Goal: Task Accomplishment & Management: Use online tool/utility

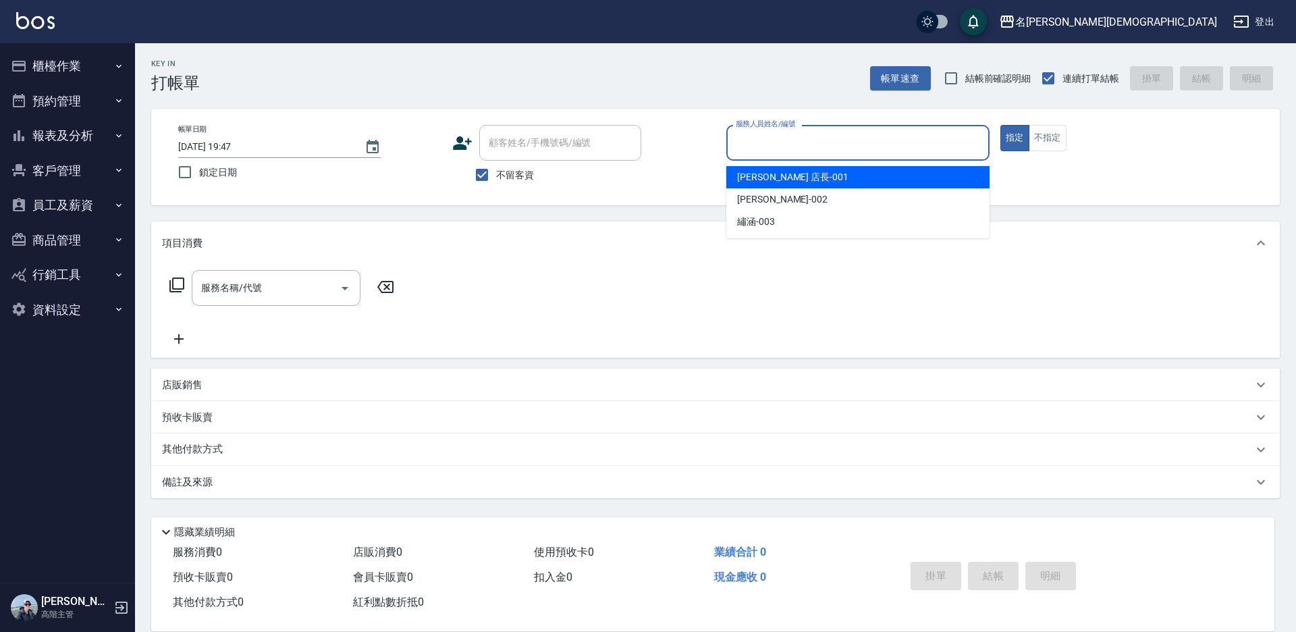
click at [771, 142] on input "服務人員姓名/編號" at bounding box center [857, 143] width 251 height 24
drag, startPoint x: 762, startPoint y: 176, endPoint x: 644, endPoint y: 175, distance: 118.1
click at [761, 176] on span "[PERSON_NAME] 店長 -001" at bounding box center [792, 177] width 111 height 14
type input "[PERSON_NAME] 店長-001"
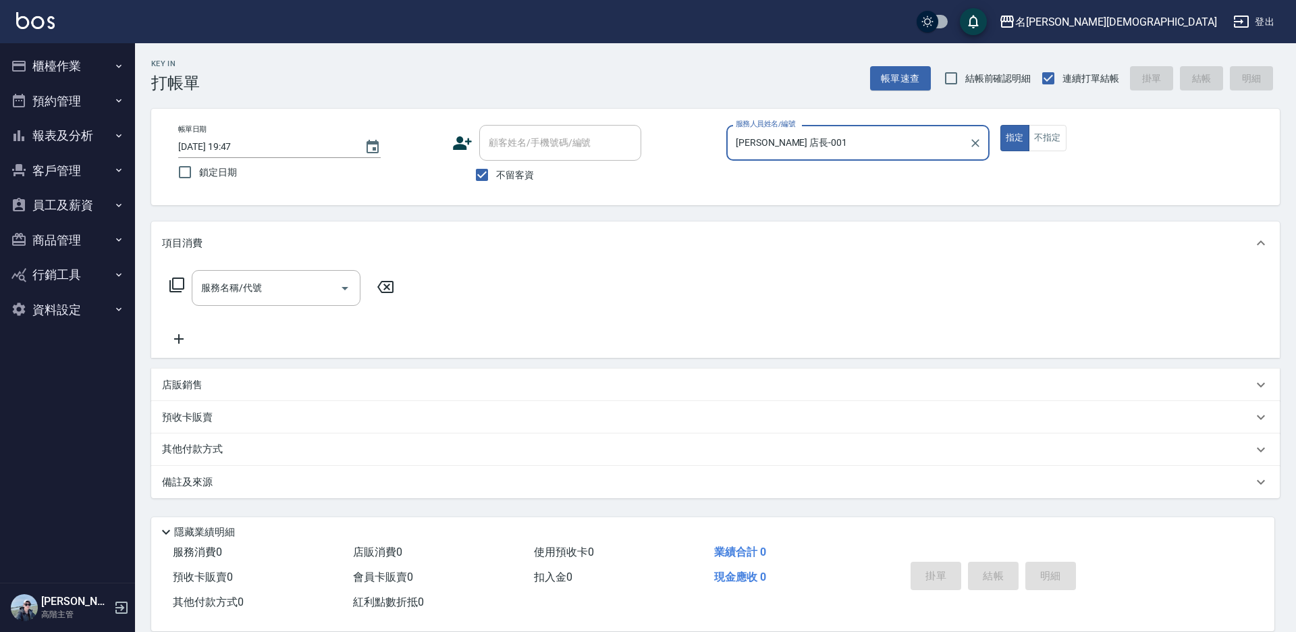
click at [170, 286] on icon at bounding box center [176, 284] width 15 height 15
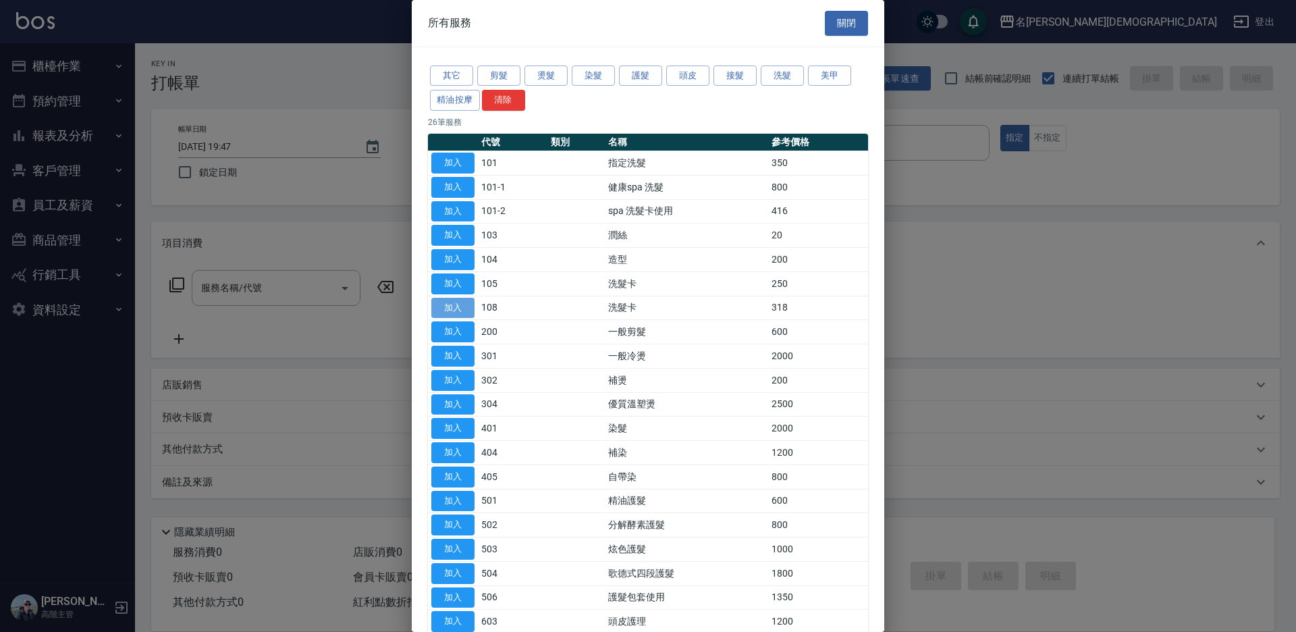
click at [460, 309] on button "加入" at bounding box center [452, 308] width 43 height 21
type input "洗髮卡(108)"
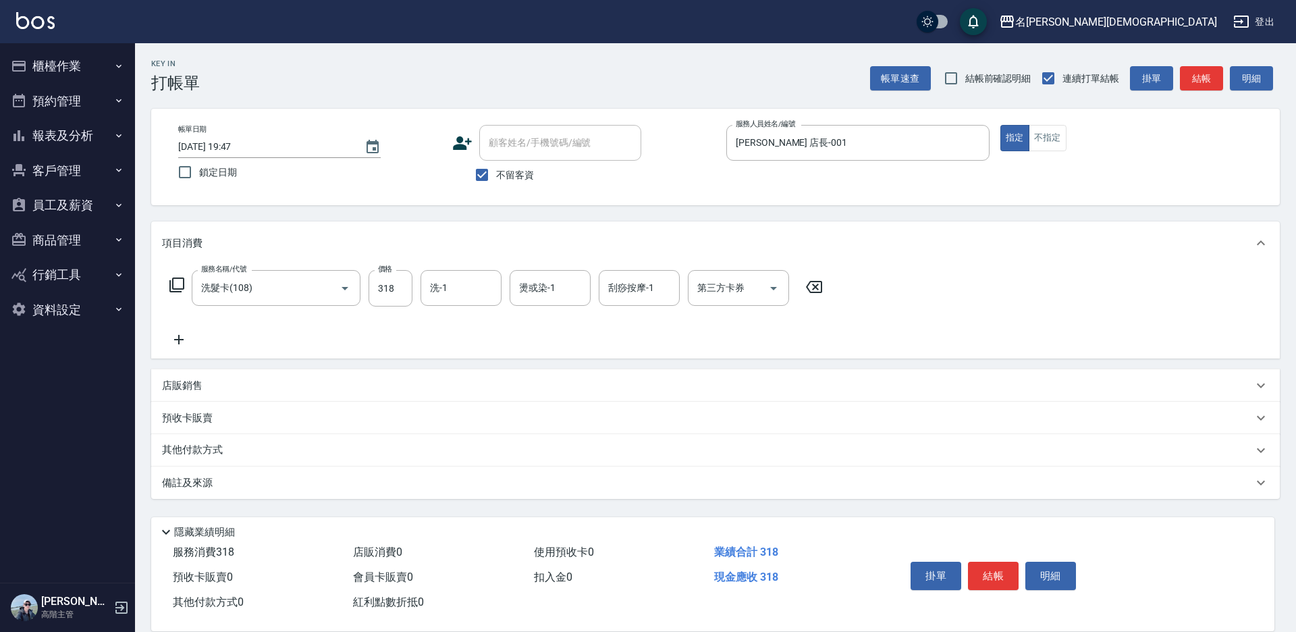
click at [463, 292] on input "洗-1" at bounding box center [461, 288] width 69 height 24
click at [469, 370] on div "繡涵 -003" at bounding box center [460, 381] width 81 height 22
type input "繡涵-003"
click at [725, 283] on div "第三方卡券 第三方卡券" at bounding box center [738, 288] width 101 height 36
drag, startPoint x: 713, startPoint y: 344, endPoint x: 721, endPoint y: 346, distance: 8.2
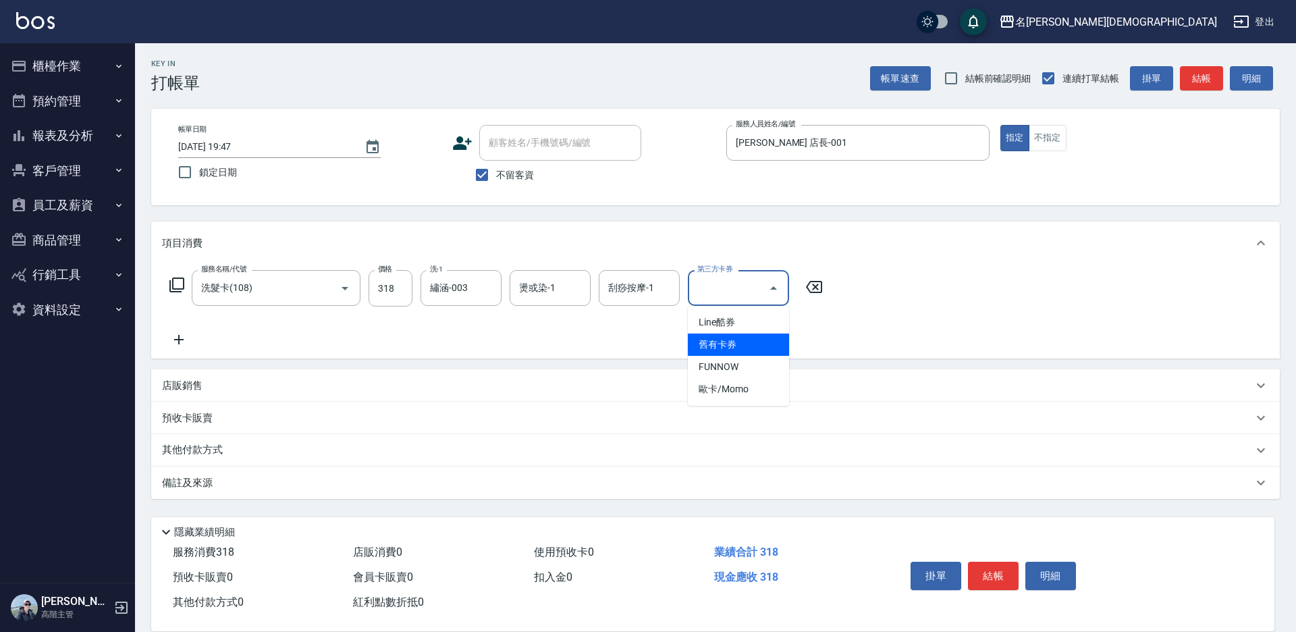
click at [713, 344] on span "舊有卡券" at bounding box center [738, 344] width 101 height 22
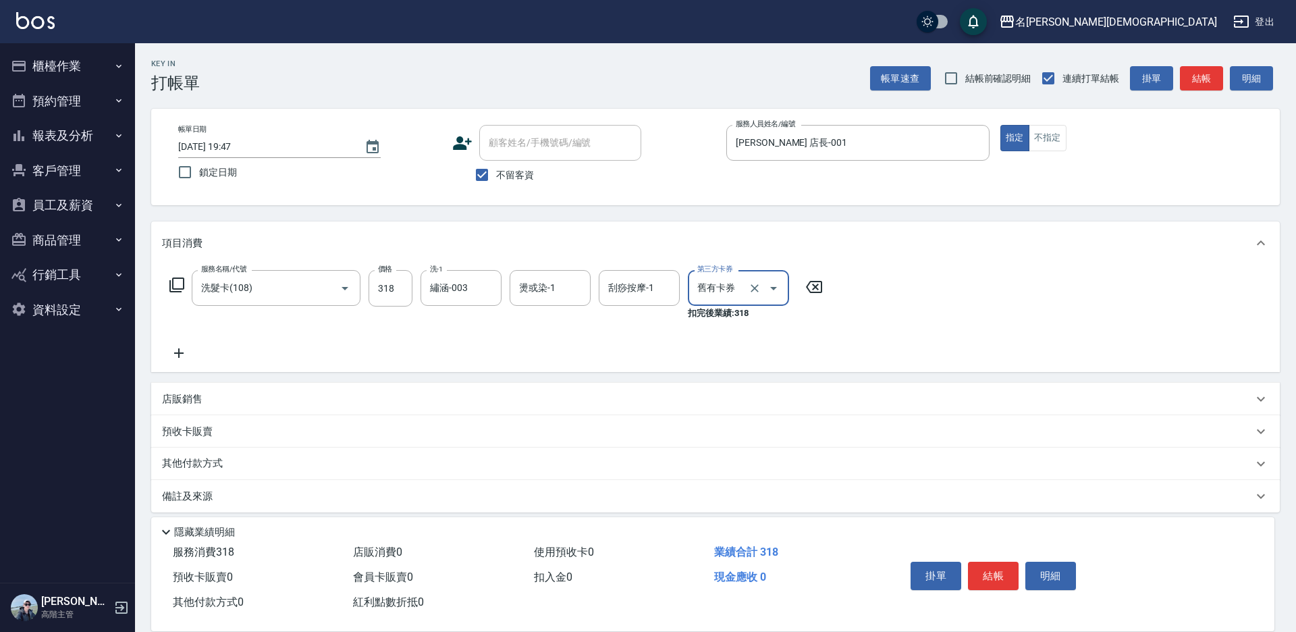
type input "舊有卡券"
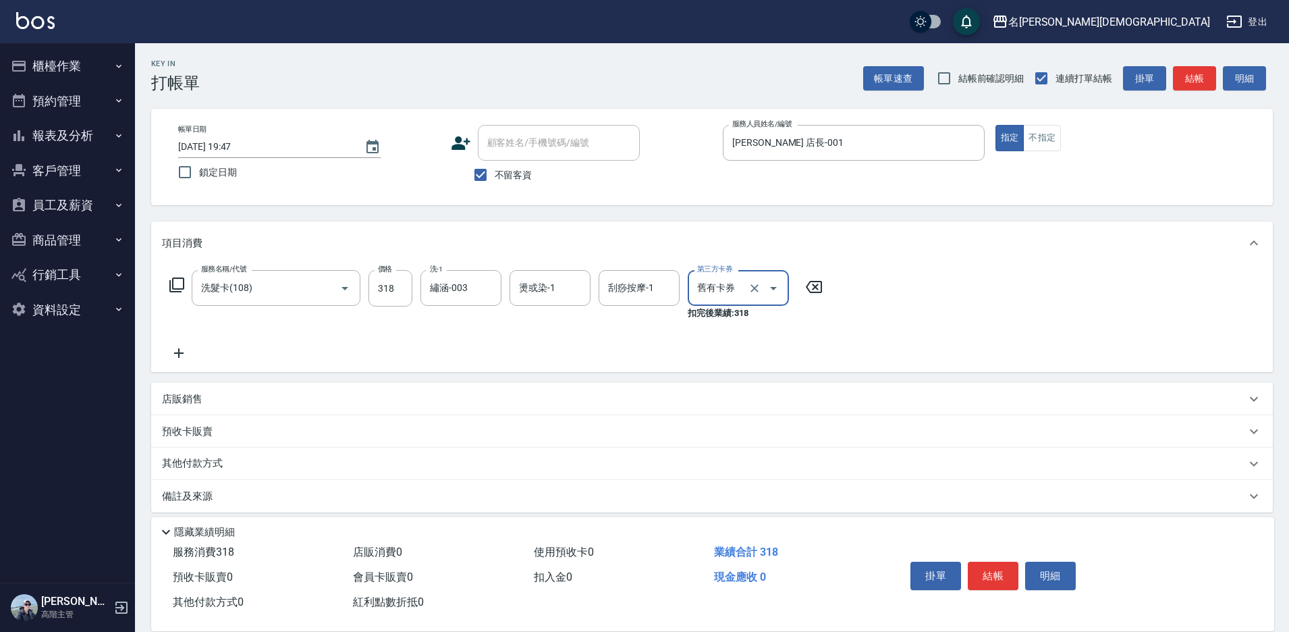
click at [988, 578] on button "結帳" at bounding box center [993, 575] width 51 height 28
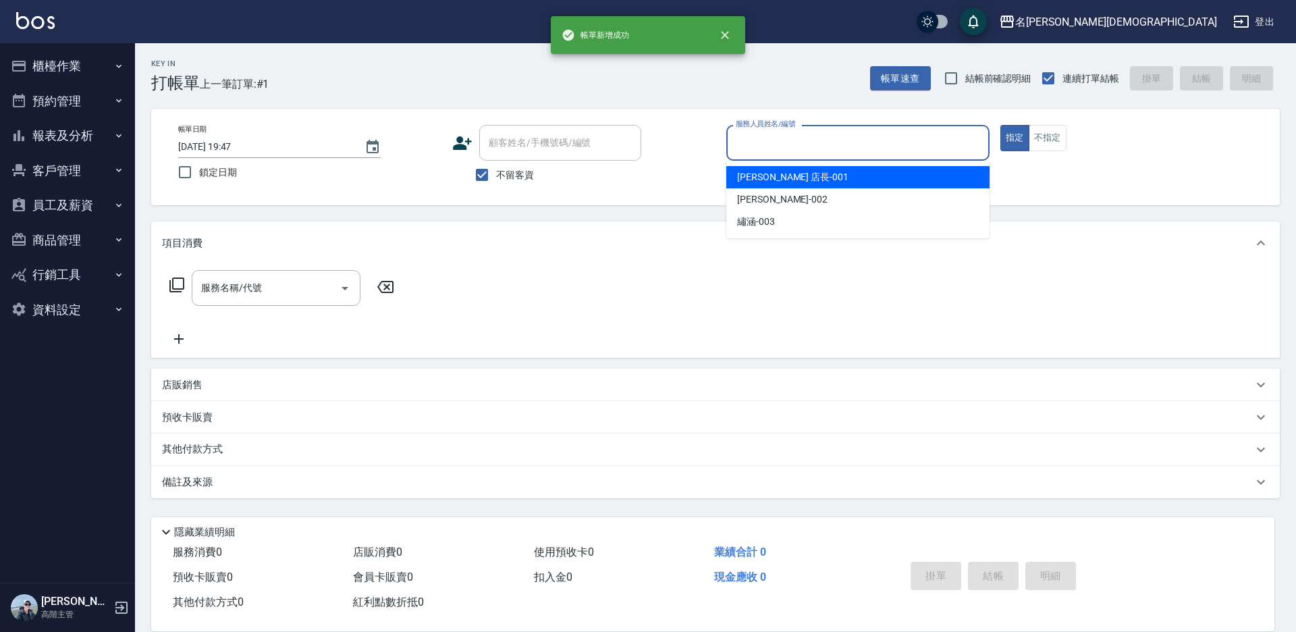
drag, startPoint x: 733, startPoint y: 137, endPoint x: 763, endPoint y: 145, distance: 31.4
click at [736, 139] on input "服務人員姓名/編號" at bounding box center [857, 143] width 251 height 24
click at [785, 173] on span "[PERSON_NAME] 店長 -001" at bounding box center [792, 177] width 111 height 14
type input "[PERSON_NAME] 店長-001"
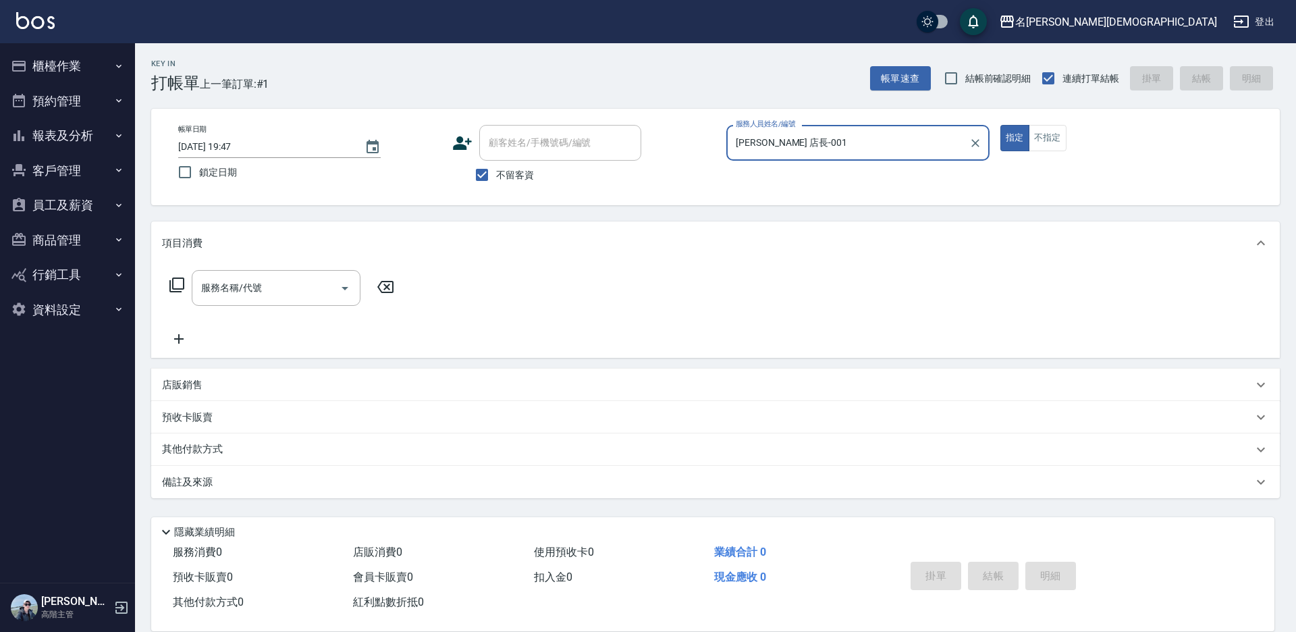
click at [171, 281] on icon at bounding box center [176, 284] width 15 height 15
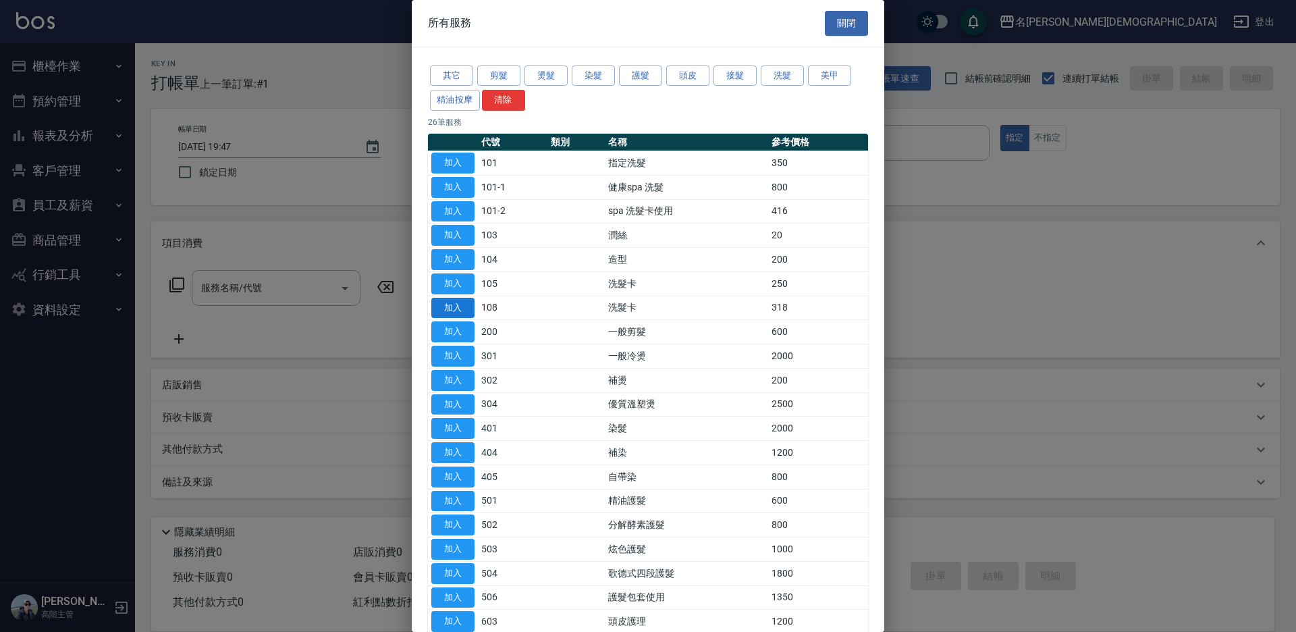
click at [450, 303] on button "加入" at bounding box center [452, 308] width 43 height 21
type input "洗髮卡(108)"
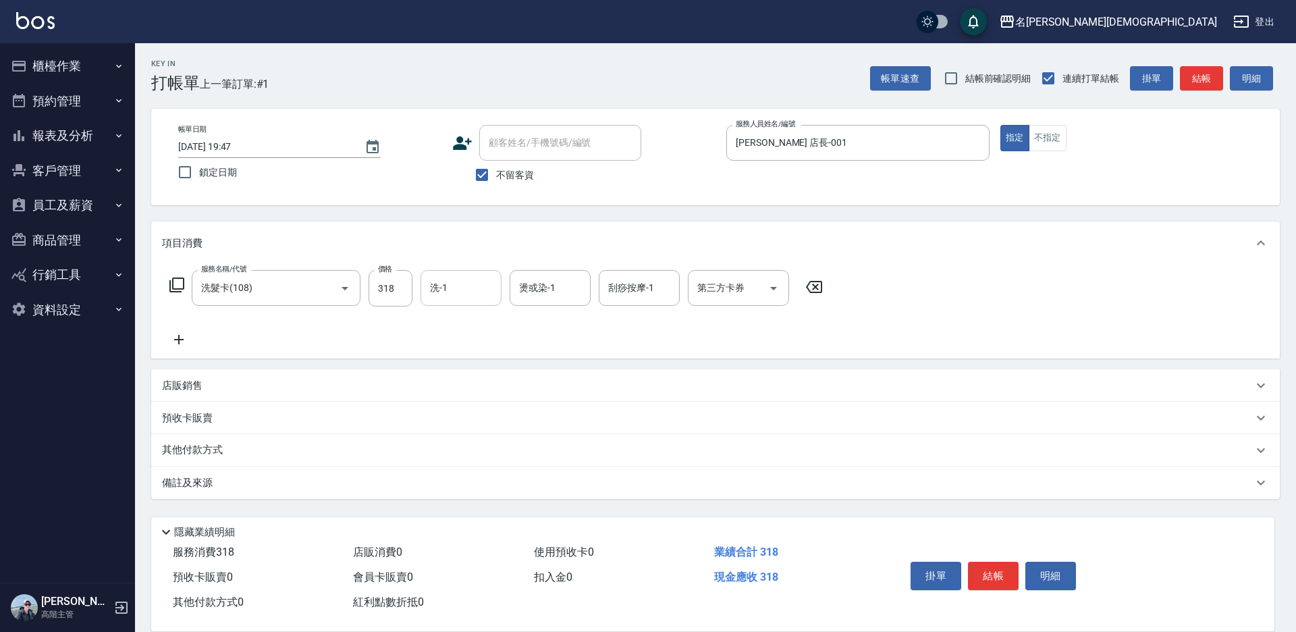
click at [463, 288] on input "洗-1" at bounding box center [461, 288] width 69 height 24
drag, startPoint x: 469, startPoint y: 368, endPoint x: 622, endPoint y: 323, distance: 158.9
click at [475, 370] on div "繡涵 -003" at bounding box center [460, 381] width 81 height 22
type input "繡涵-003"
drag, startPoint x: 703, startPoint y: 290, endPoint x: 712, endPoint y: 295, distance: 10.0
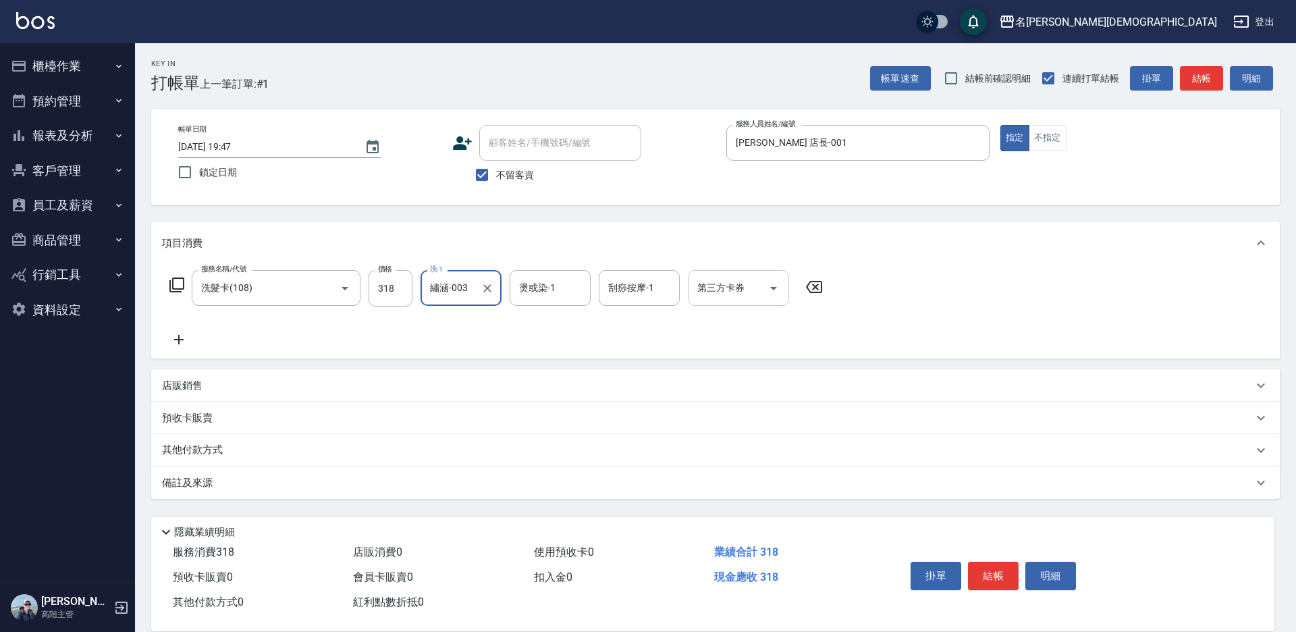
click at [707, 292] on div "第三方卡券 第三方卡券" at bounding box center [738, 288] width 101 height 36
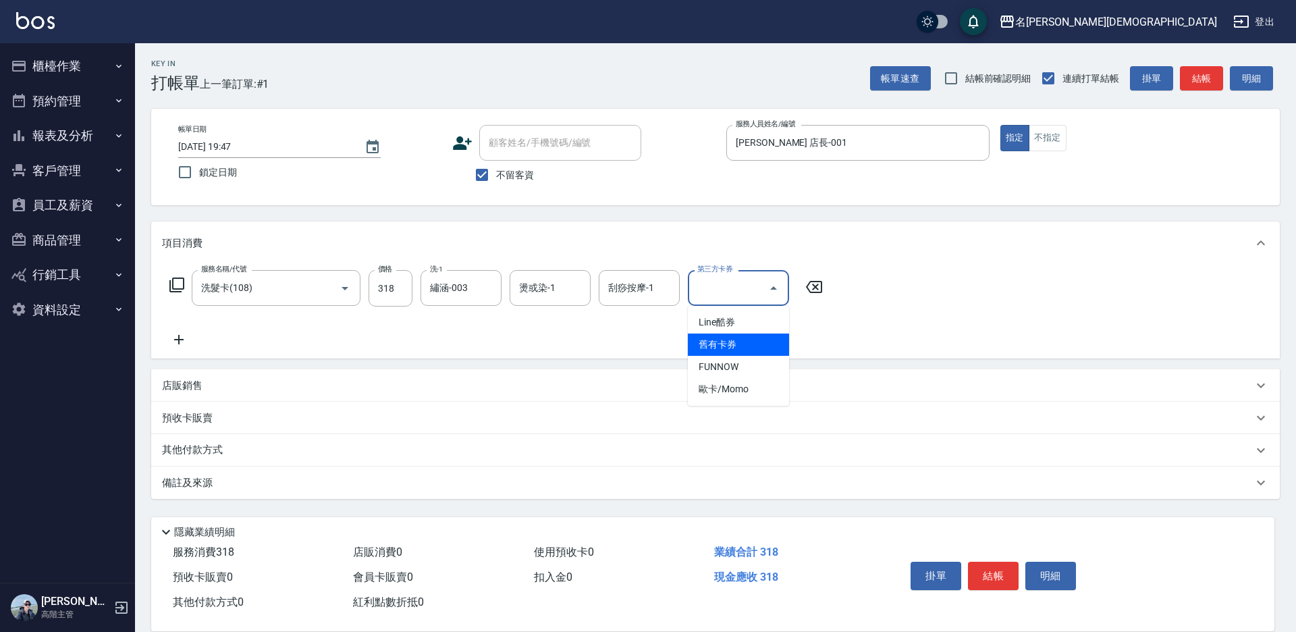
click at [754, 351] on span "舊有卡券" at bounding box center [738, 344] width 101 height 22
type input "舊有卡券"
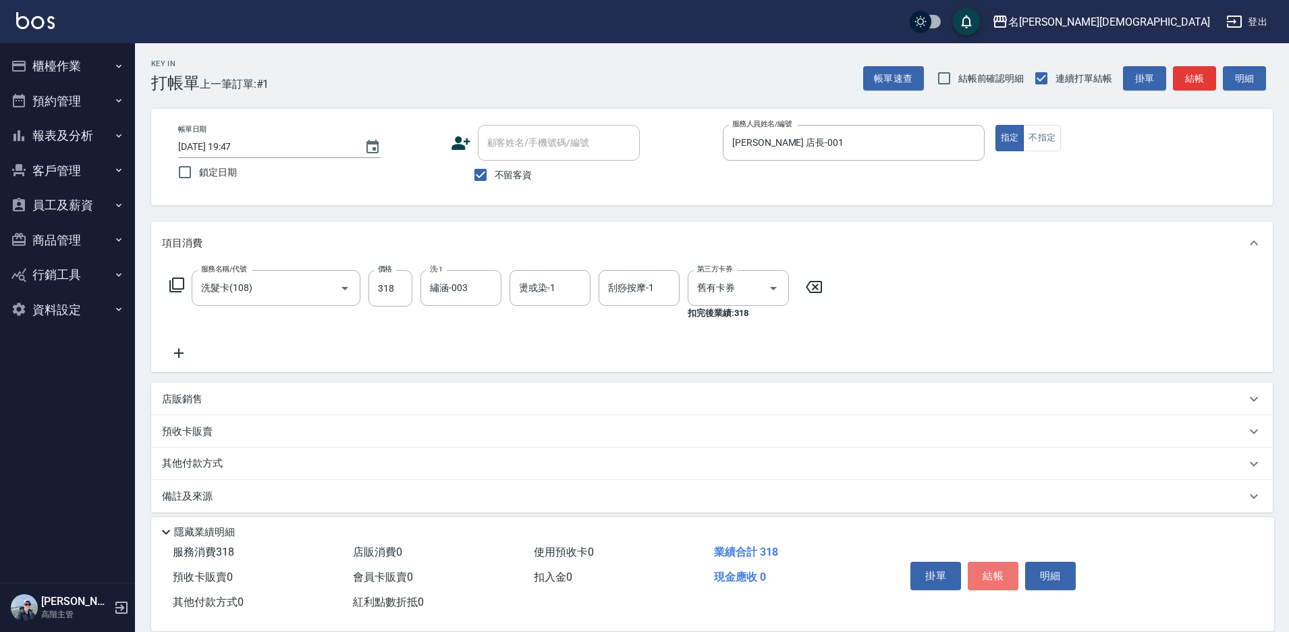
drag, startPoint x: 997, startPoint y: 568, endPoint x: 954, endPoint y: 507, distance: 74.5
click at [996, 568] on button "結帳" at bounding box center [993, 575] width 51 height 28
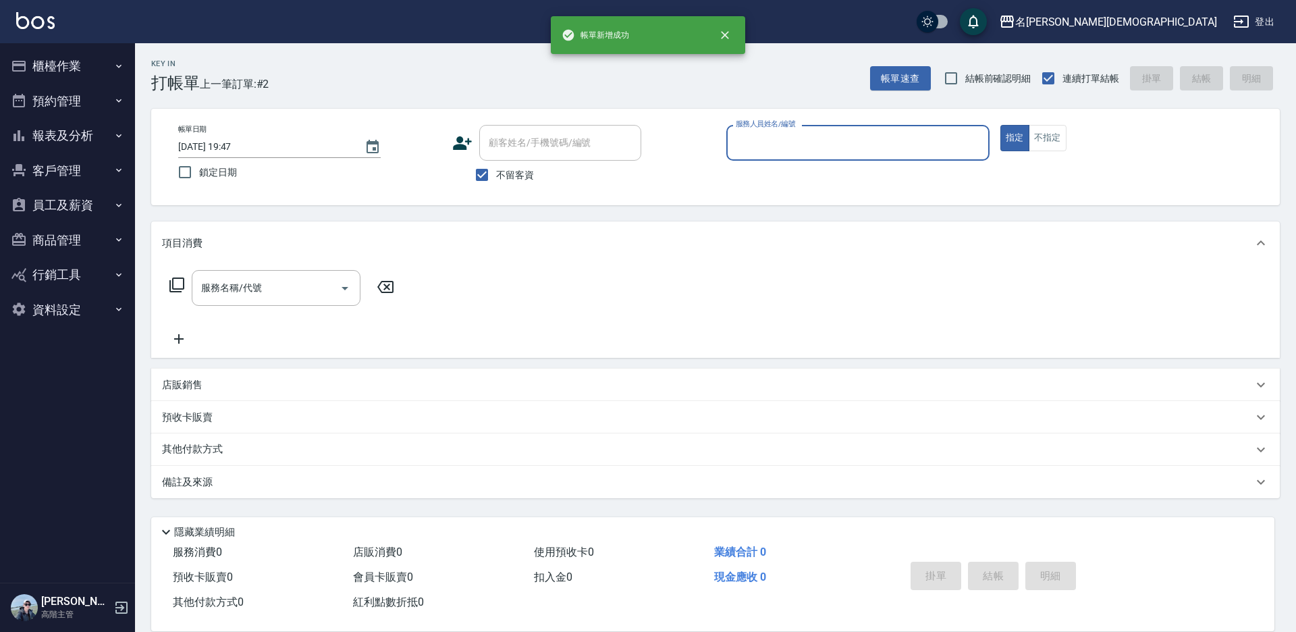
click at [744, 150] on input "服務人員姓名/編號" at bounding box center [857, 143] width 251 height 24
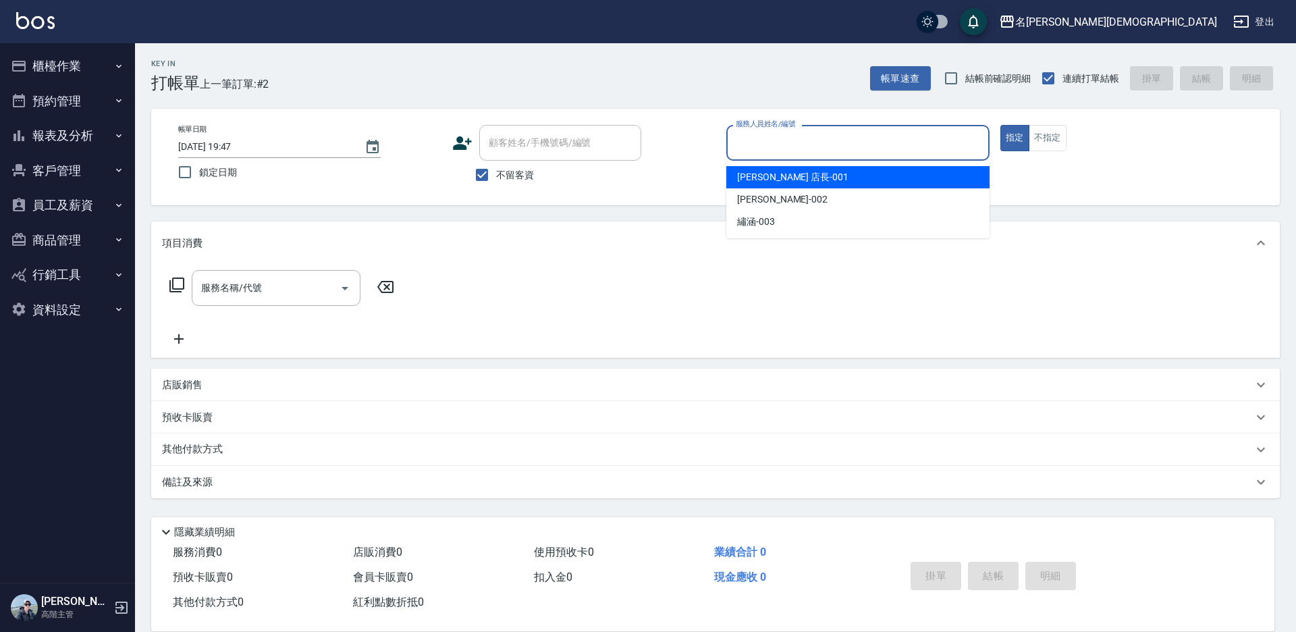
click at [748, 184] on div "[PERSON_NAME] 店長 -001" at bounding box center [857, 177] width 263 height 22
type input "[PERSON_NAME] 店長-001"
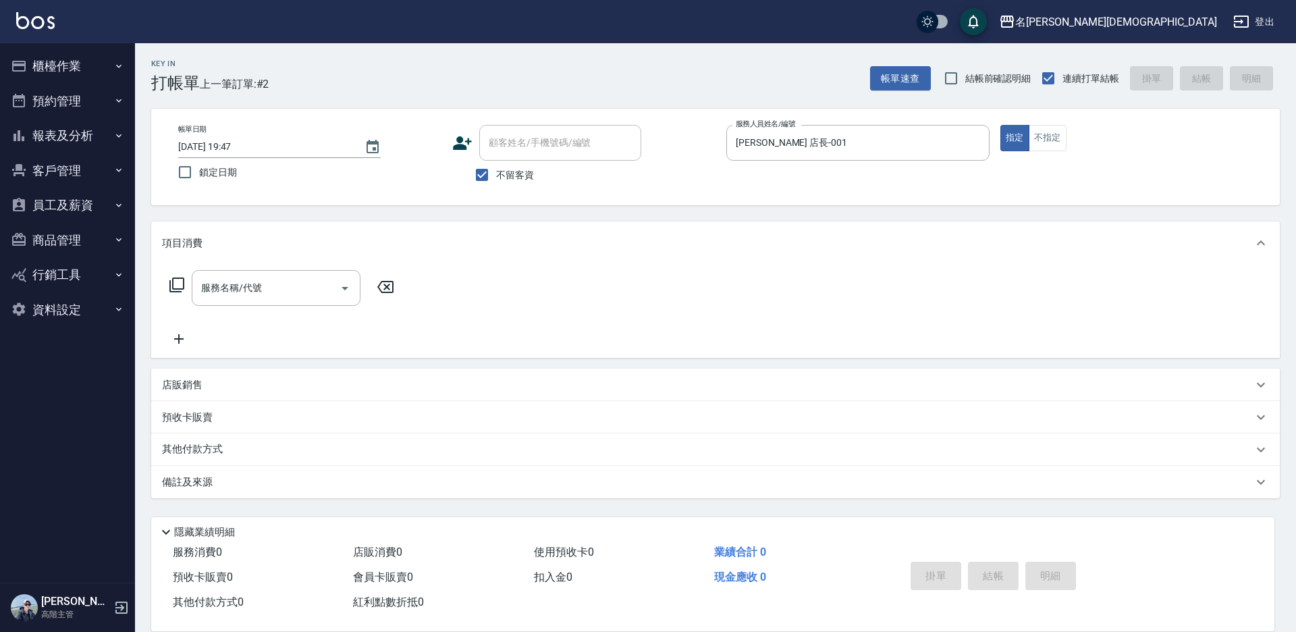
click at [175, 281] on icon at bounding box center [177, 285] width 16 height 16
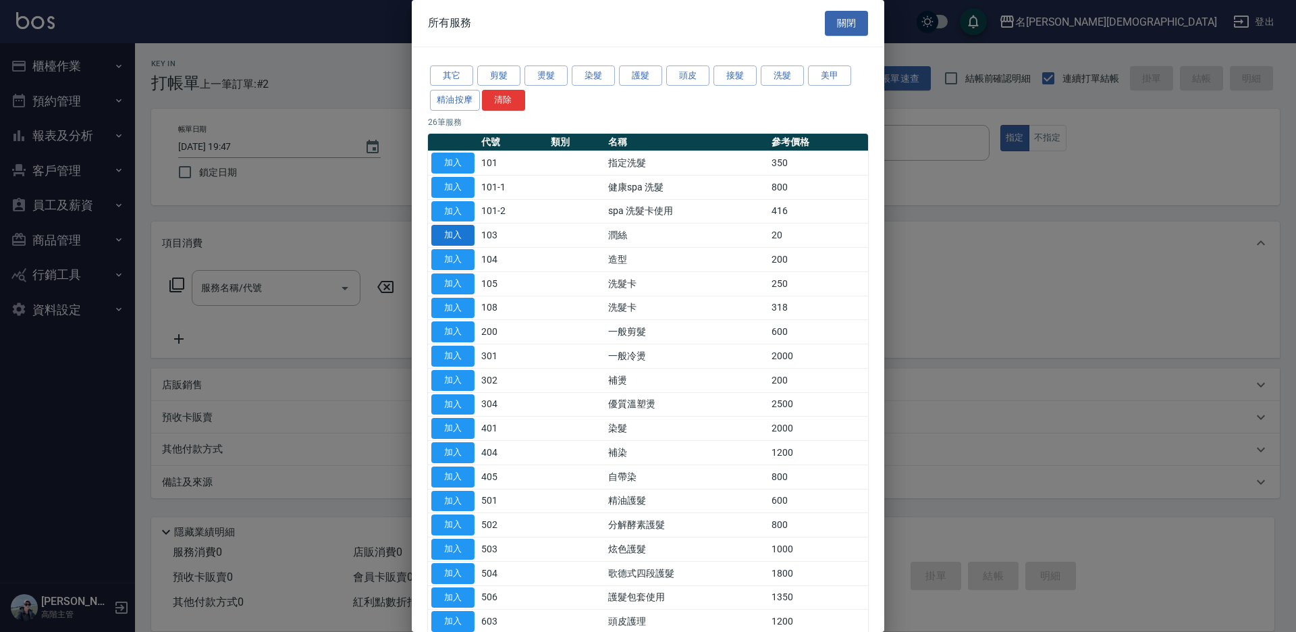
drag, startPoint x: 437, startPoint y: 157, endPoint x: 457, endPoint y: 228, distance: 73.5
click at [439, 159] on button "加入" at bounding box center [452, 163] width 43 height 21
type input "指定洗髮(101)"
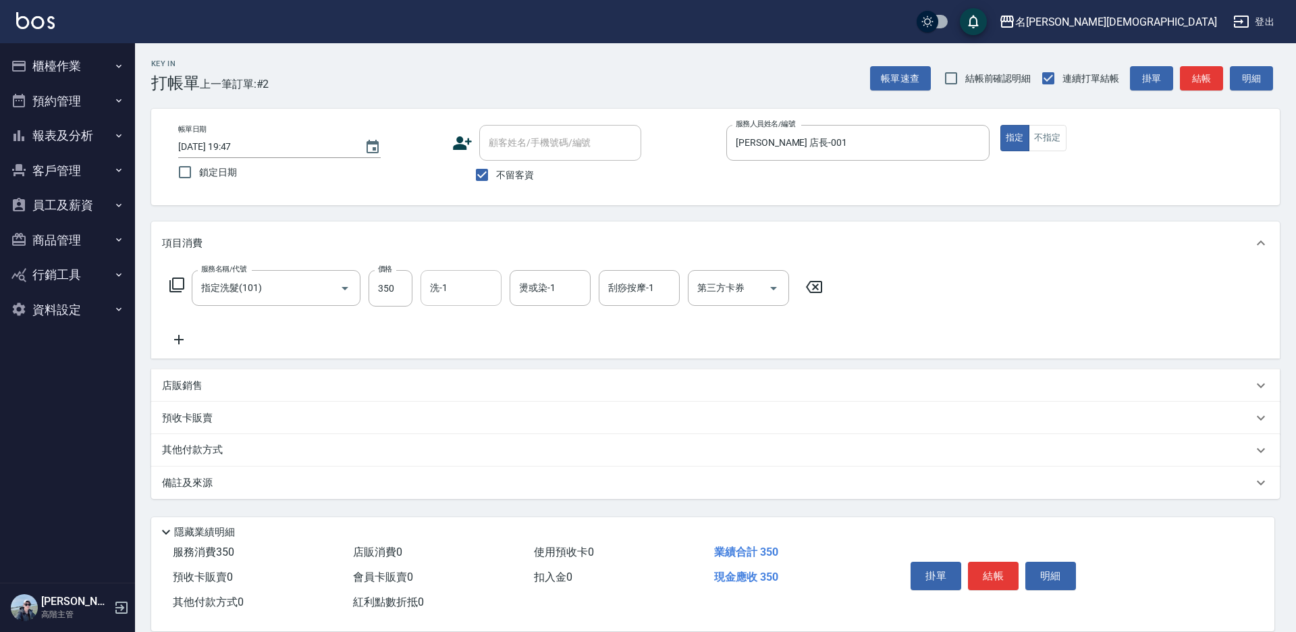
click at [454, 286] on input "洗-1" at bounding box center [461, 288] width 69 height 24
click at [495, 370] on div "繡涵 -003" at bounding box center [460, 381] width 81 height 22
type input "繡涵-003"
drag, startPoint x: 982, startPoint y: 574, endPoint x: 960, endPoint y: 493, distance: 83.3
click at [982, 572] on button "結帳" at bounding box center [993, 575] width 51 height 28
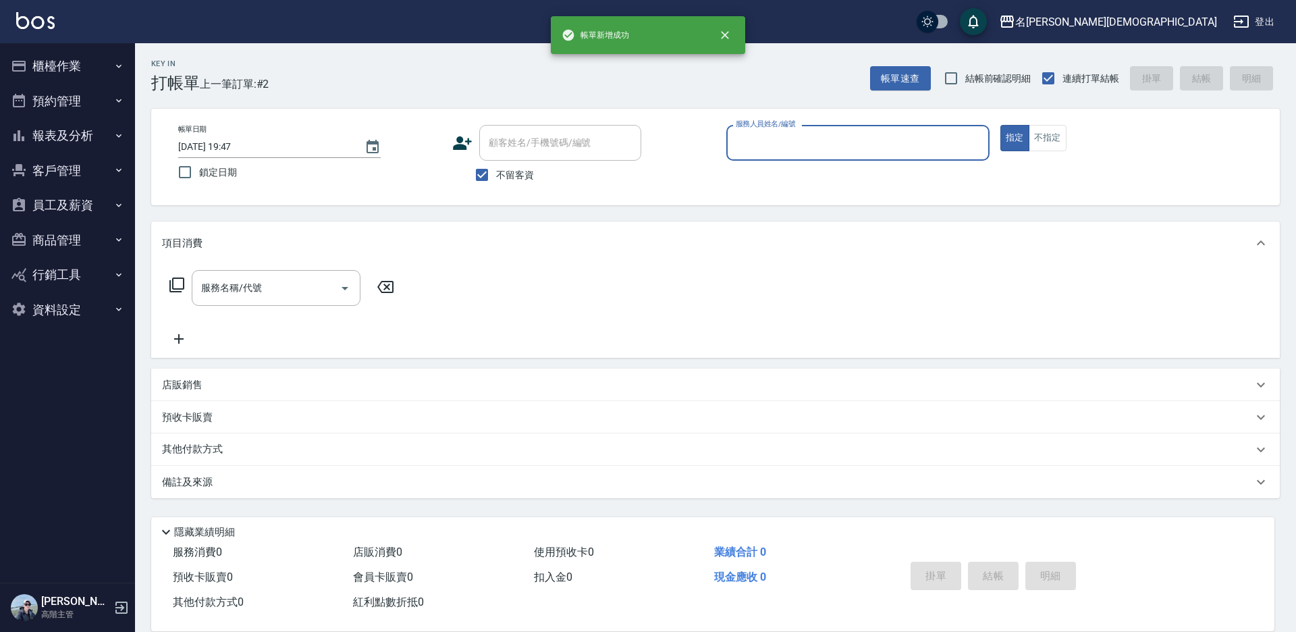
click at [779, 139] on input "服務人員姓名/編號" at bounding box center [857, 143] width 251 height 24
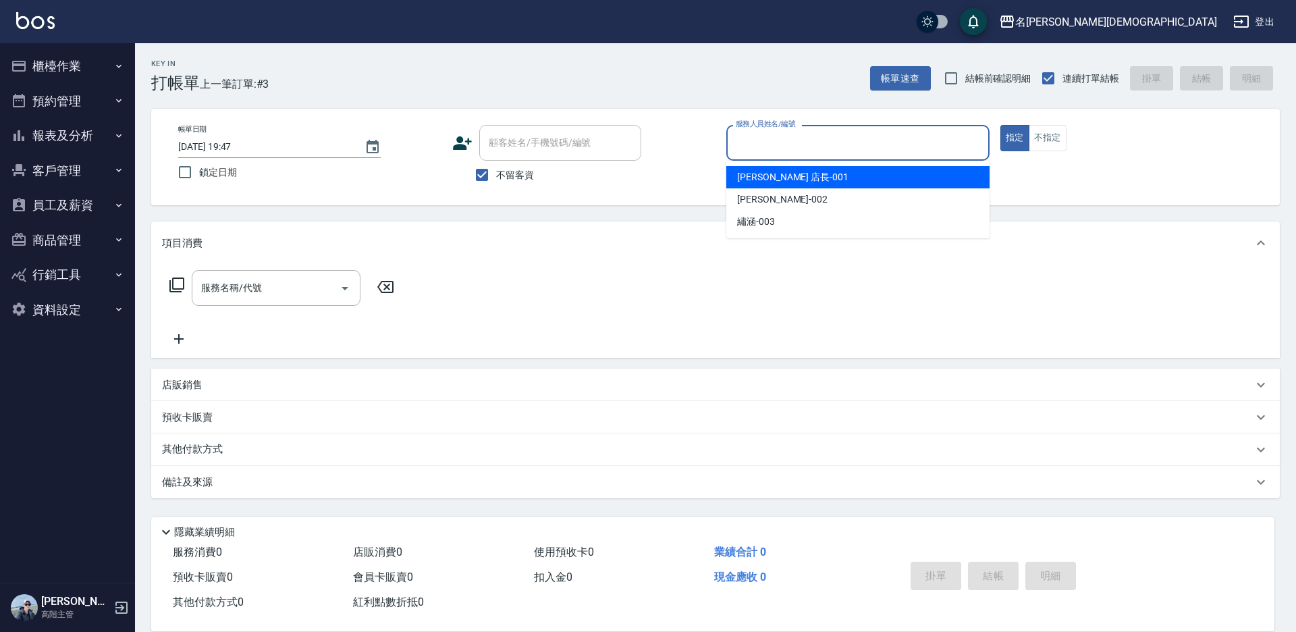
drag, startPoint x: 759, startPoint y: 181, endPoint x: 703, endPoint y: 184, distance: 56.1
click at [703, 184] on body "名留[PERSON_NAME] 登出 櫃檯作業 打帳單 帳單列表 掛單列表 座位開單 營業儀表板 現金收支登錄 高階收支登錄 材料自購登錄 每日結帳 排班表 …" at bounding box center [648, 316] width 1296 height 632
click at [180, 283] on icon at bounding box center [177, 285] width 16 height 16
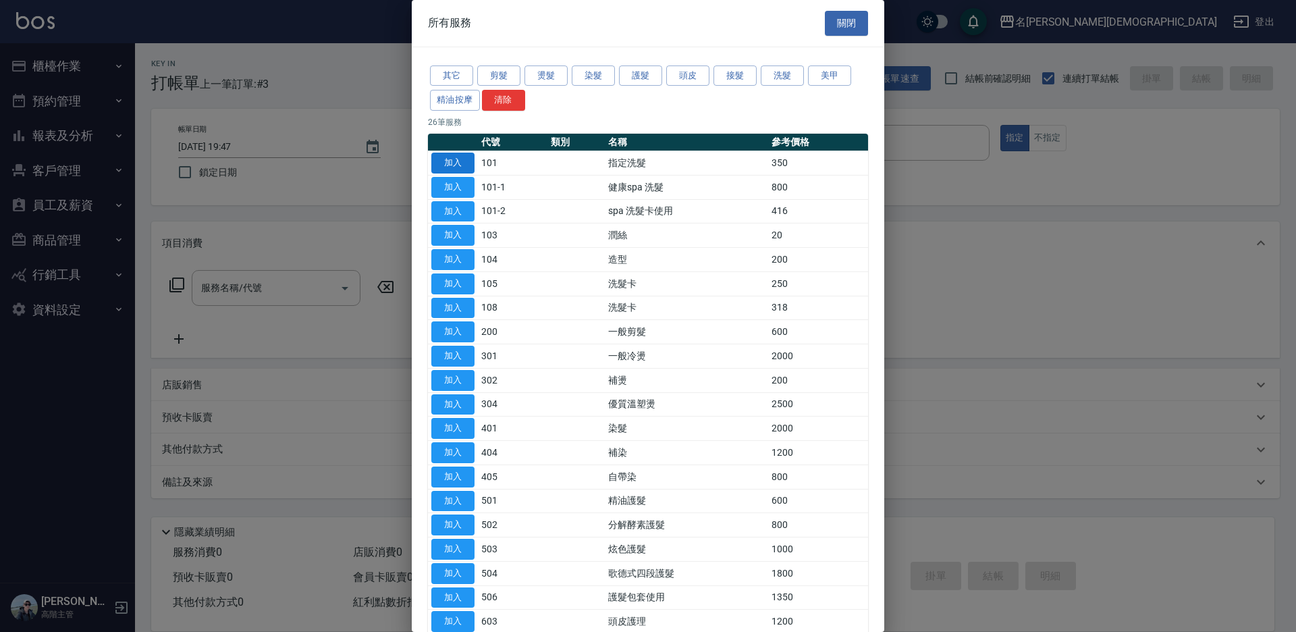
click at [462, 159] on button "加入" at bounding box center [452, 163] width 43 height 21
type input "指定洗髮(101)"
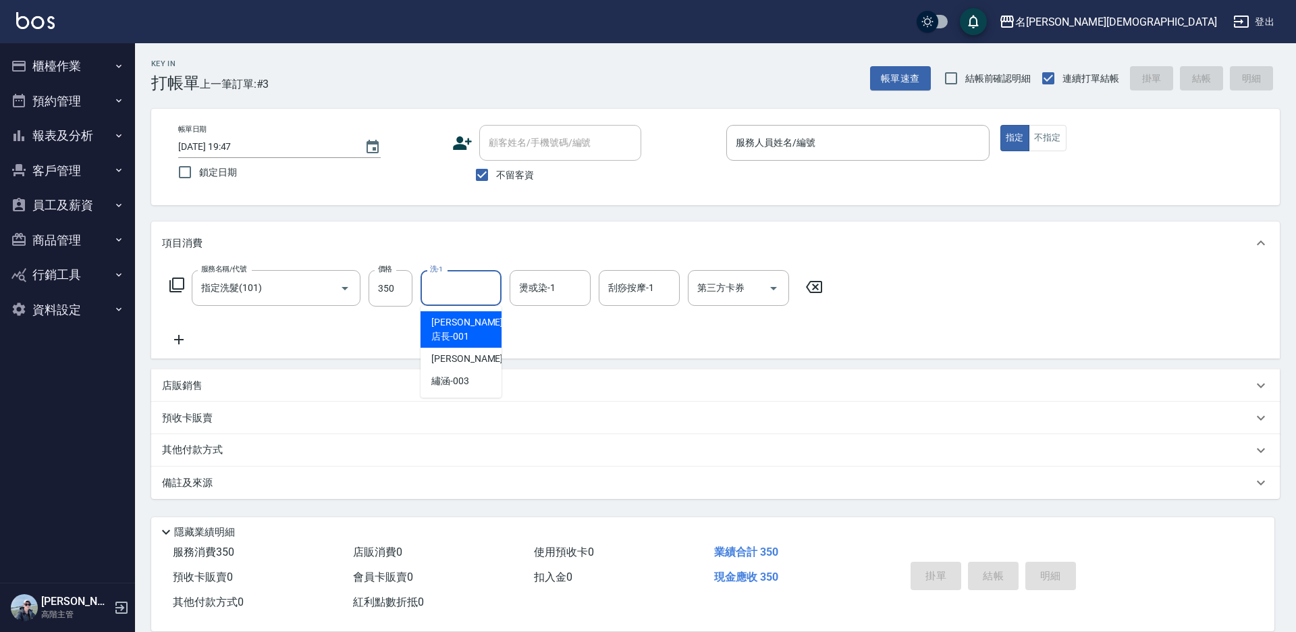
drag, startPoint x: 442, startPoint y: 300, endPoint x: 468, endPoint y: 336, distance: 45.0
click at [445, 302] on div "洗-1" at bounding box center [460, 288] width 81 height 36
click at [474, 284] on input "洗-1" at bounding box center [461, 288] width 69 height 24
drag, startPoint x: 480, startPoint y: 370, endPoint x: 682, endPoint y: 389, distance: 202.7
click at [480, 370] on div "繡涵 -003" at bounding box center [460, 381] width 81 height 22
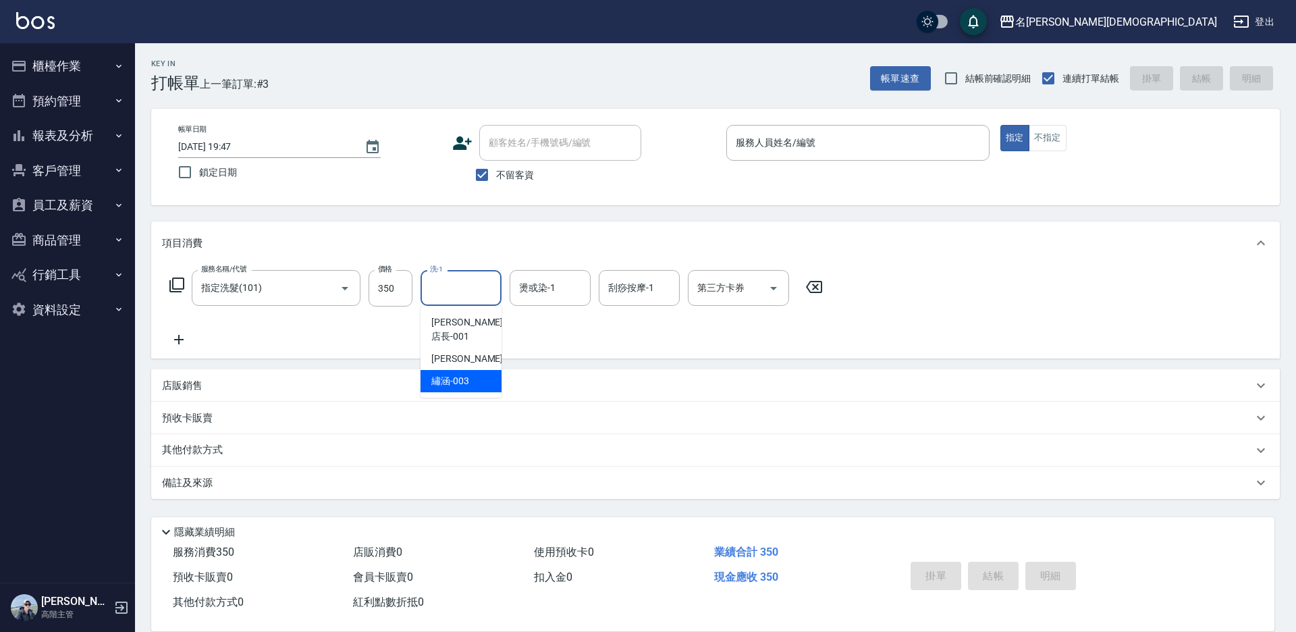
type input "繡涵-003"
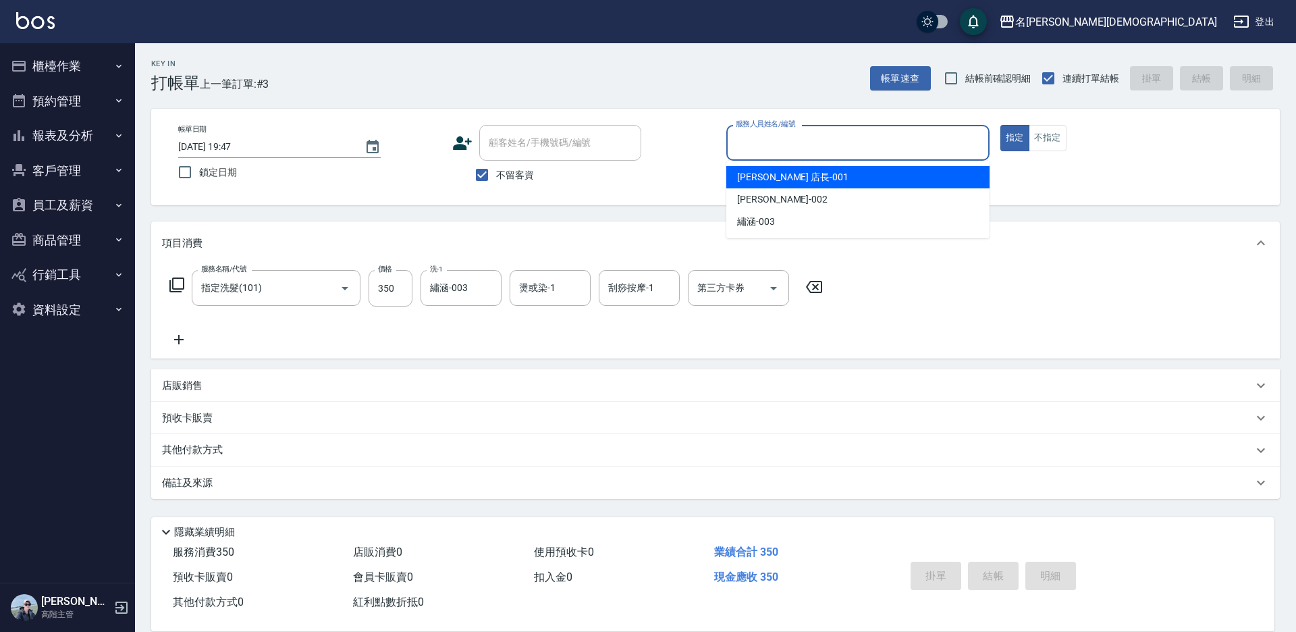
click at [764, 134] on input "服務人員姓名/編號" at bounding box center [857, 143] width 251 height 24
click at [766, 171] on span "[PERSON_NAME] 店長 -001" at bounding box center [792, 177] width 111 height 14
type input "[PERSON_NAME] 店長-001"
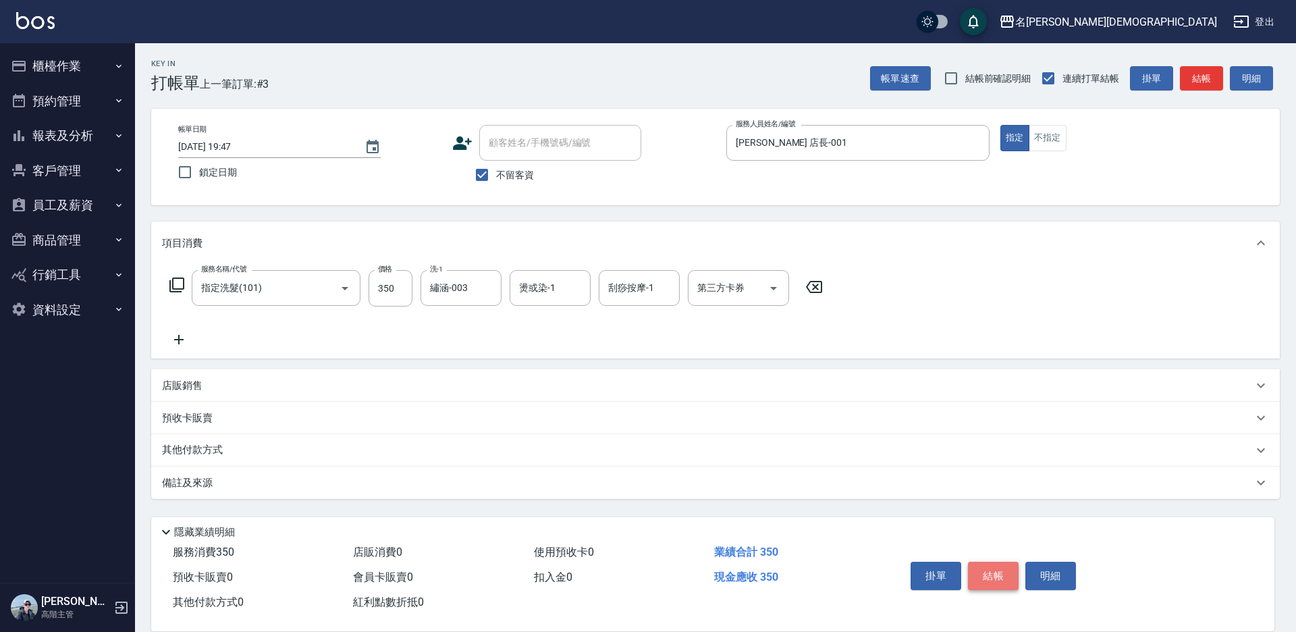
click at [981, 561] on button "結帳" at bounding box center [993, 575] width 51 height 28
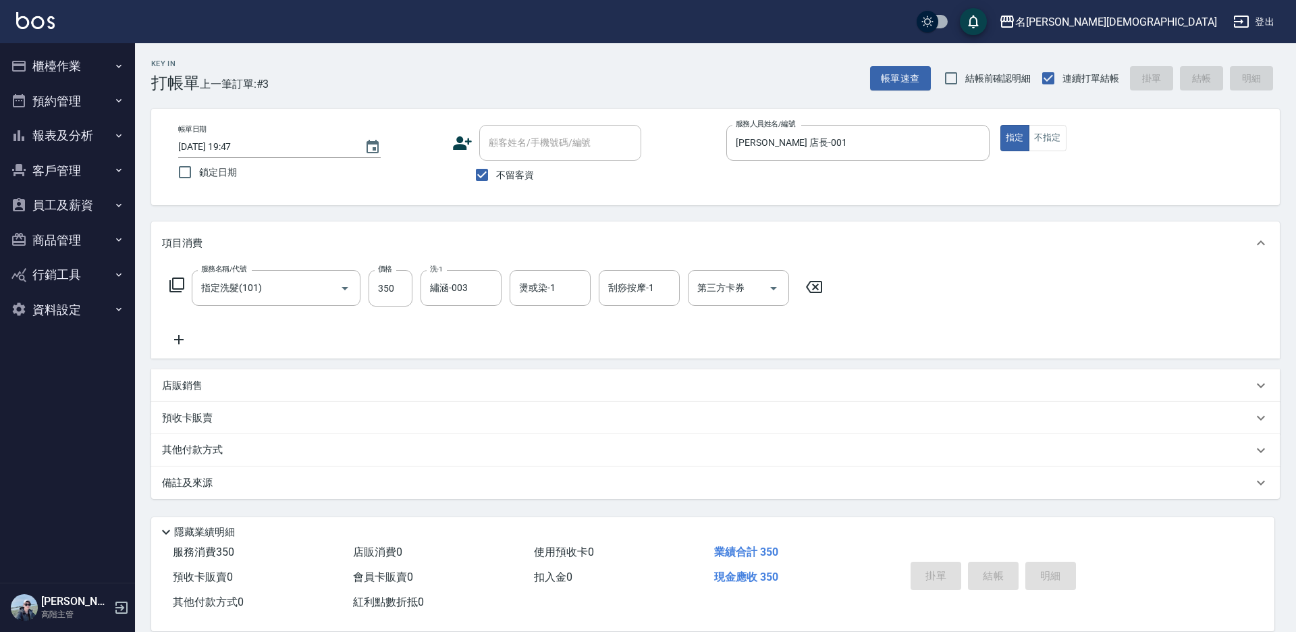
type input "[DATE] 19:48"
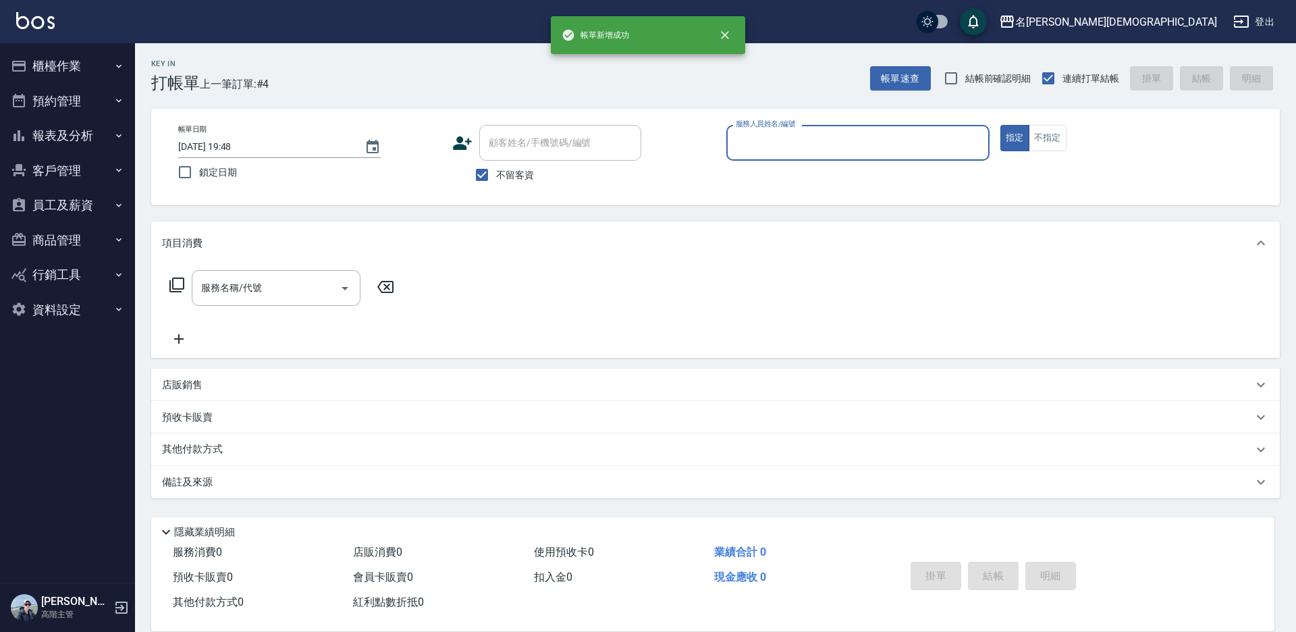
click at [765, 136] on input "服務人員姓名/編號" at bounding box center [857, 143] width 251 height 24
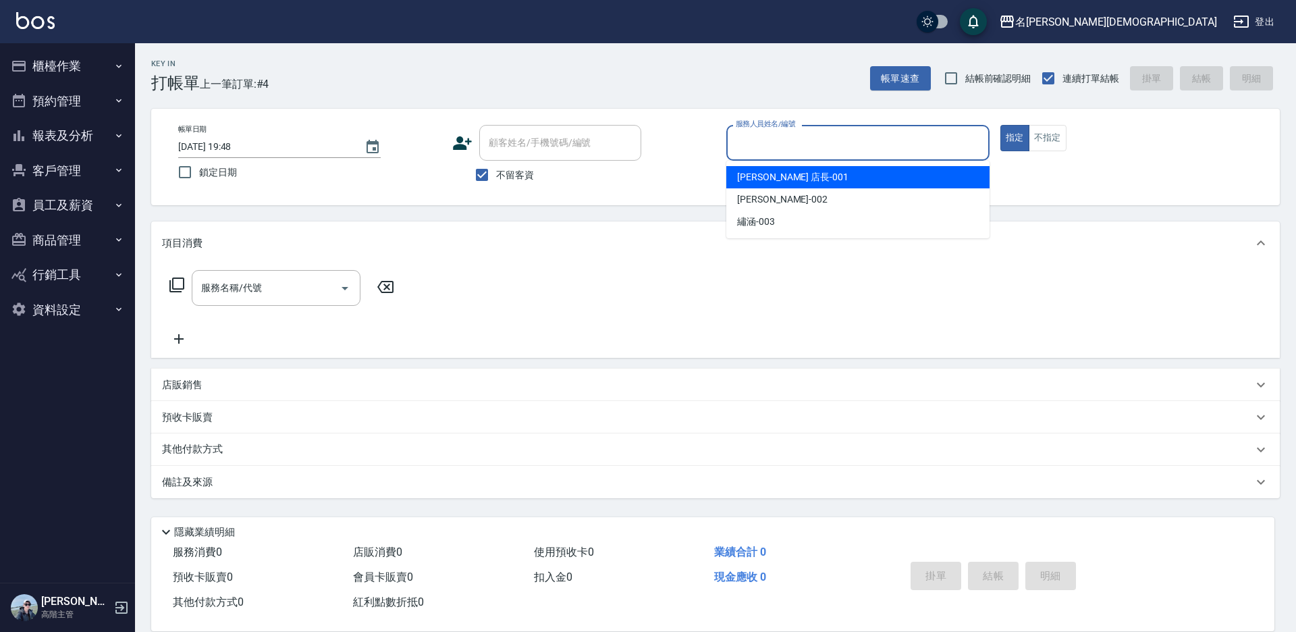
click at [765, 186] on ul "[PERSON_NAME] 店長 -001 香香 -002 繡涵 -003" at bounding box center [857, 200] width 263 height 78
click at [765, 175] on span "[PERSON_NAME] 店長 -001" at bounding box center [792, 177] width 111 height 14
type input "[PERSON_NAME] 店長-001"
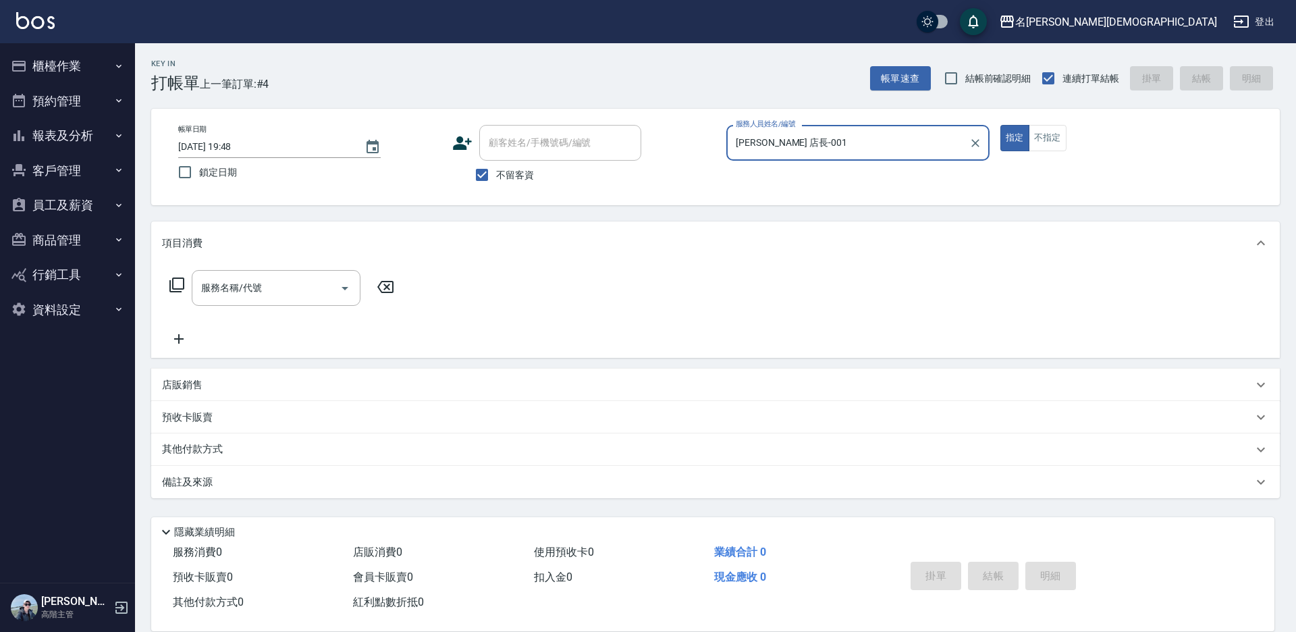
click at [182, 282] on icon at bounding box center [177, 285] width 16 height 16
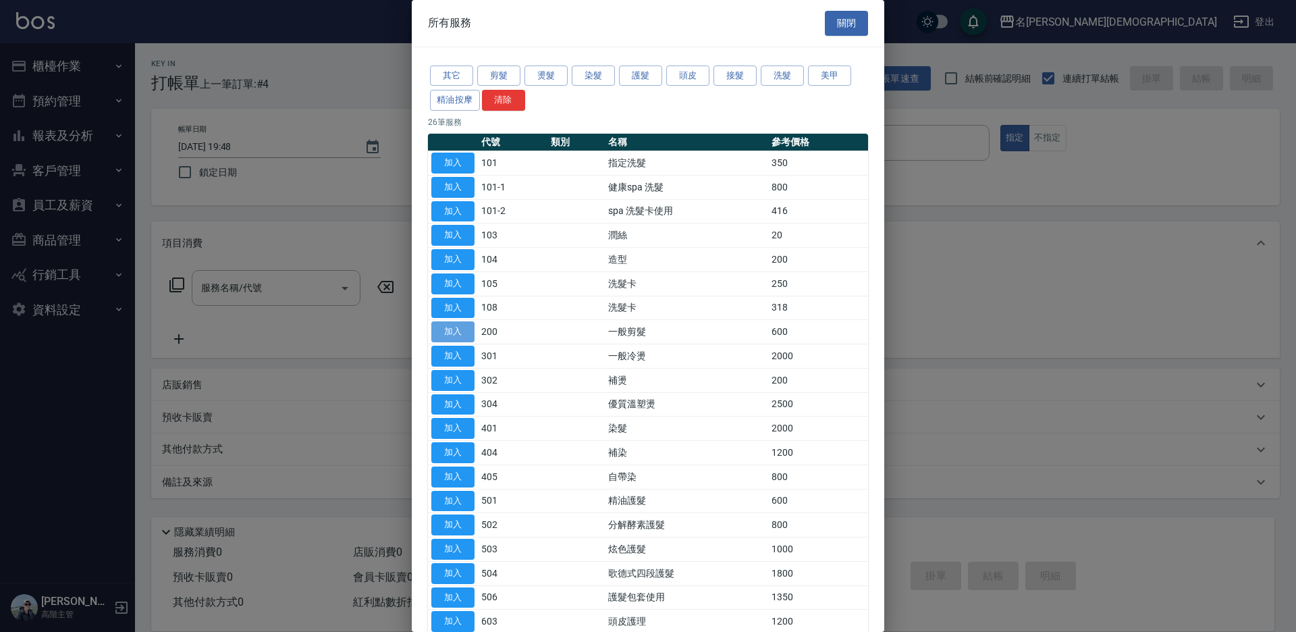
click at [473, 328] on button "加入" at bounding box center [452, 331] width 43 height 21
type input "一般剪髮(200)"
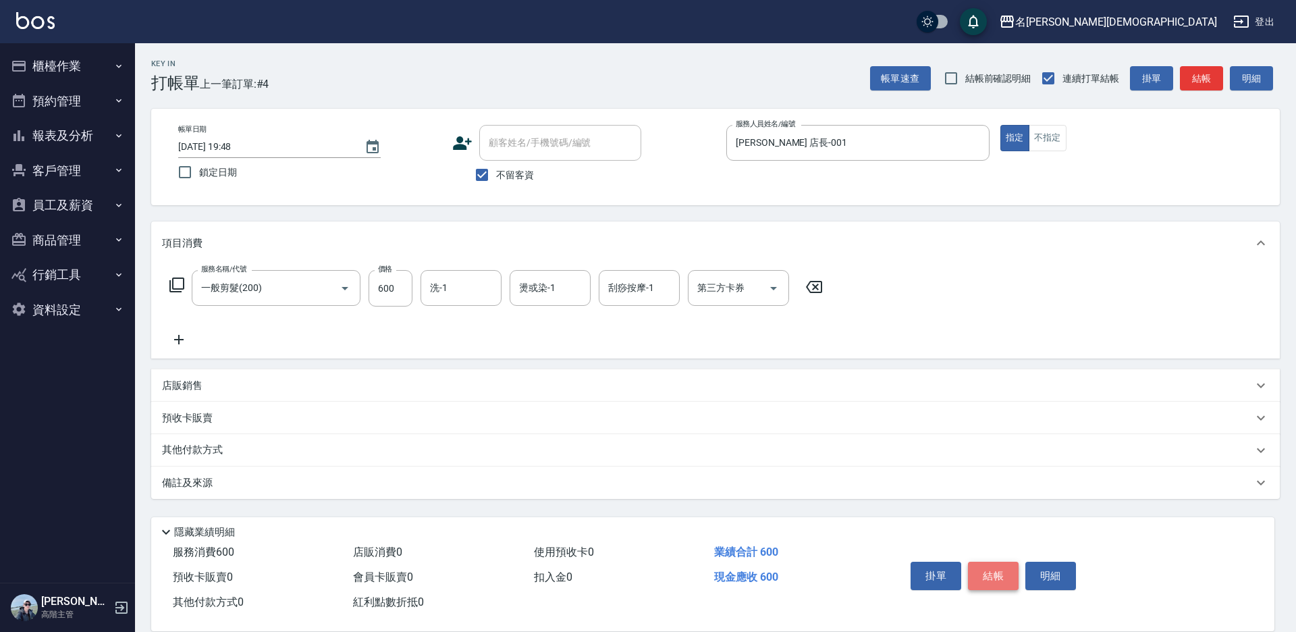
click at [974, 565] on button "結帳" at bounding box center [993, 575] width 51 height 28
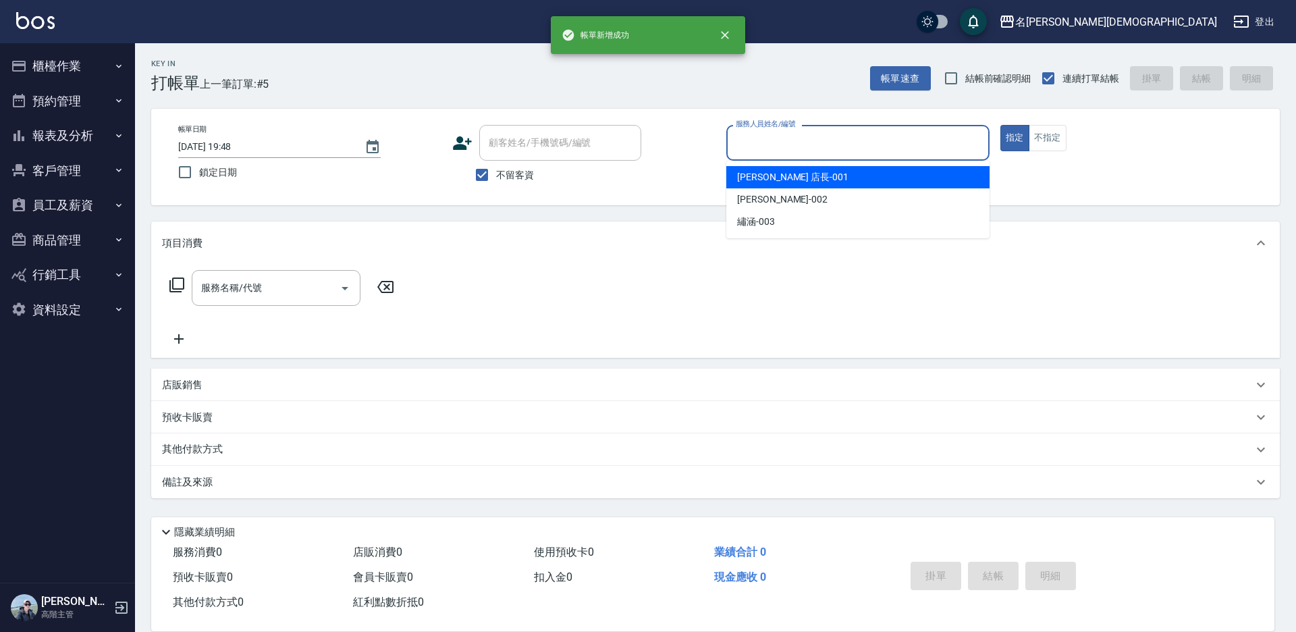
drag, startPoint x: 746, startPoint y: 143, endPoint x: 750, endPoint y: 171, distance: 28.6
click at [746, 144] on input "服務人員姓名/編號" at bounding box center [857, 143] width 251 height 24
click at [750, 173] on span "[PERSON_NAME] 店長 -001" at bounding box center [792, 177] width 111 height 14
type input "[PERSON_NAME] 店長-001"
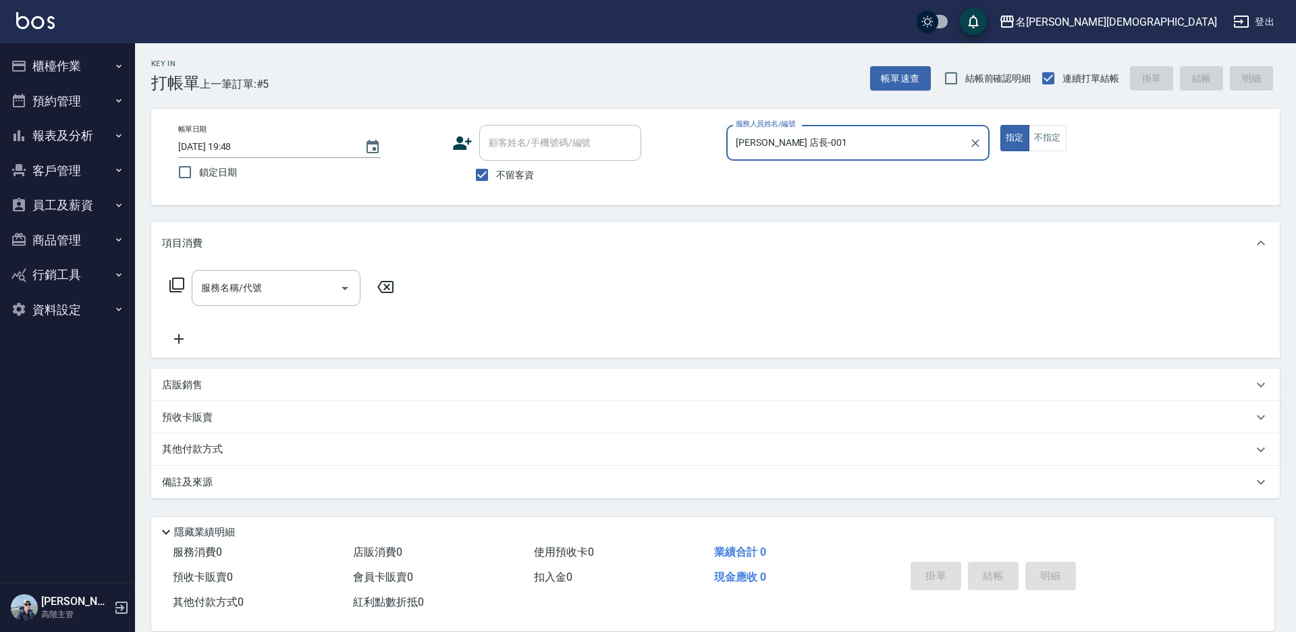
click at [175, 283] on icon at bounding box center [177, 285] width 16 height 16
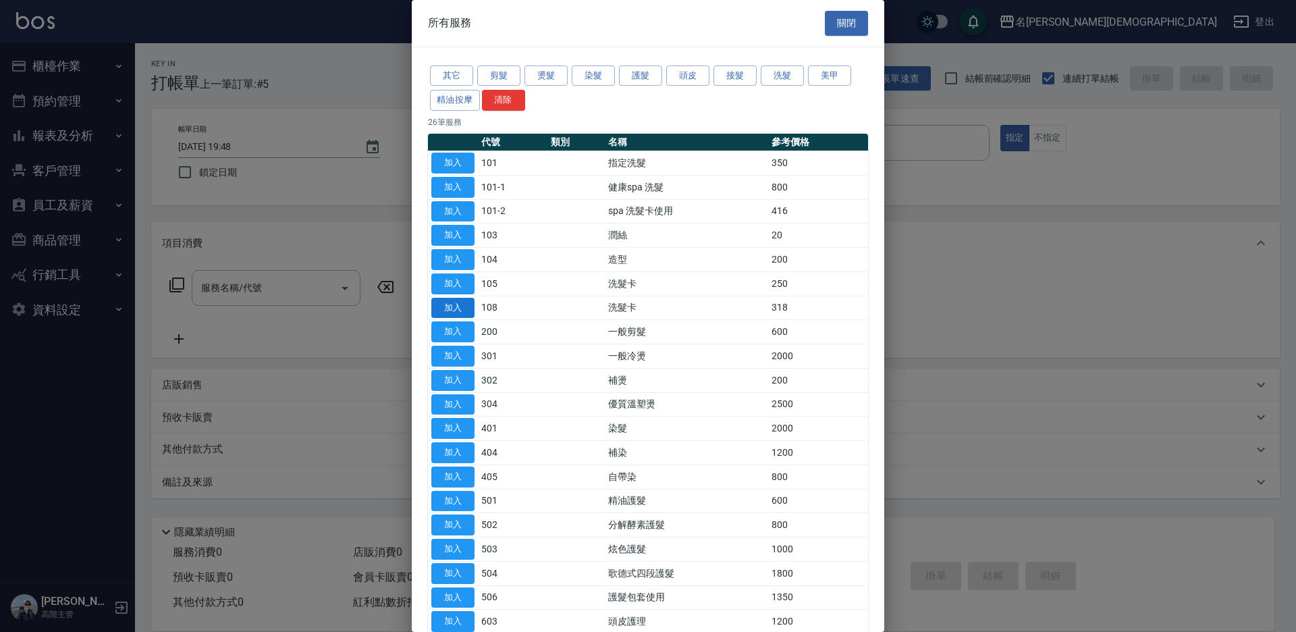
click at [445, 304] on button "加入" at bounding box center [452, 308] width 43 height 21
type input "洗髮卡(108)"
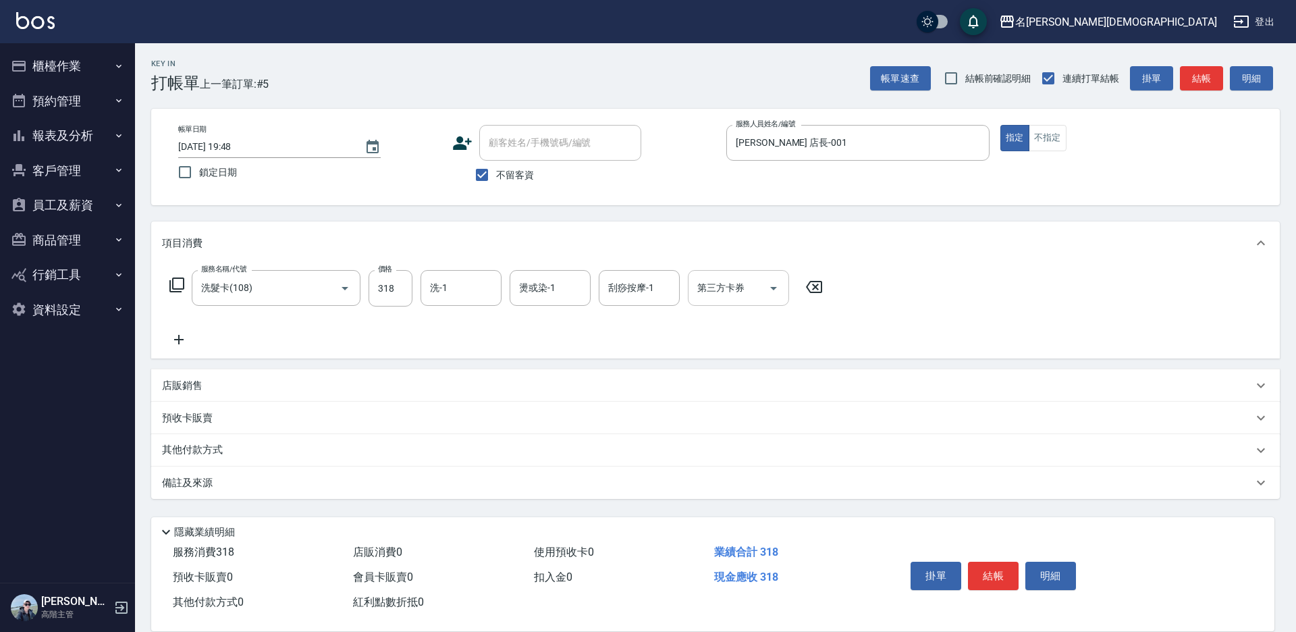
click at [717, 293] on input "第三方卡券" at bounding box center [728, 288] width 69 height 24
click at [729, 335] on span "舊有卡券" at bounding box center [738, 344] width 101 height 22
type input "舊有卡券"
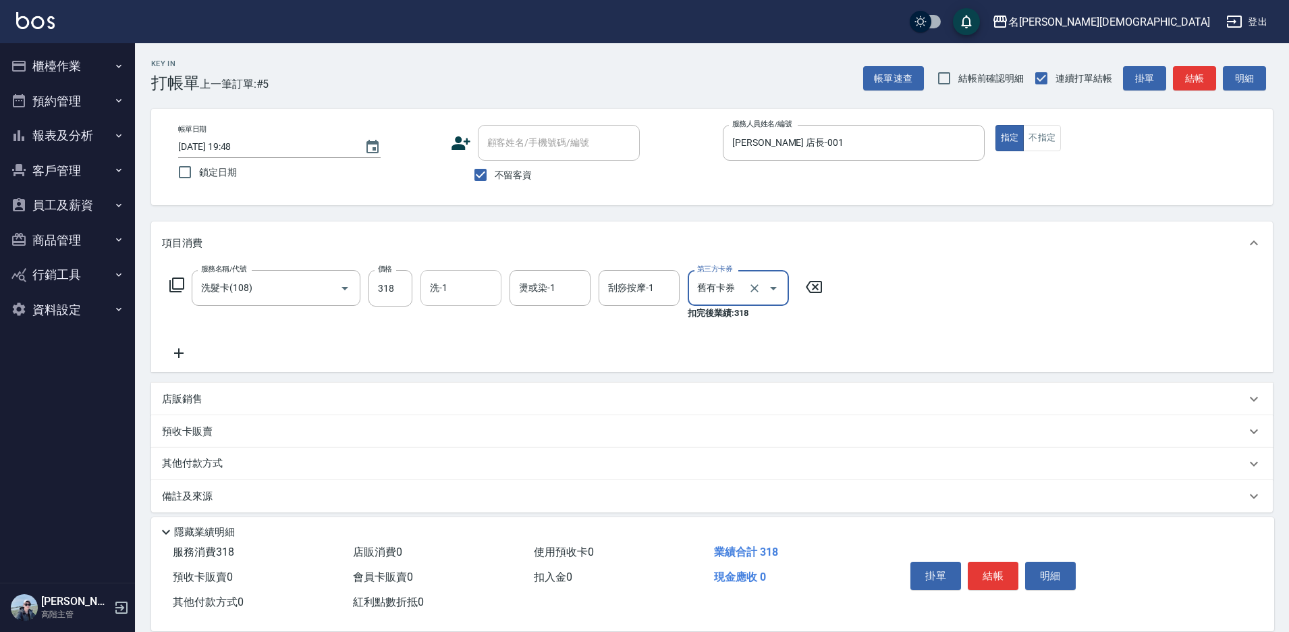
drag, startPoint x: 452, startPoint y: 287, endPoint x: 458, endPoint y: 300, distance: 14.8
click at [456, 292] on input "洗-1" at bounding box center [461, 288] width 69 height 24
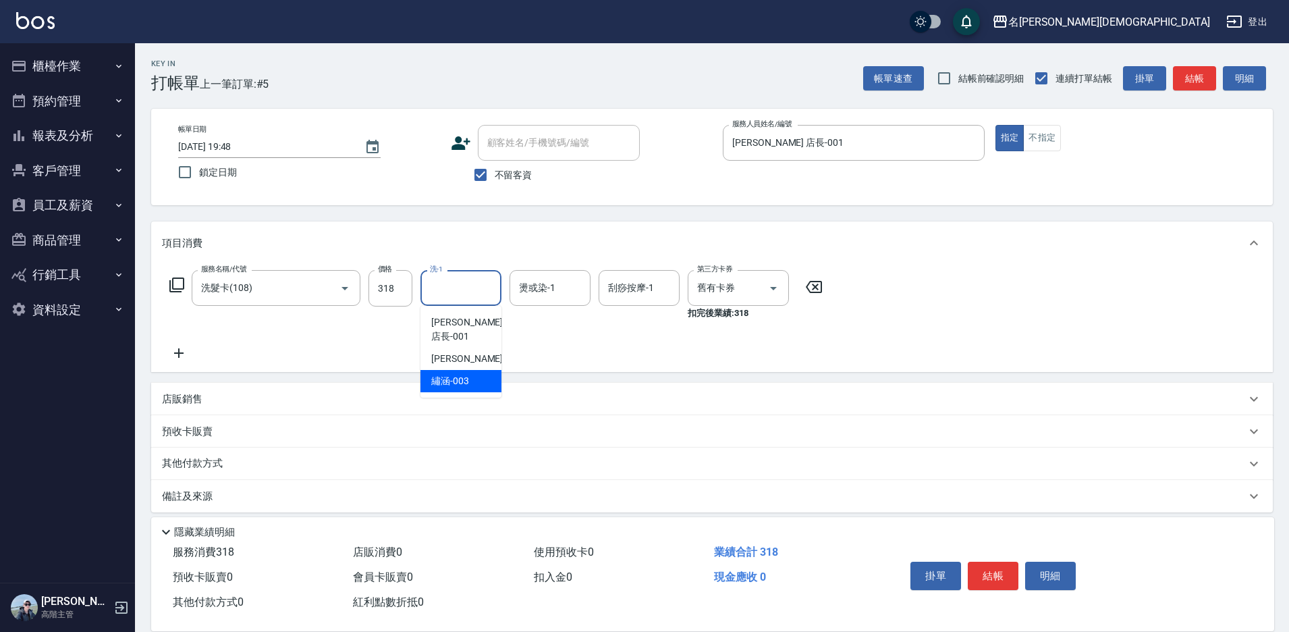
click at [478, 372] on div "繡涵 -003" at bounding box center [460, 381] width 81 height 22
type input "繡涵-003"
click at [980, 568] on button "結帳" at bounding box center [993, 575] width 51 height 28
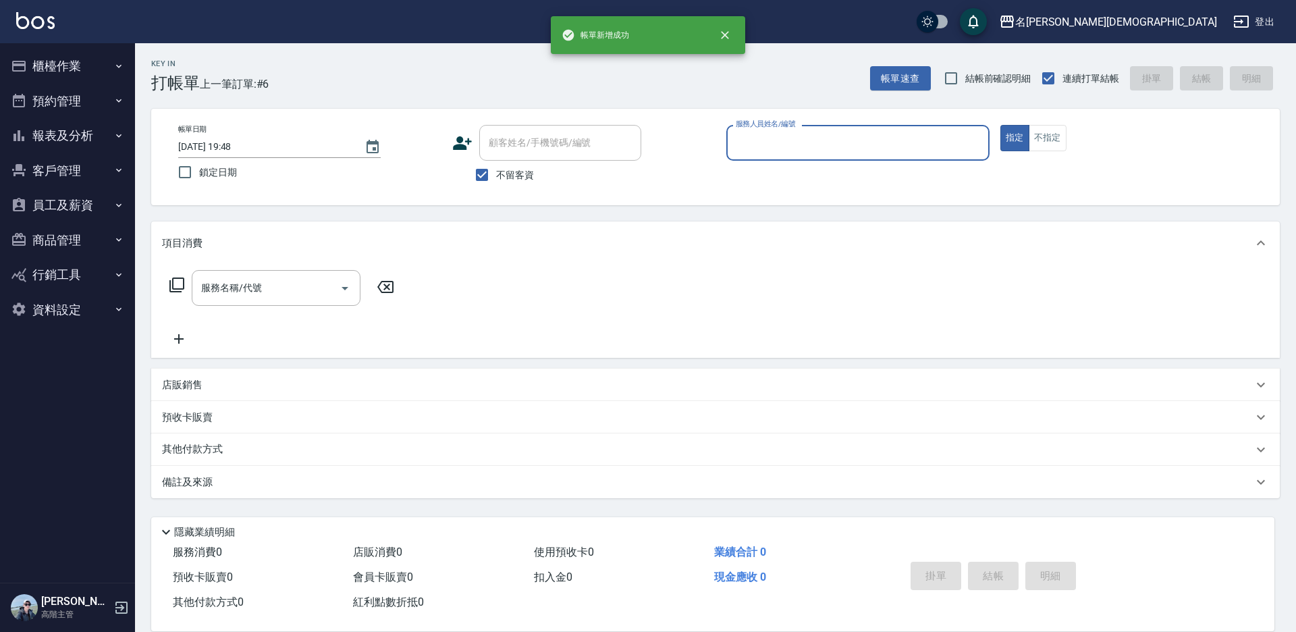
drag, startPoint x: 758, startPoint y: 136, endPoint x: 758, endPoint y: 153, distance: 16.9
click at [758, 139] on input "服務人員姓名/編號" at bounding box center [857, 143] width 251 height 24
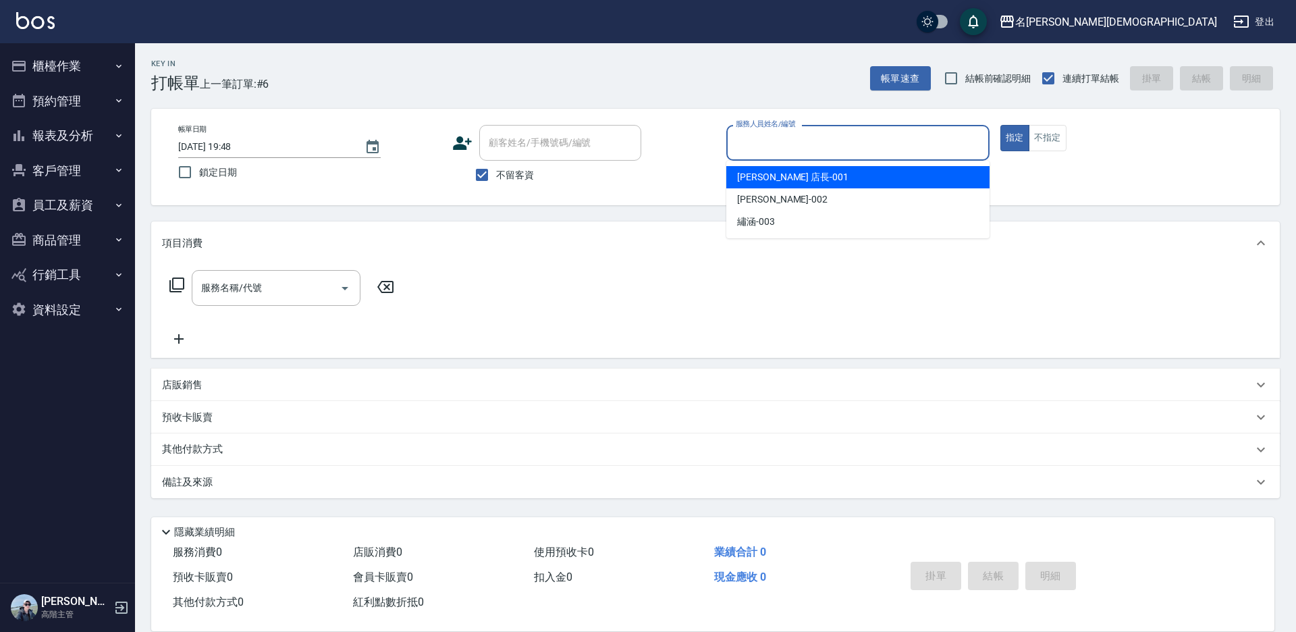
drag, startPoint x: 749, startPoint y: 181, endPoint x: 620, endPoint y: 184, distance: 128.9
click at [744, 183] on span "[PERSON_NAME] 店長 -001" at bounding box center [792, 177] width 111 height 14
type input "[PERSON_NAME] 店長-001"
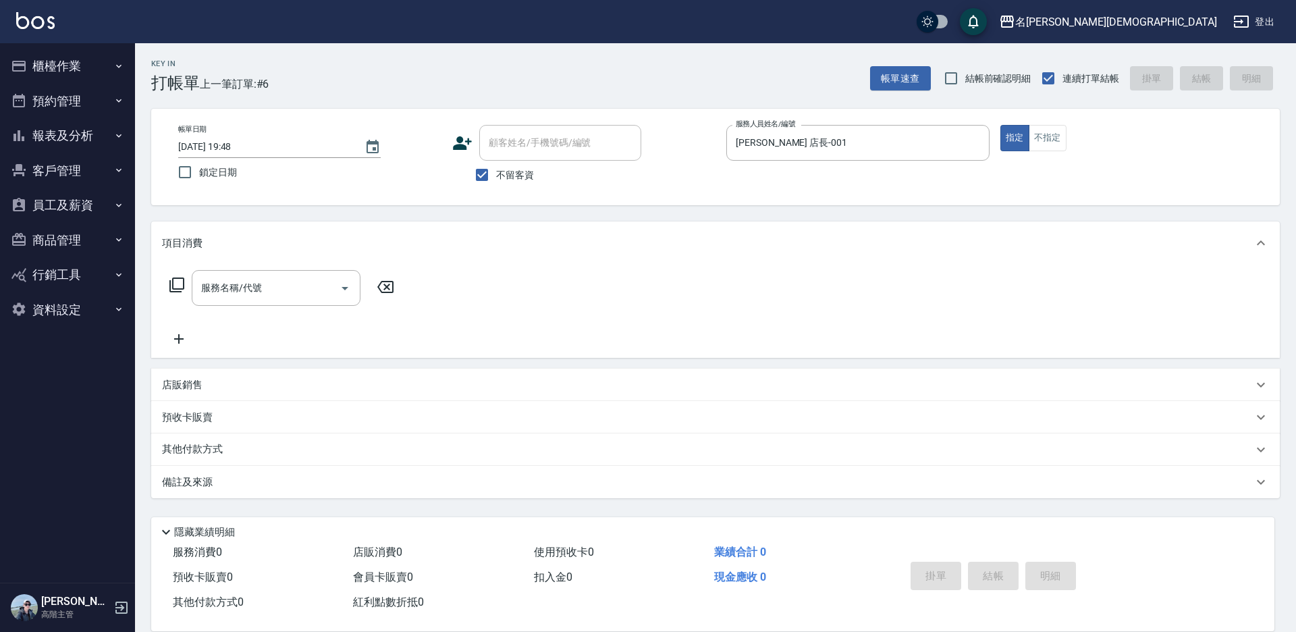
click at [171, 283] on icon at bounding box center [176, 284] width 15 height 15
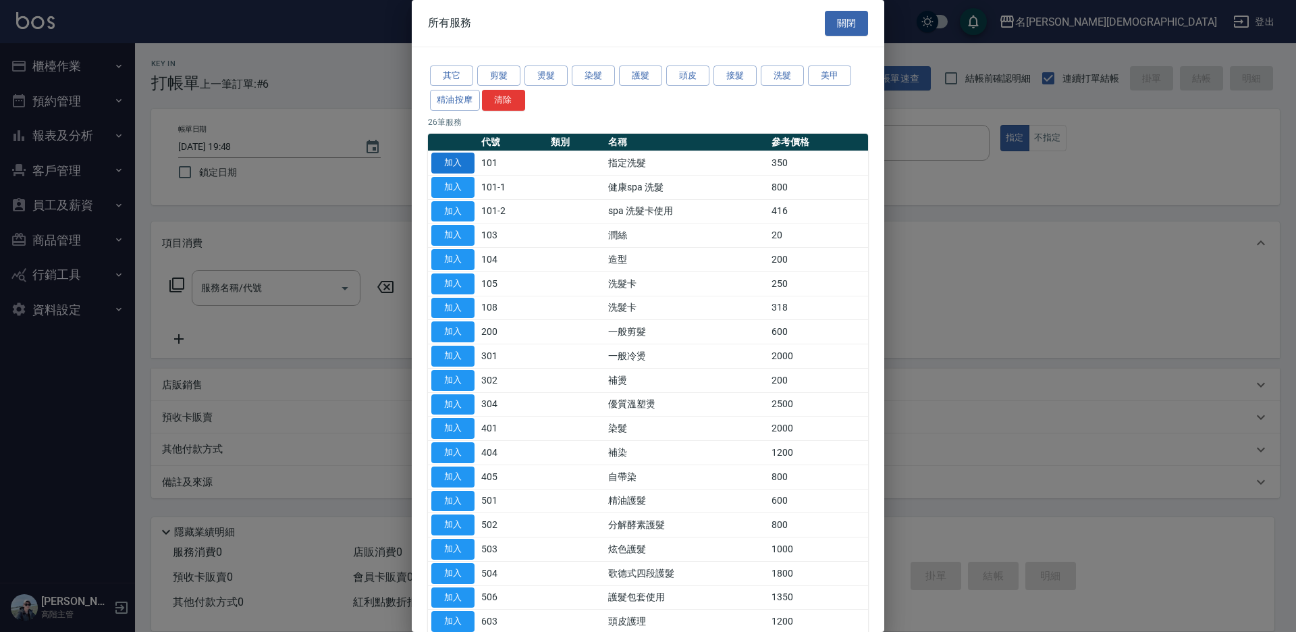
click at [444, 159] on button "加入" at bounding box center [452, 163] width 43 height 21
type input "指定洗髮(101)"
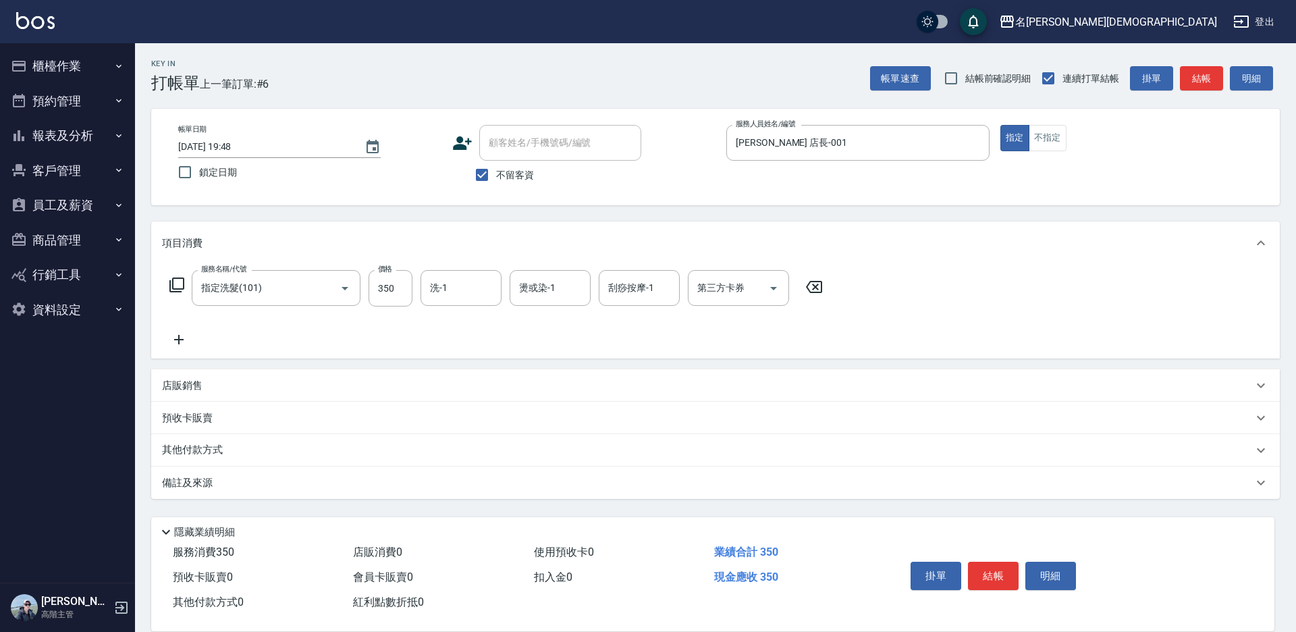
click at [173, 283] on icon at bounding box center [176, 284] width 15 height 15
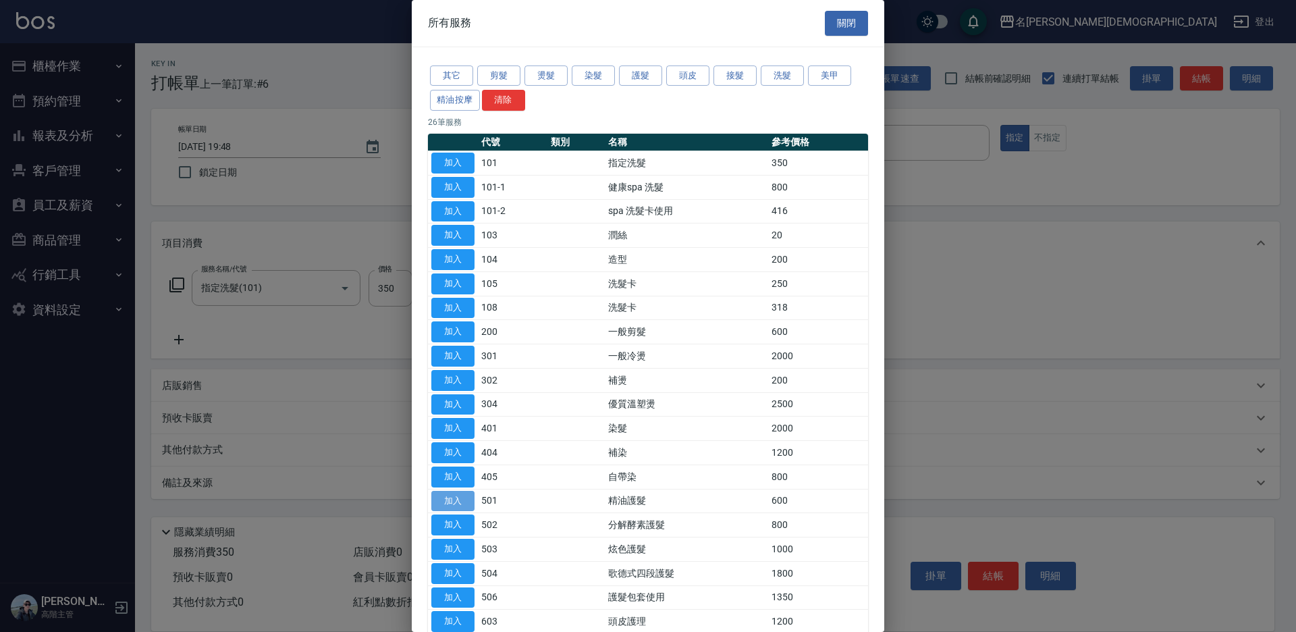
click at [463, 498] on button "加入" at bounding box center [452, 501] width 43 height 21
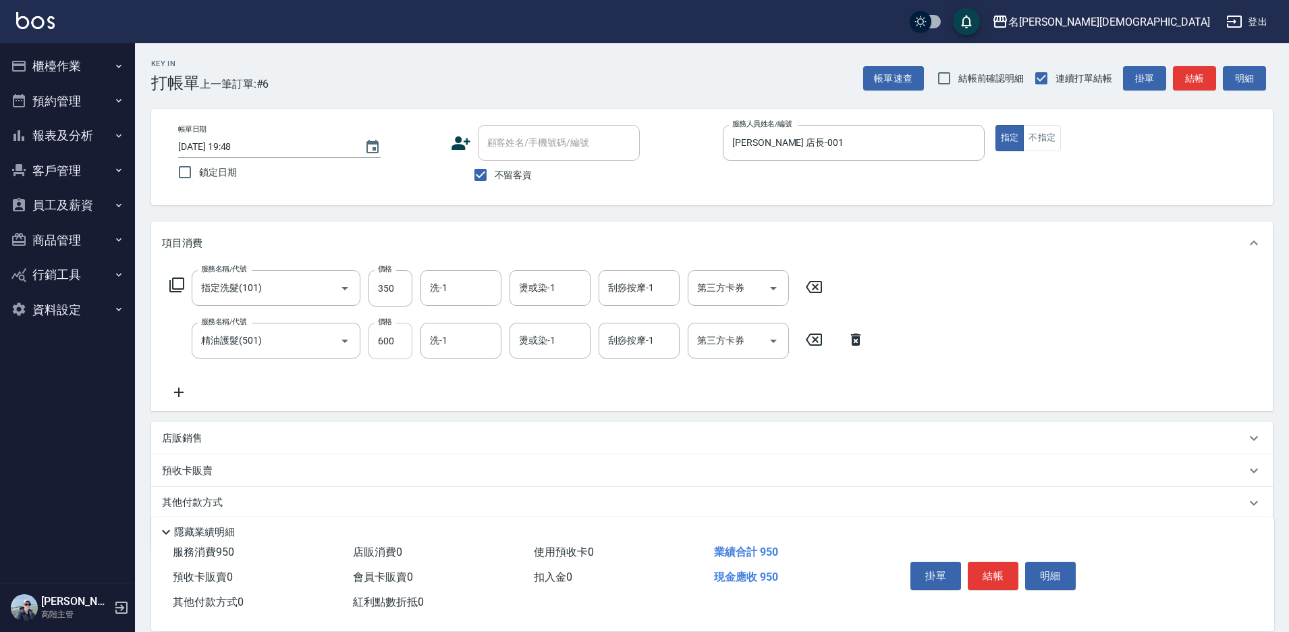
click at [383, 331] on input "600" at bounding box center [390, 341] width 44 height 36
type input "300"
click at [474, 285] on input "洗-1" at bounding box center [461, 288] width 69 height 24
click at [476, 370] on div "繡涵 -003" at bounding box center [460, 381] width 81 height 22
type input "繡涵-003"
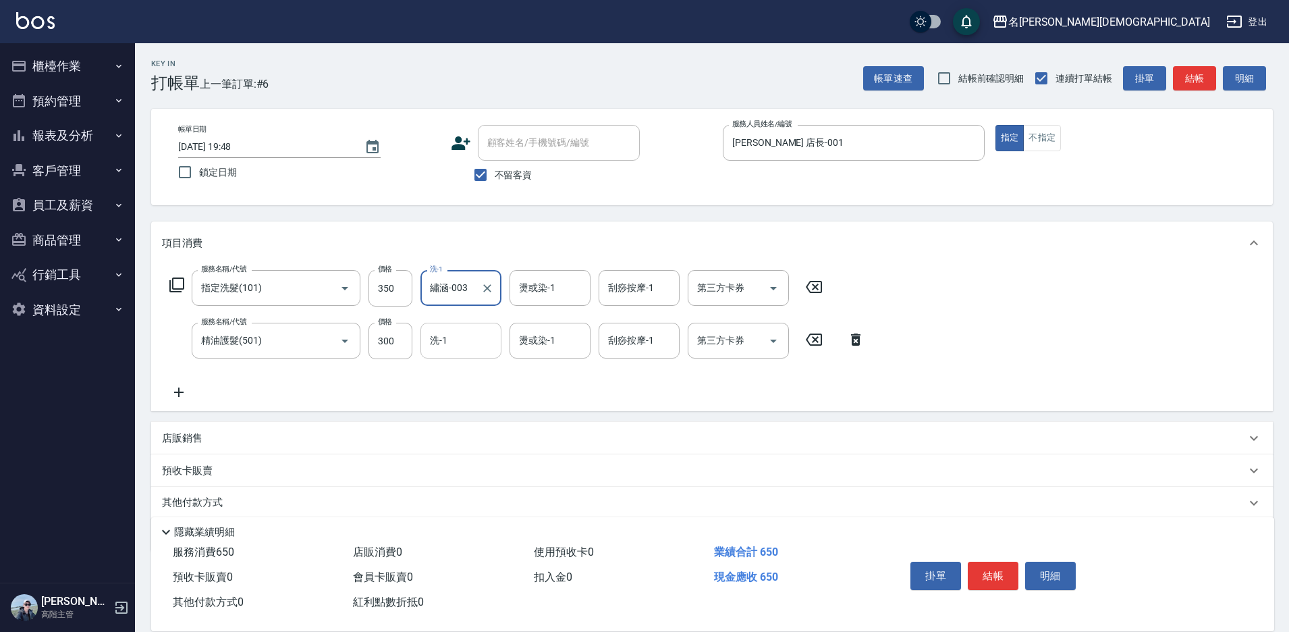
click at [459, 348] on input "洗-1" at bounding box center [461, 341] width 69 height 24
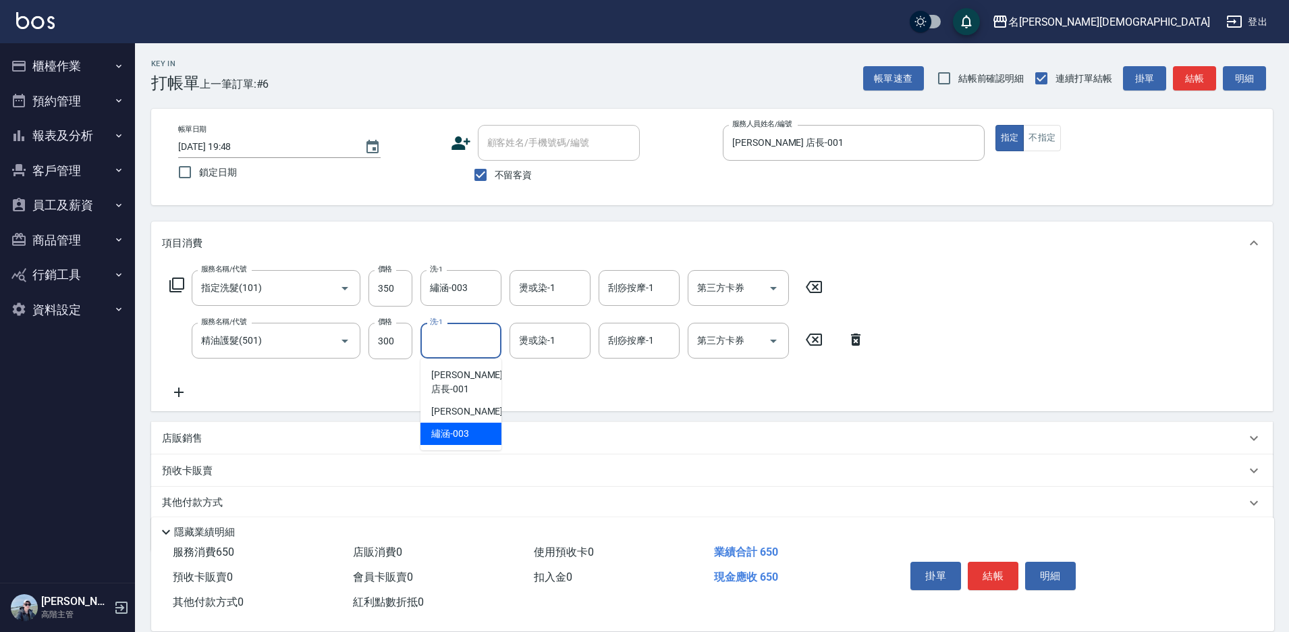
drag, startPoint x: 458, startPoint y: 418, endPoint x: 640, endPoint y: 468, distance: 188.9
click at [460, 427] on span "繡涵 -003" at bounding box center [450, 434] width 38 height 14
type input "繡涵-003"
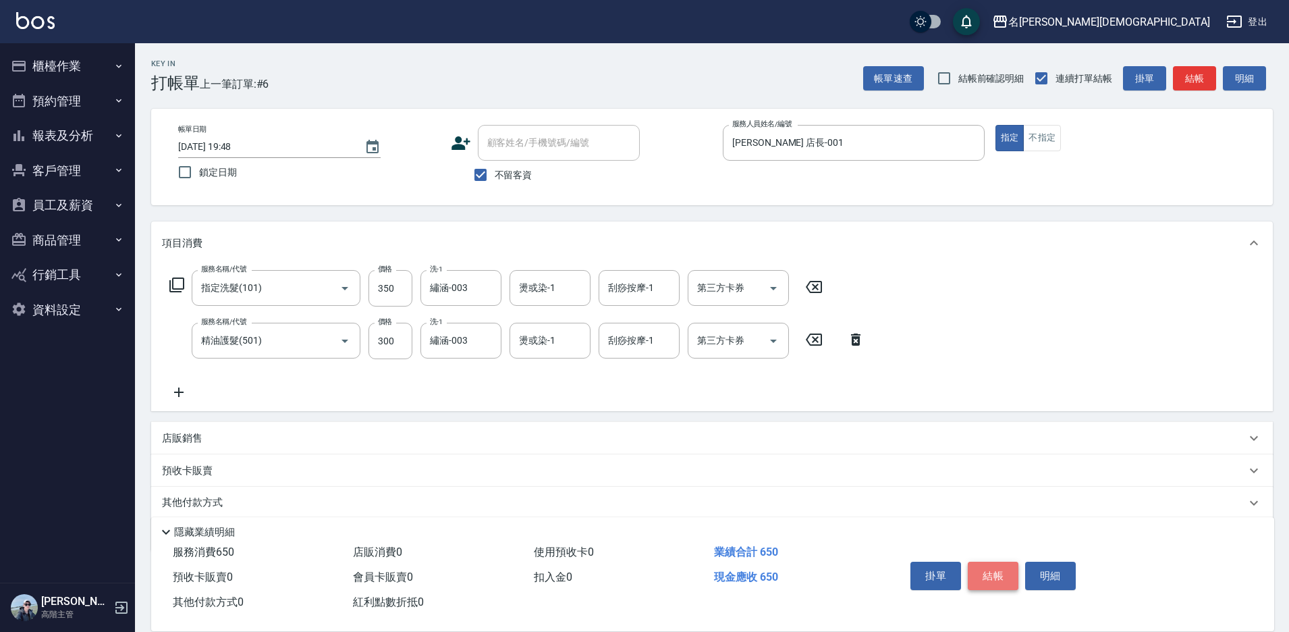
click at [990, 565] on button "結帳" at bounding box center [993, 575] width 51 height 28
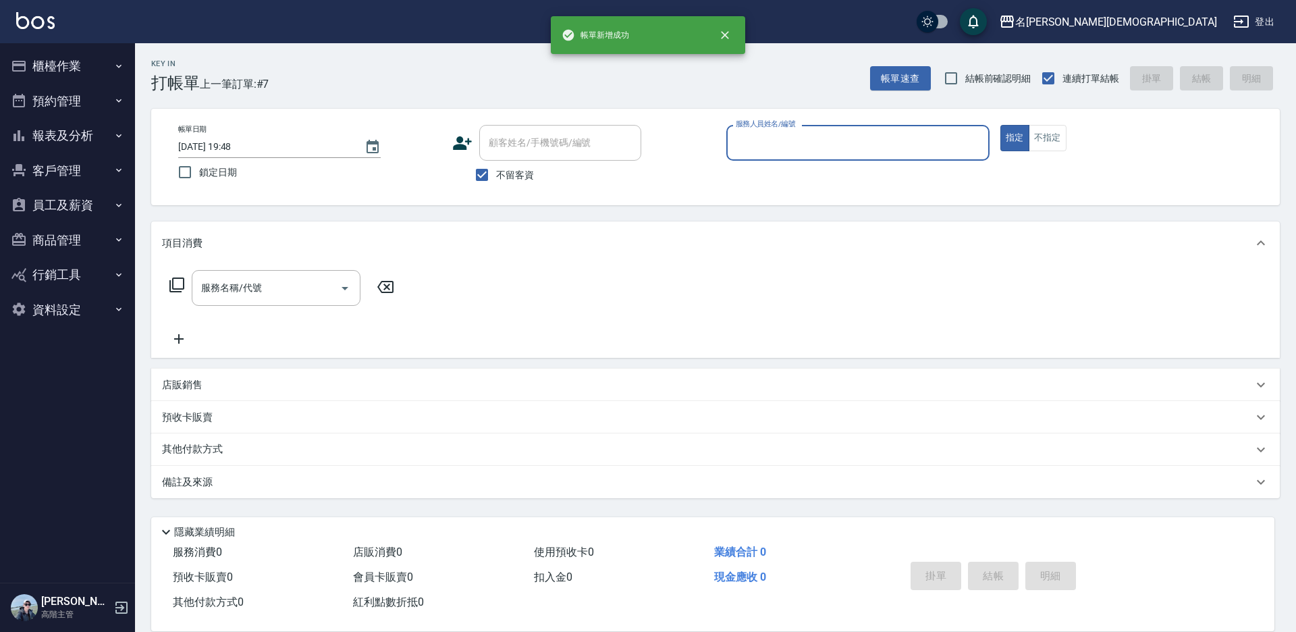
click at [759, 144] on input "服務人員姓名/編號" at bounding box center [857, 143] width 251 height 24
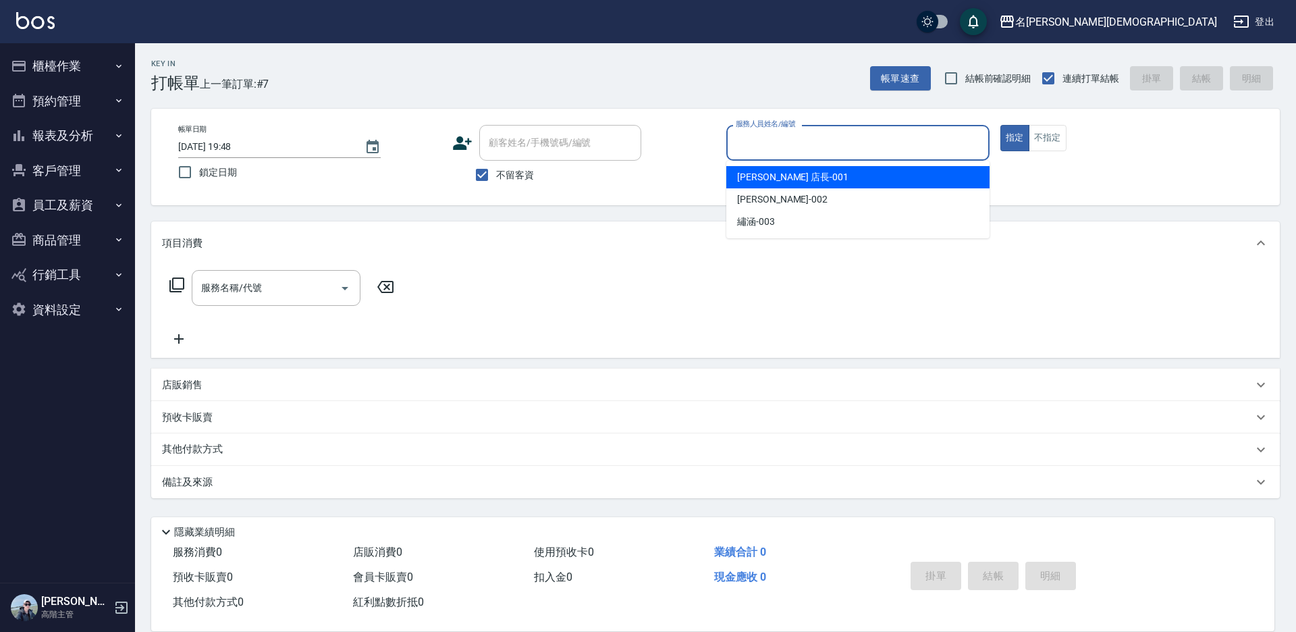
drag, startPoint x: 761, startPoint y: 177, endPoint x: 392, endPoint y: 220, distance: 371.0
click at [760, 178] on span "[PERSON_NAME] 店長 -001" at bounding box center [792, 177] width 111 height 14
type input "[PERSON_NAME] 店長-001"
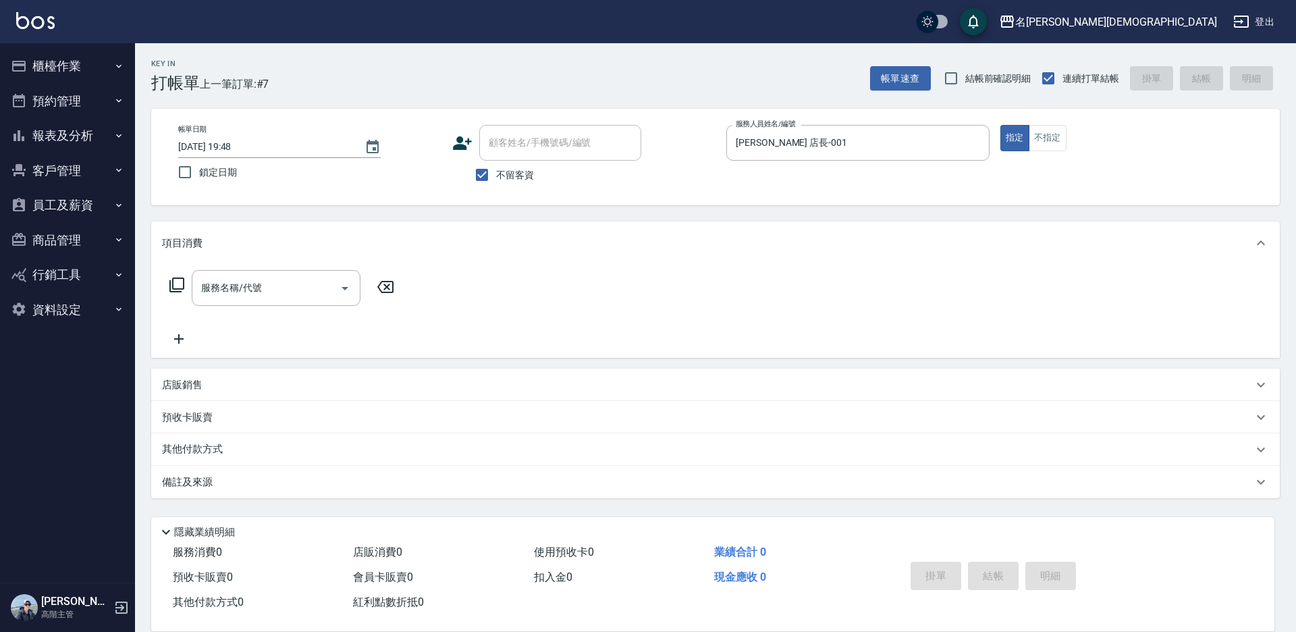
click at [176, 282] on icon at bounding box center [177, 285] width 16 height 16
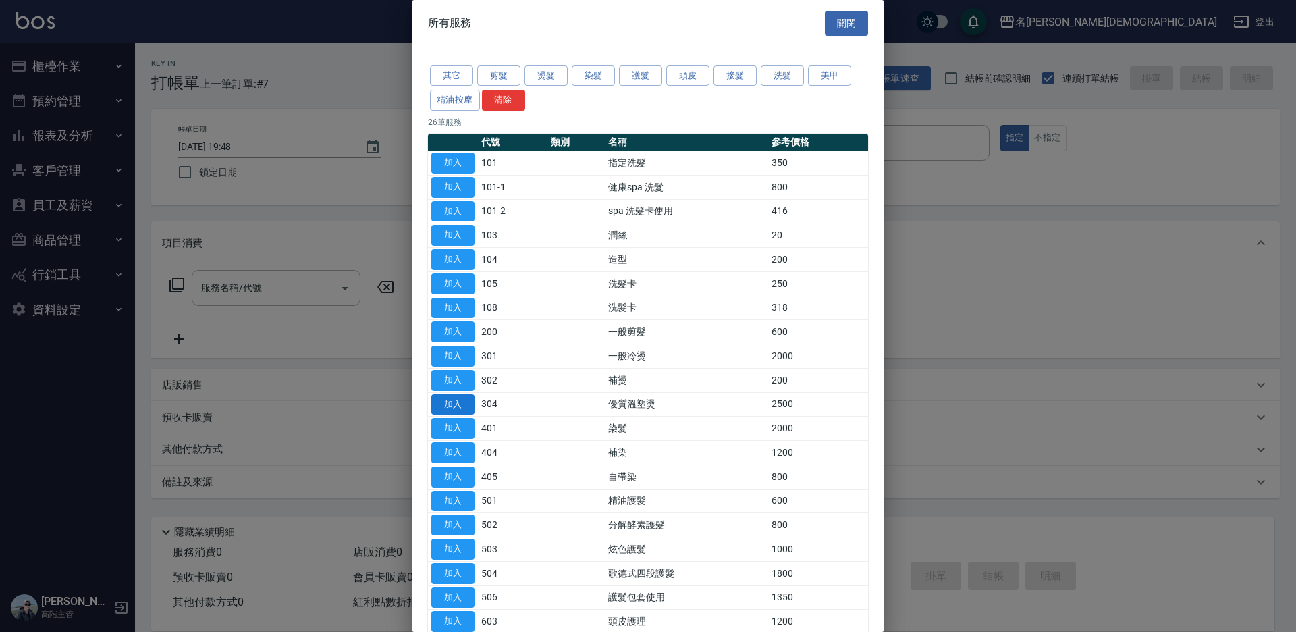
drag, startPoint x: 446, startPoint y: 422, endPoint x: 447, endPoint y: 406, distance: 16.2
click at [447, 422] on button "加入" at bounding box center [452, 428] width 43 height 21
type input "染髮(401)"
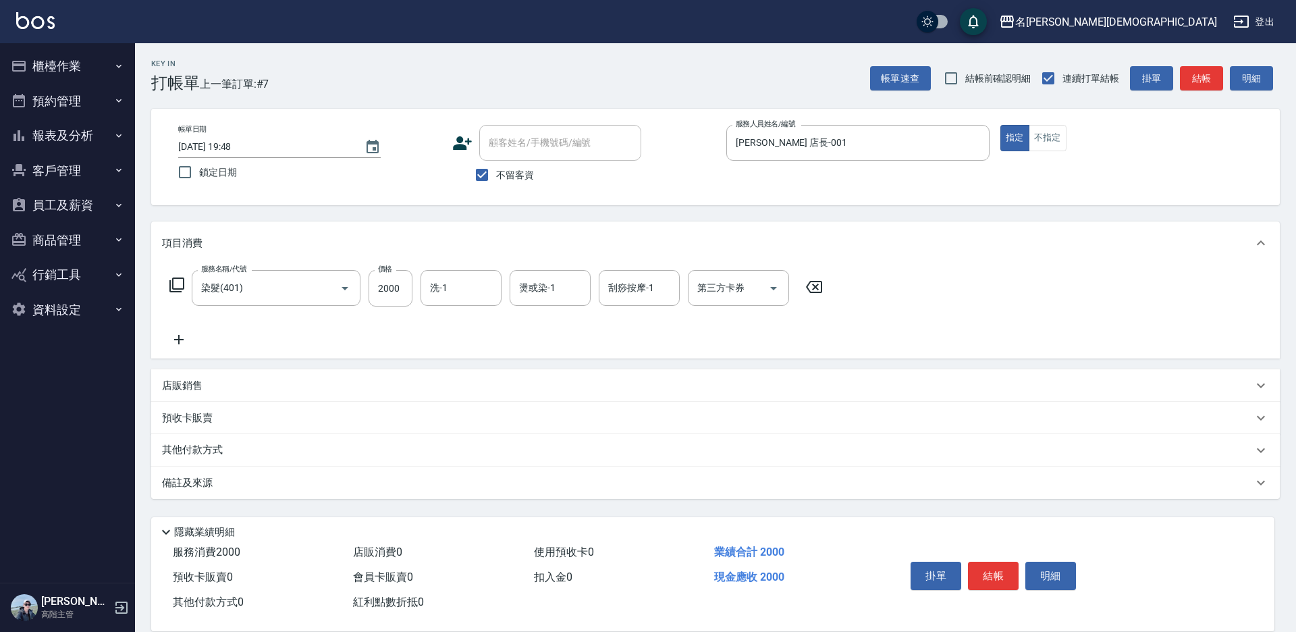
click at [173, 280] on icon at bounding box center [176, 284] width 15 height 15
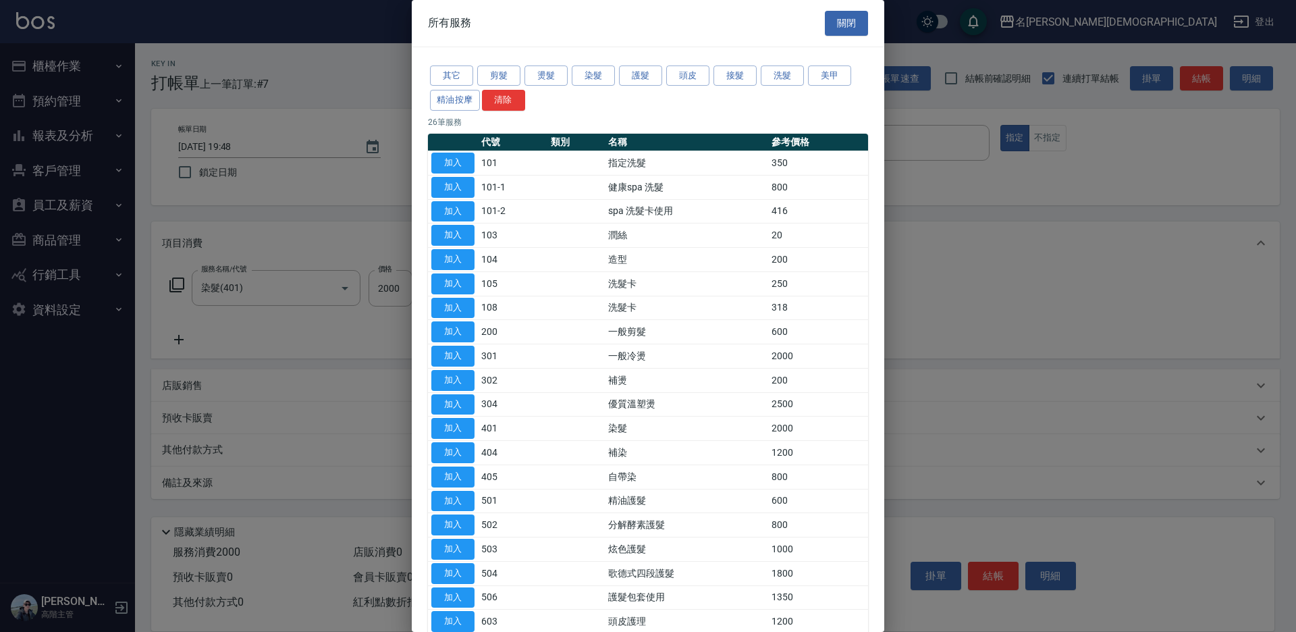
drag, startPoint x: 456, startPoint y: 595, endPoint x: 226, endPoint y: 348, distance: 337.1
click at [453, 593] on button "加入" at bounding box center [452, 597] width 43 height 21
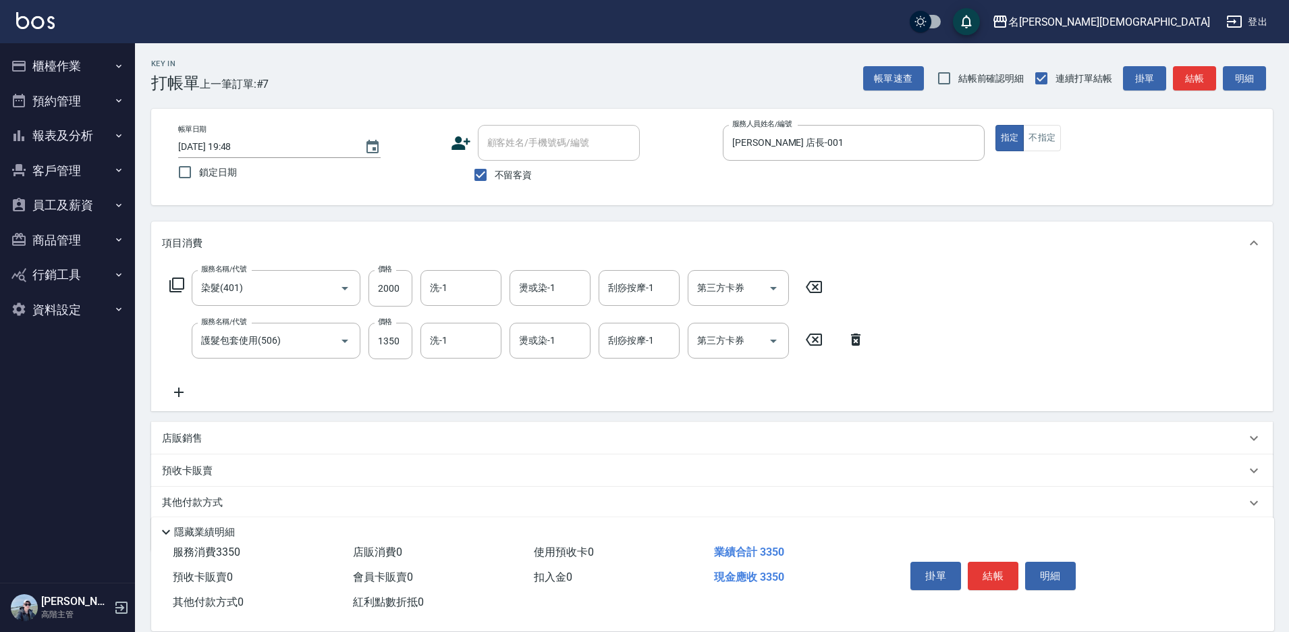
click at [172, 285] on icon at bounding box center [176, 284] width 15 height 15
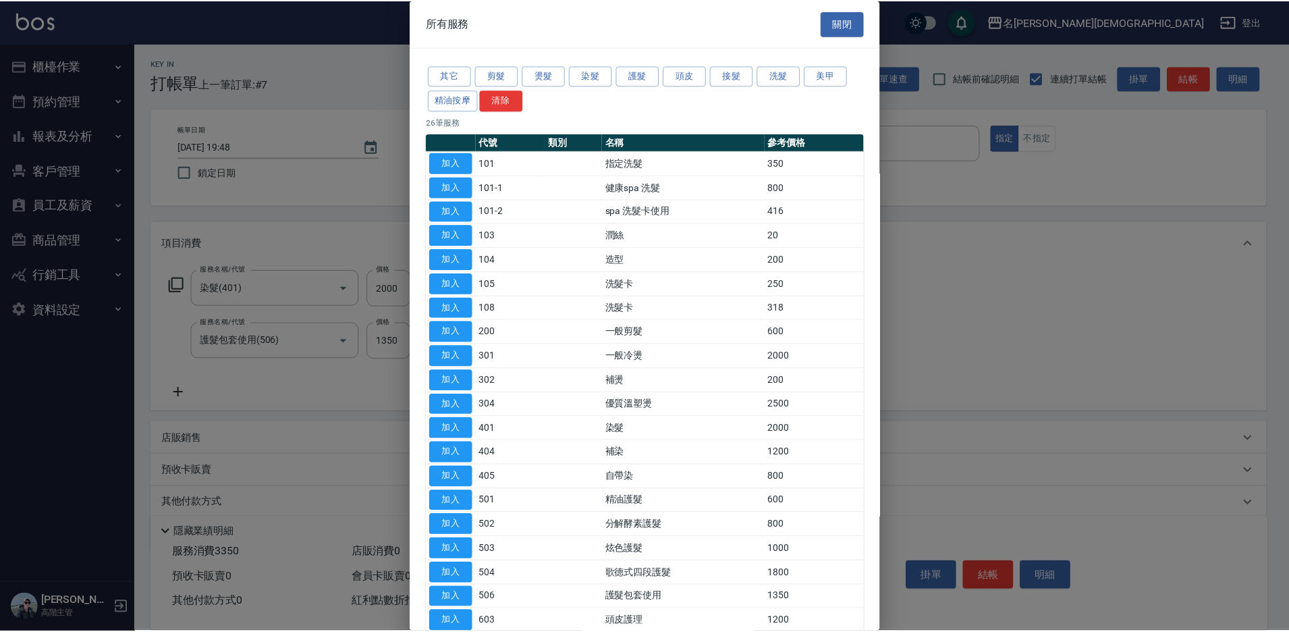
scroll to position [67, 0]
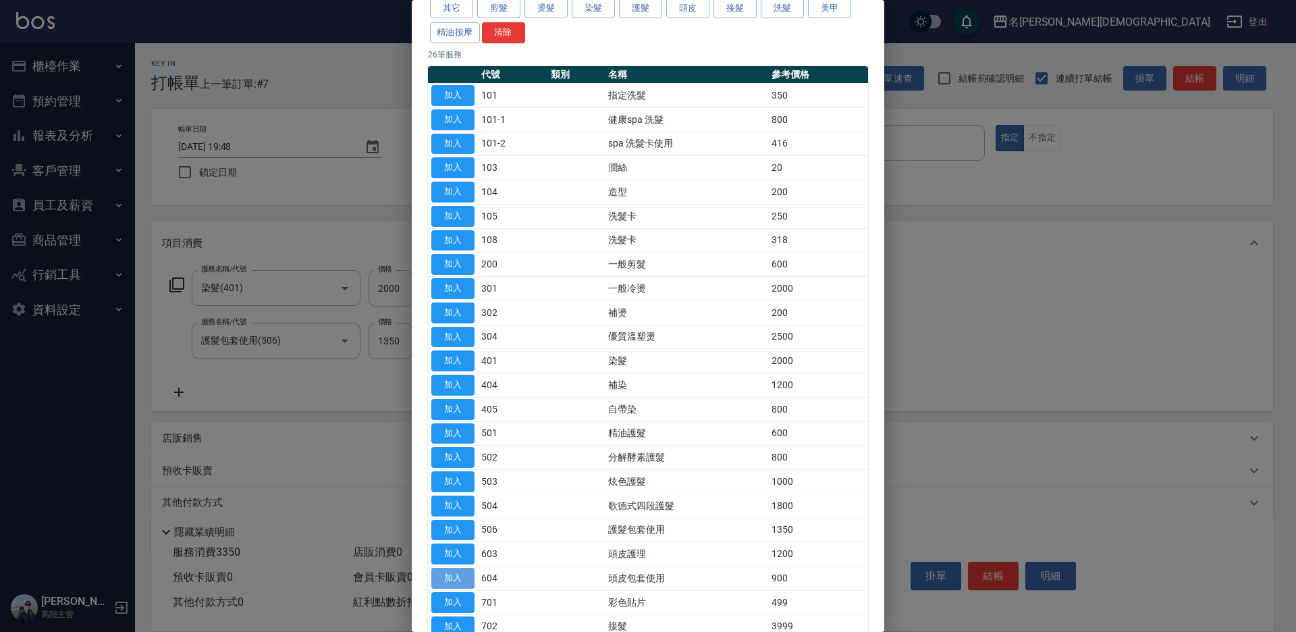
click at [466, 571] on button "加入" at bounding box center [452, 578] width 43 height 21
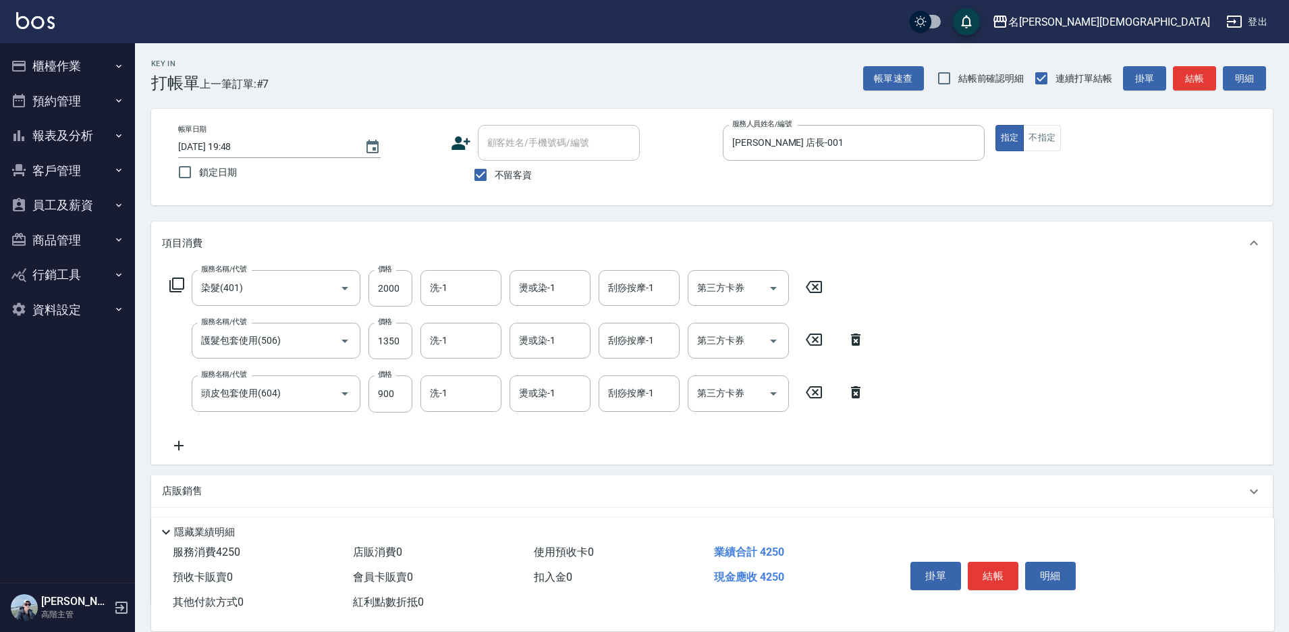
click at [697, 344] on div "第三方卡券 第三方卡券" at bounding box center [738, 341] width 101 height 36
drag, startPoint x: 716, startPoint y: 399, endPoint x: 713, endPoint y: 382, distance: 17.1
click at [716, 398] on span "舊有卡券" at bounding box center [738, 397] width 101 height 22
type input "舊有卡券"
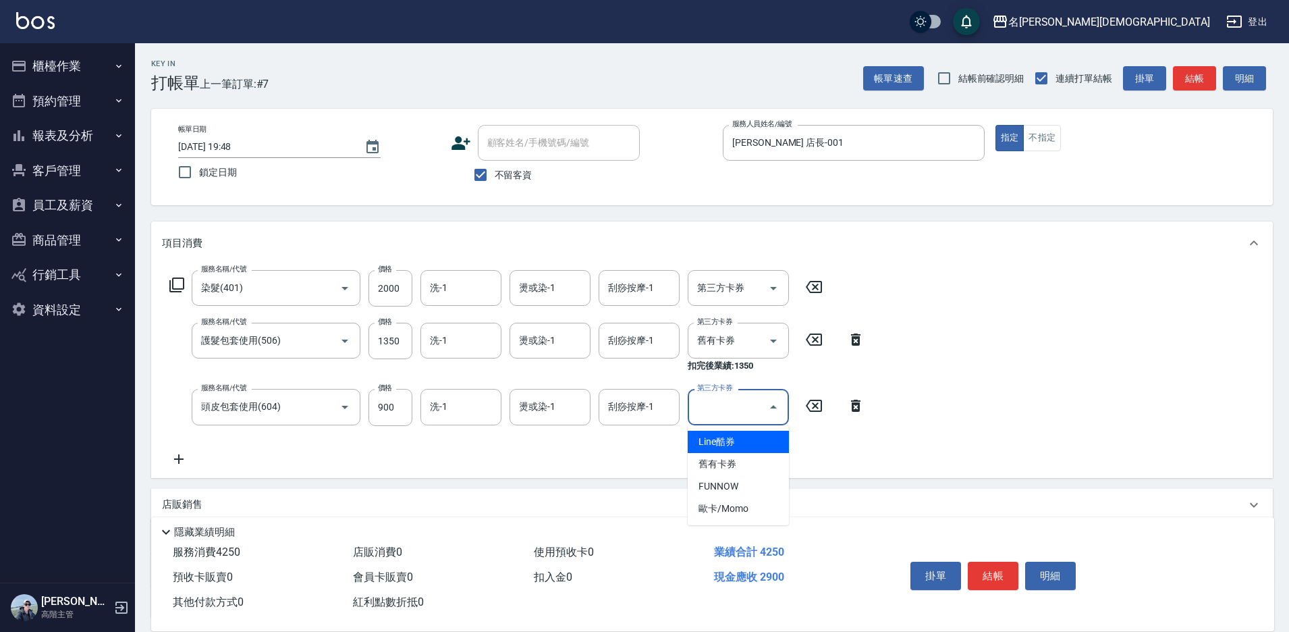
click at [707, 409] on input "第三方卡券" at bounding box center [728, 407] width 69 height 24
drag, startPoint x: 716, startPoint y: 463, endPoint x: 528, endPoint y: 378, distance: 206.0
click at [715, 463] on span "舊有卡券" at bounding box center [738, 464] width 101 height 22
type input "舊有卡券"
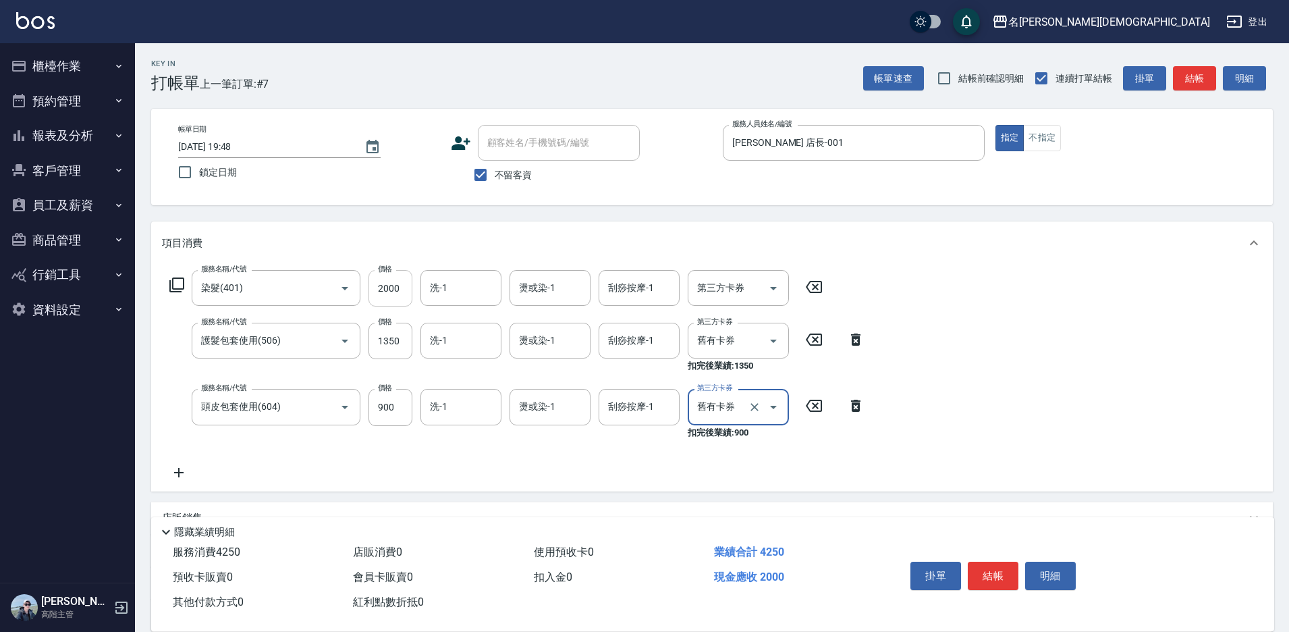
click at [399, 281] on input "2000" at bounding box center [390, 288] width 44 height 36
click at [394, 281] on input "2000" at bounding box center [390, 288] width 44 height 36
type input "2800"
click at [463, 281] on input "洗-1" at bounding box center [461, 288] width 69 height 24
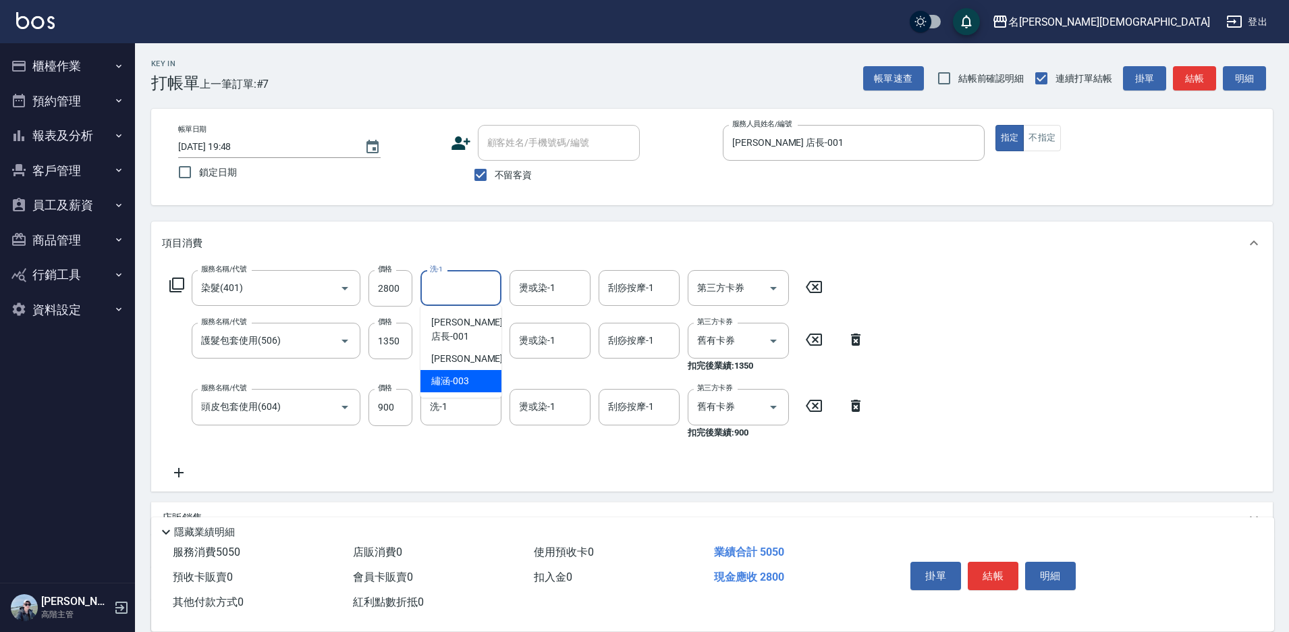
drag, startPoint x: 476, startPoint y: 363, endPoint x: 449, endPoint y: 357, distance: 27.7
click at [476, 370] on div "繡涵 -003" at bounding box center [460, 381] width 81 height 22
type input "繡涵-003"
click at [449, 348] on input "洗-1" at bounding box center [461, 341] width 69 height 24
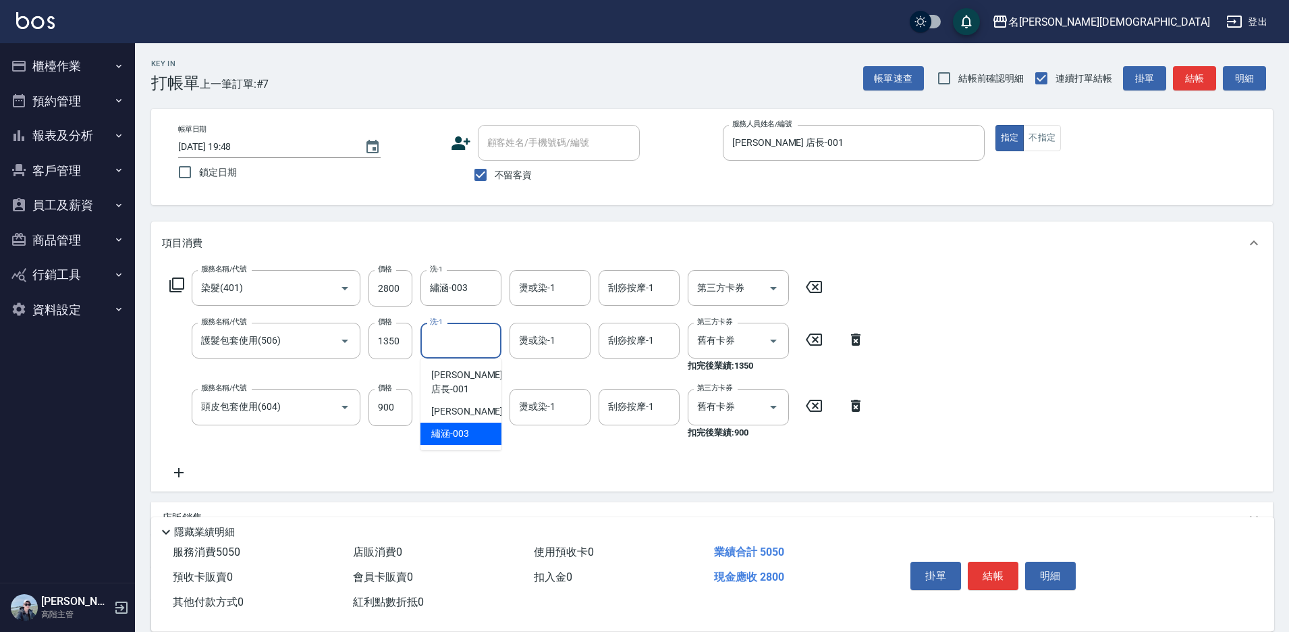
click at [460, 427] on span "繡涵 -003" at bounding box center [450, 434] width 38 height 14
type input "繡涵-003"
click at [443, 403] on div "洗-1 洗-1" at bounding box center [460, 407] width 81 height 36
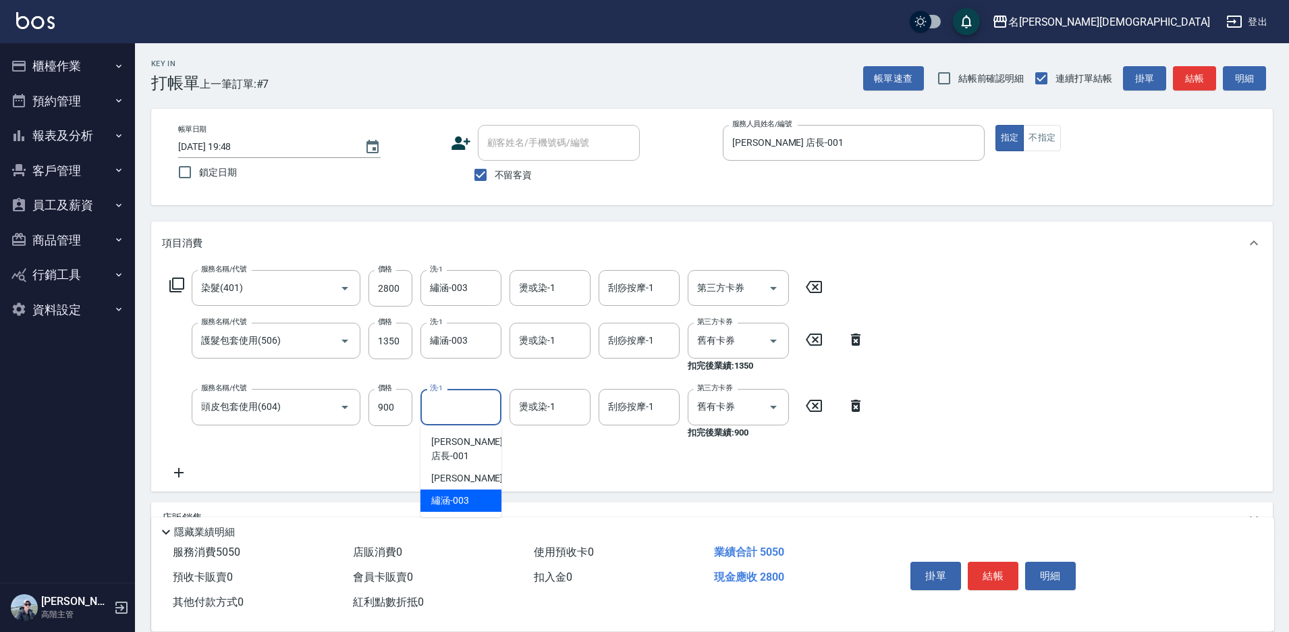
drag, startPoint x: 462, startPoint y: 485, endPoint x: 604, endPoint y: 487, distance: 142.4
click at [463, 493] on span "繡涵 -003" at bounding box center [450, 500] width 38 height 14
type input "繡涵-003"
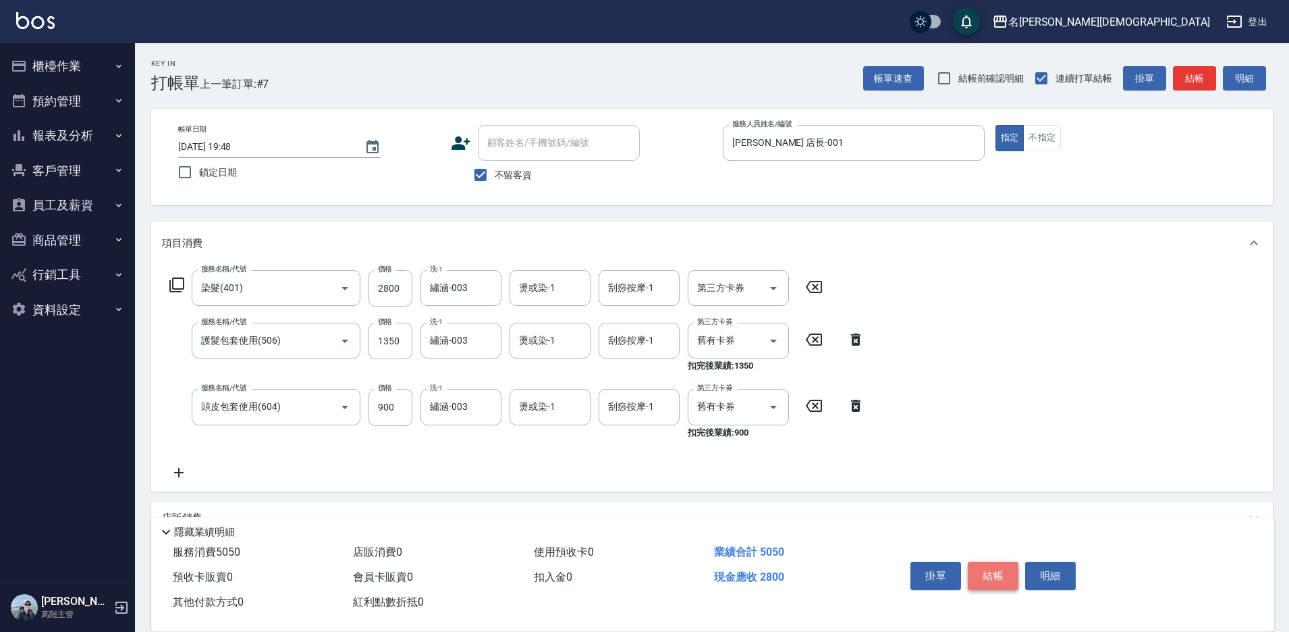
click at [987, 568] on button "結帳" at bounding box center [993, 575] width 51 height 28
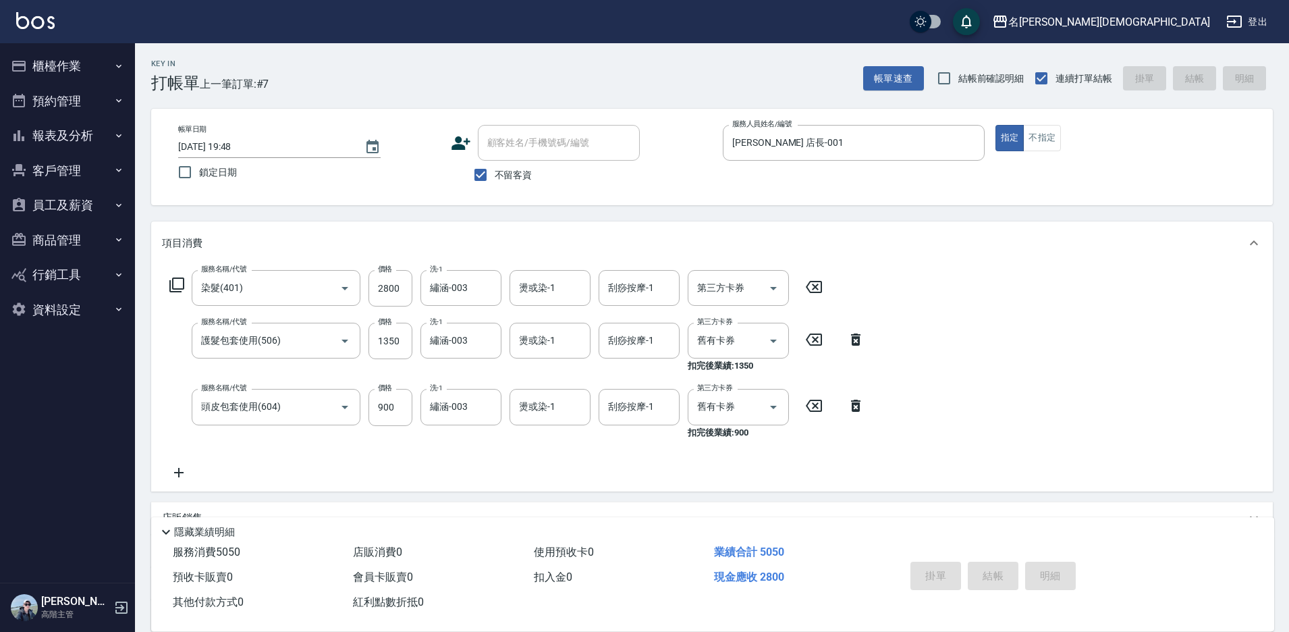
type input "[DATE] 19:49"
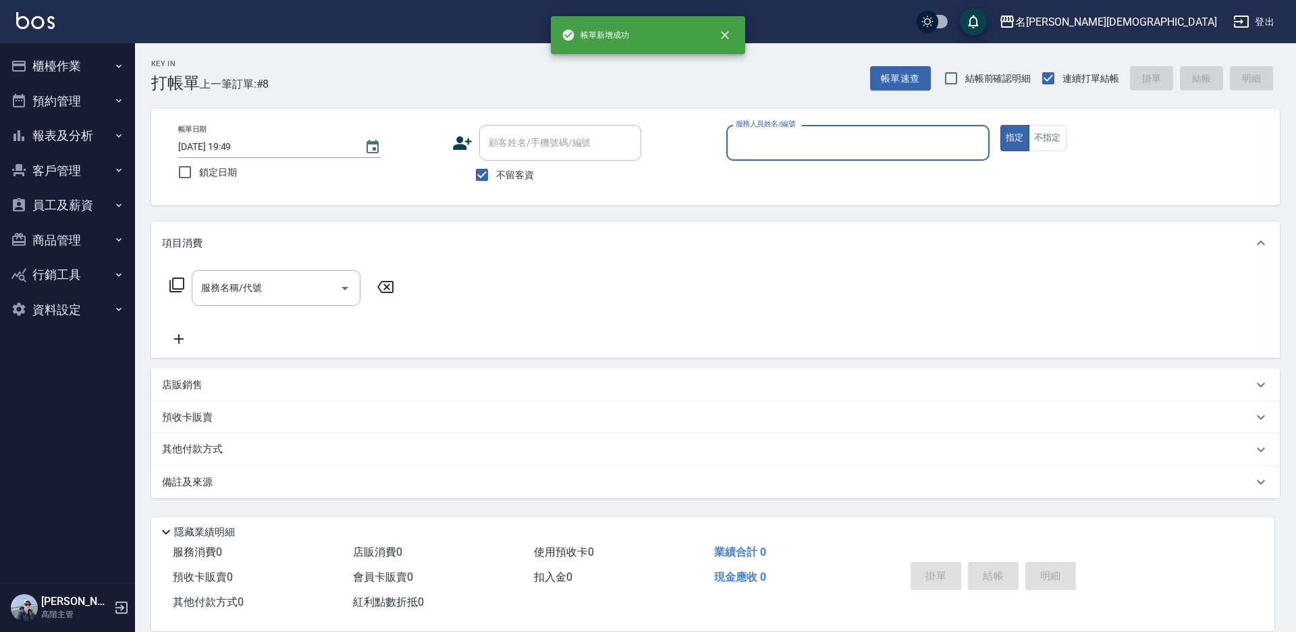
click at [776, 140] on input "服務人員姓名/編號" at bounding box center [857, 143] width 251 height 24
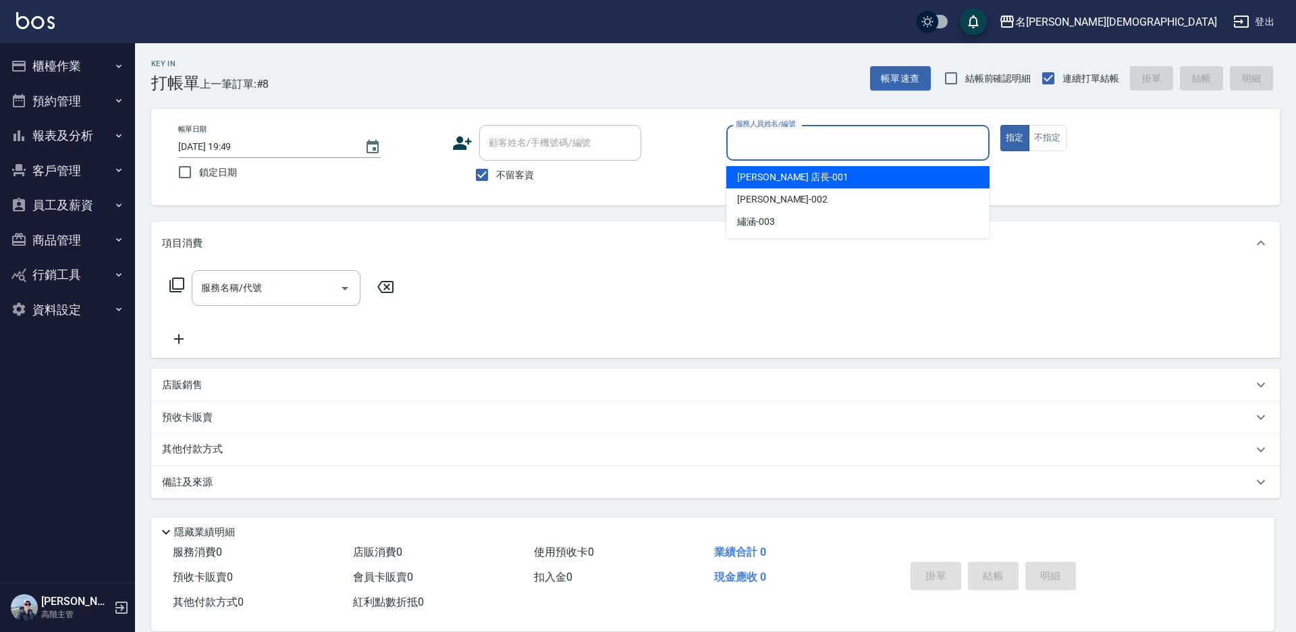
drag, startPoint x: 744, startPoint y: 179, endPoint x: 598, endPoint y: 181, distance: 145.8
click at [738, 180] on span "[PERSON_NAME] 店長 -001" at bounding box center [792, 177] width 111 height 14
type input "[PERSON_NAME] 店長-001"
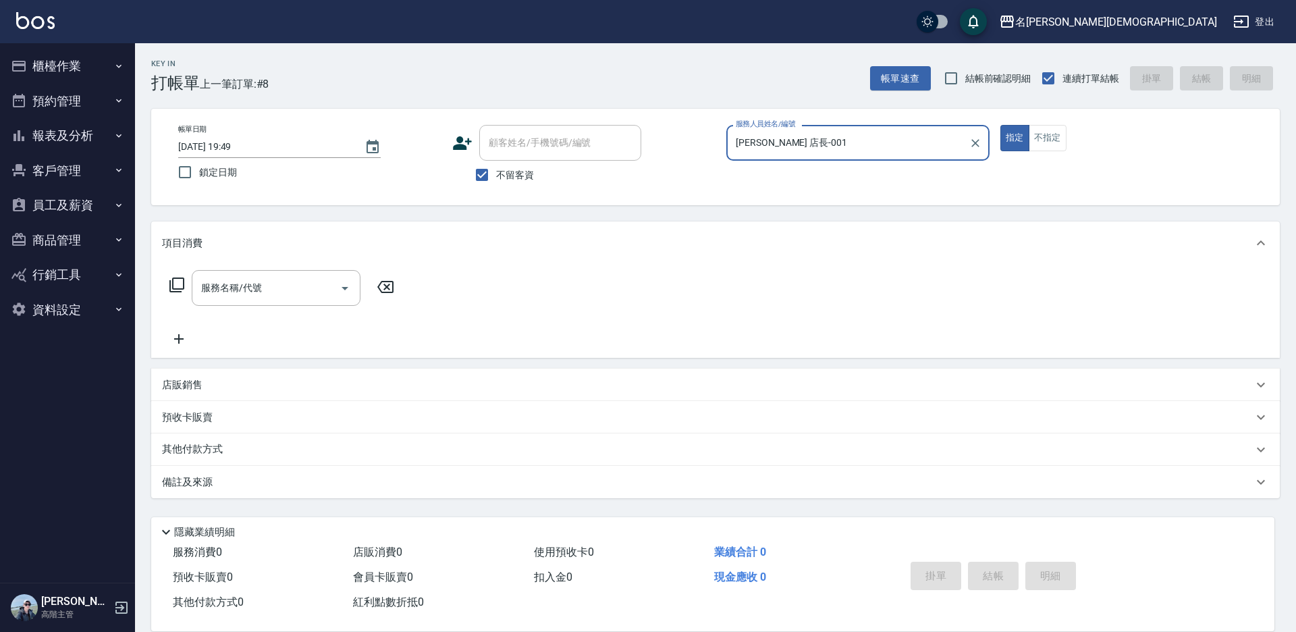
click at [177, 285] on icon at bounding box center [177, 285] width 16 height 16
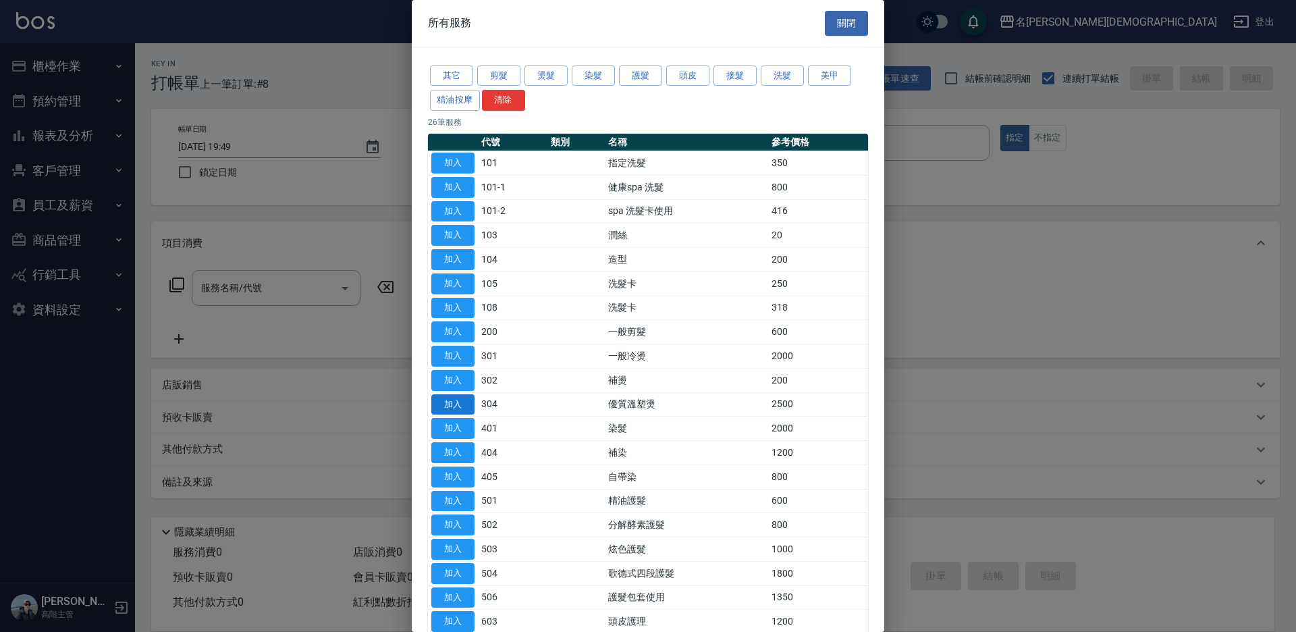
click at [441, 400] on button "加入" at bounding box center [452, 404] width 43 height 21
type input "優質溫塑燙(304)"
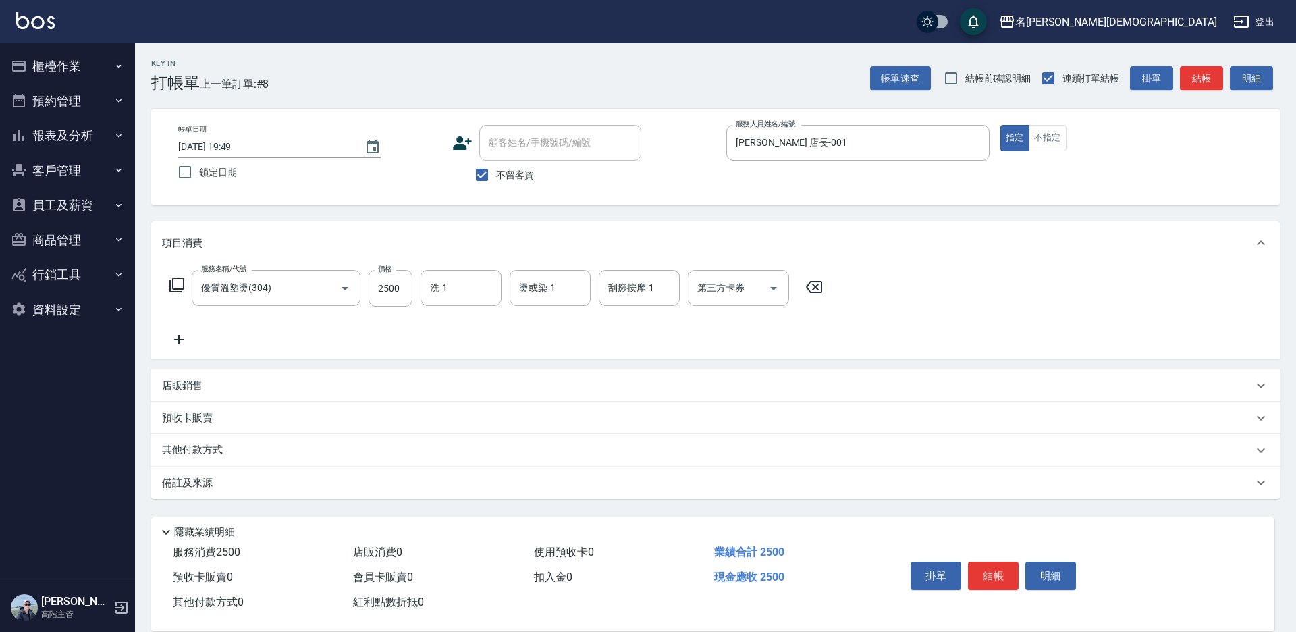
click at [997, 570] on button "結帳" at bounding box center [993, 575] width 51 height 28
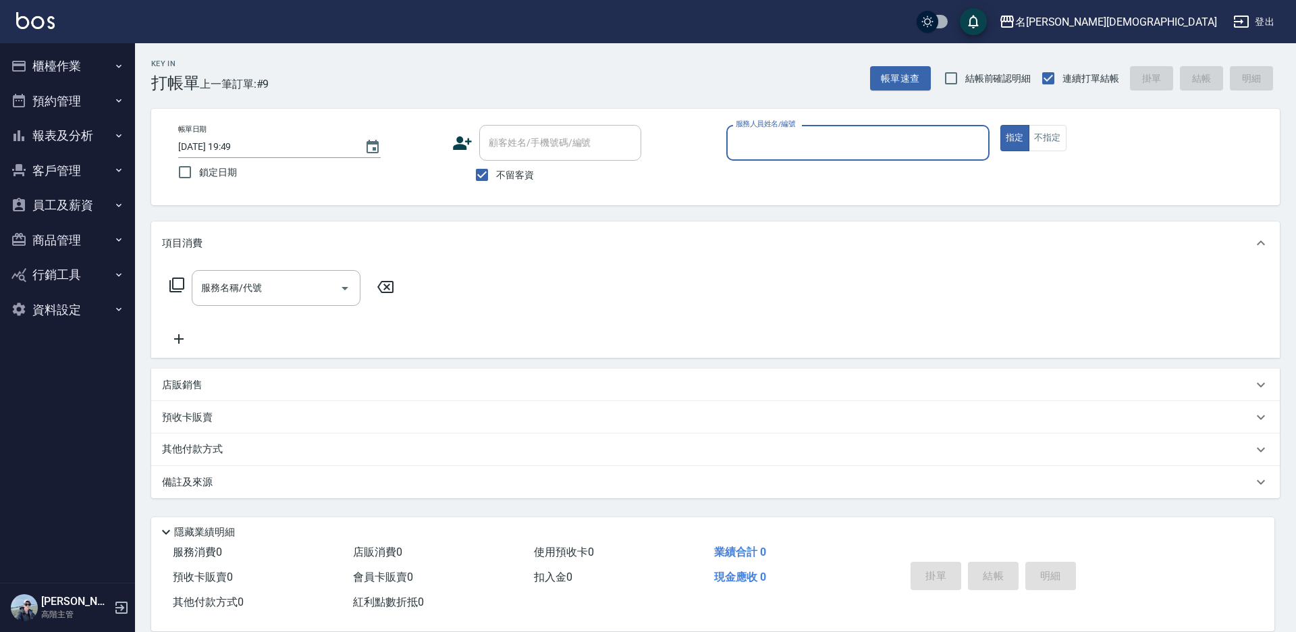
drag, startPoint x: 767, startPoint y: 136, endPoint x: 771, endPoint y: 157, distance: 21.3
click at [769, 140] on input "服務人員姓名/編號" at bounding box center [857, 143] width 251 height 24
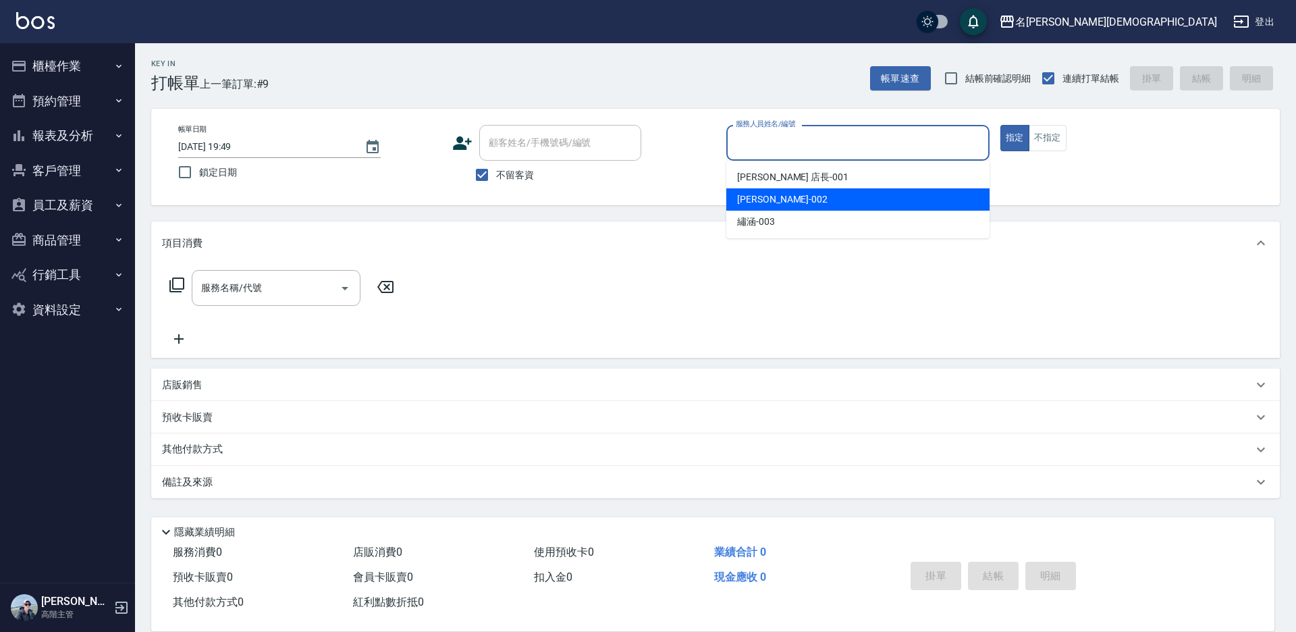
drag, startPoint x: 764, startPoint y: 194, endPoint x: 750, endPoint y: 194, distance: 14.2
click at [764, 194] on span "香香 -002" at bounding box center [782, 199] width 90 height 14
type input "香香-002"
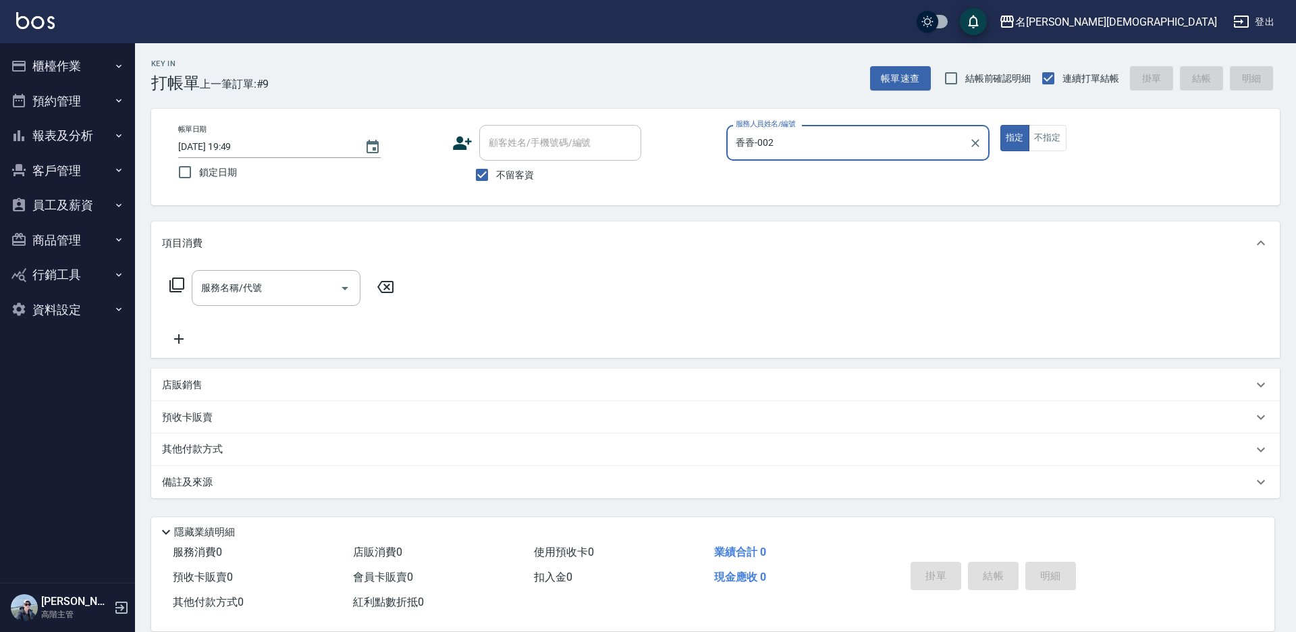
click at [177, 284] on icon at bounding box center [177, 285] width 16 height 16
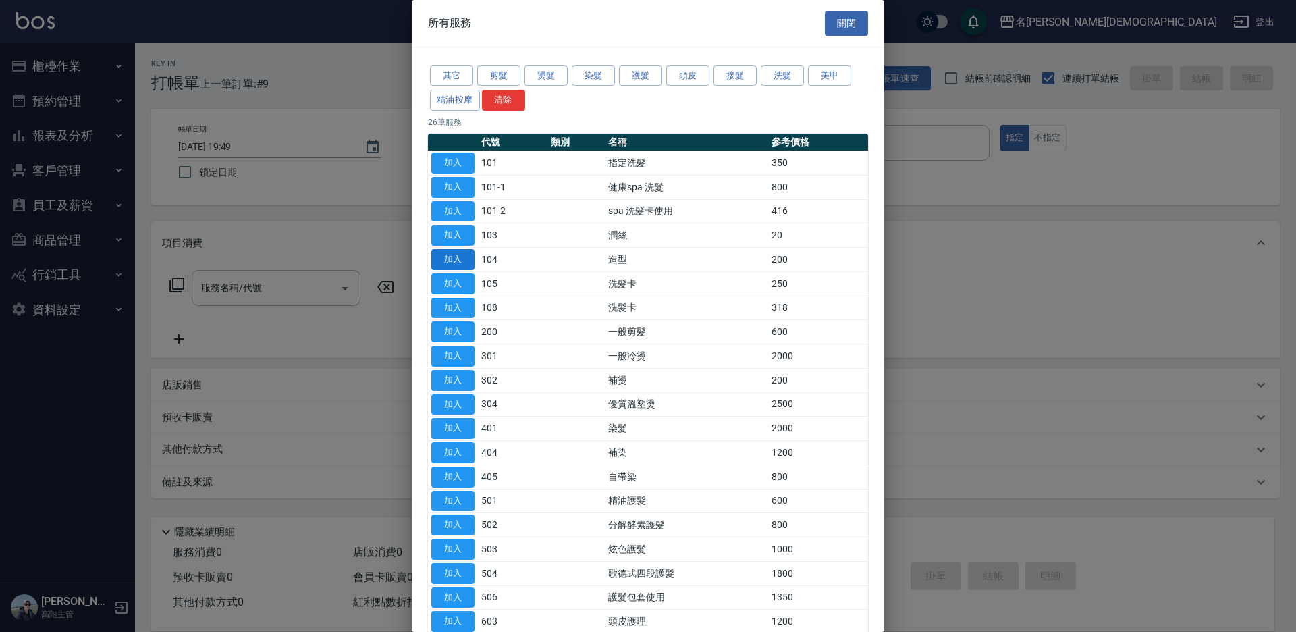
click at [456, 254] on button "加入" at bounding box center [452, 259] width 43 height 21
type input "造型(104)"
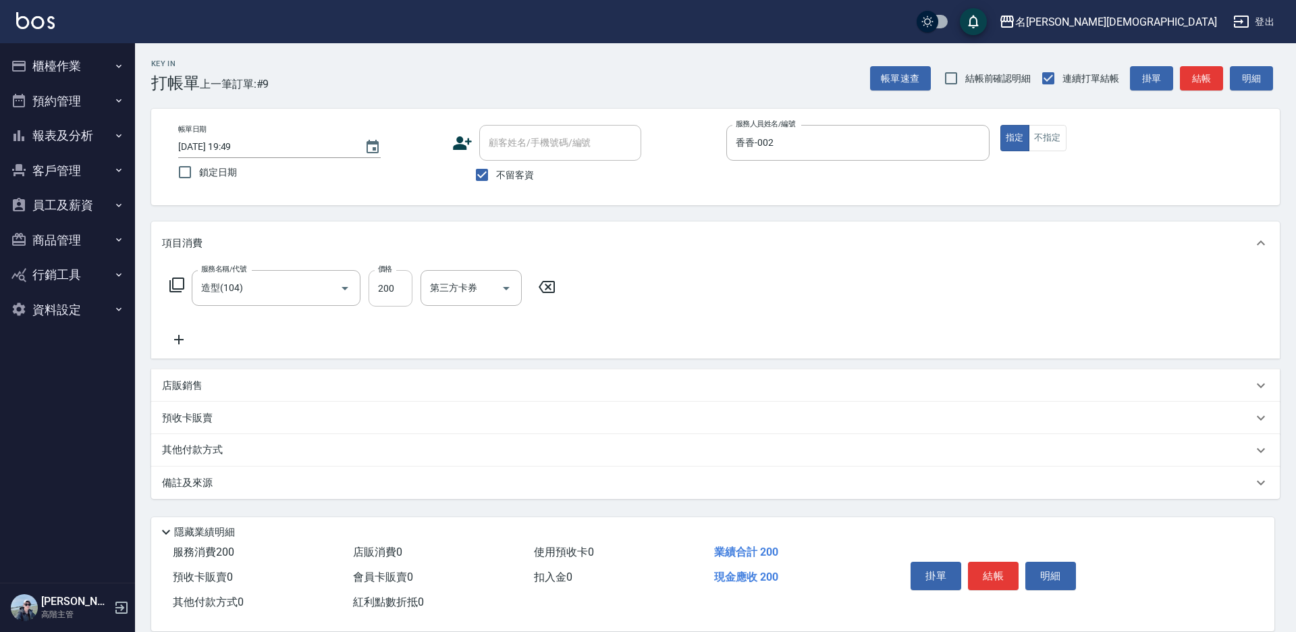
click at [386, 292] on input "200" at bounding box center [390, 288] width 44 height 36
type input "300"
click at [998, 570] on button "結帳" at bounding box center [993, 575] width 51 height 28
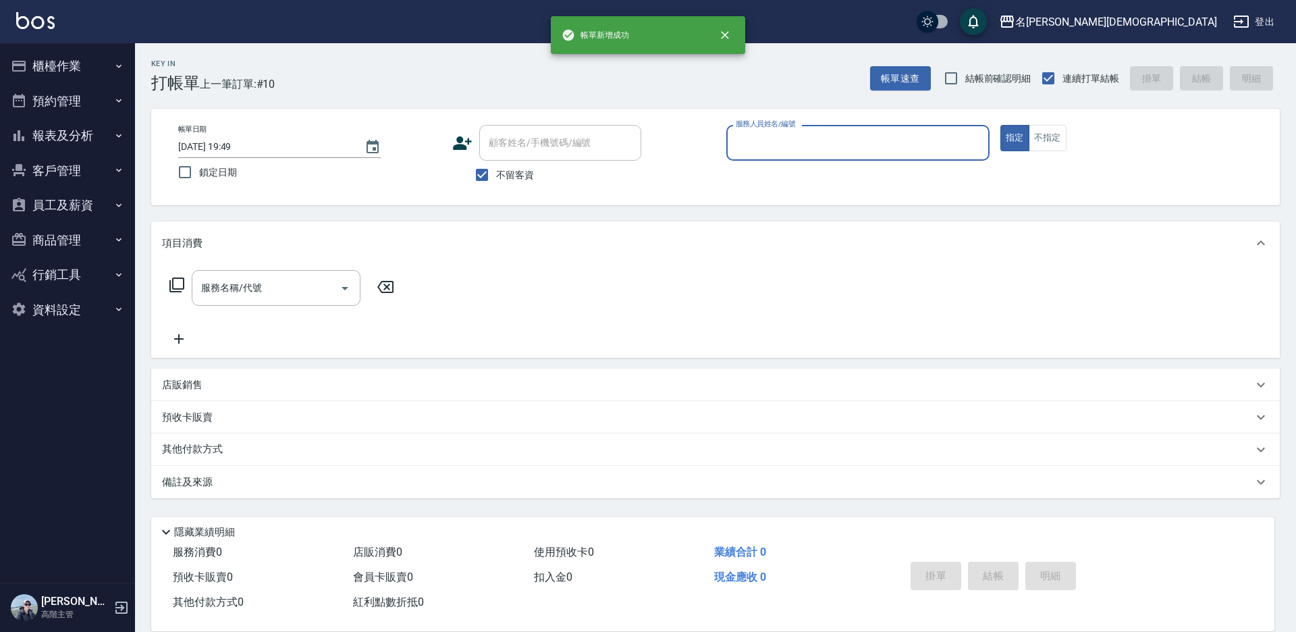
click at [776, 138] on input "服務人員姓名/編號" at bounding box center [857, 143] width 251 height 24
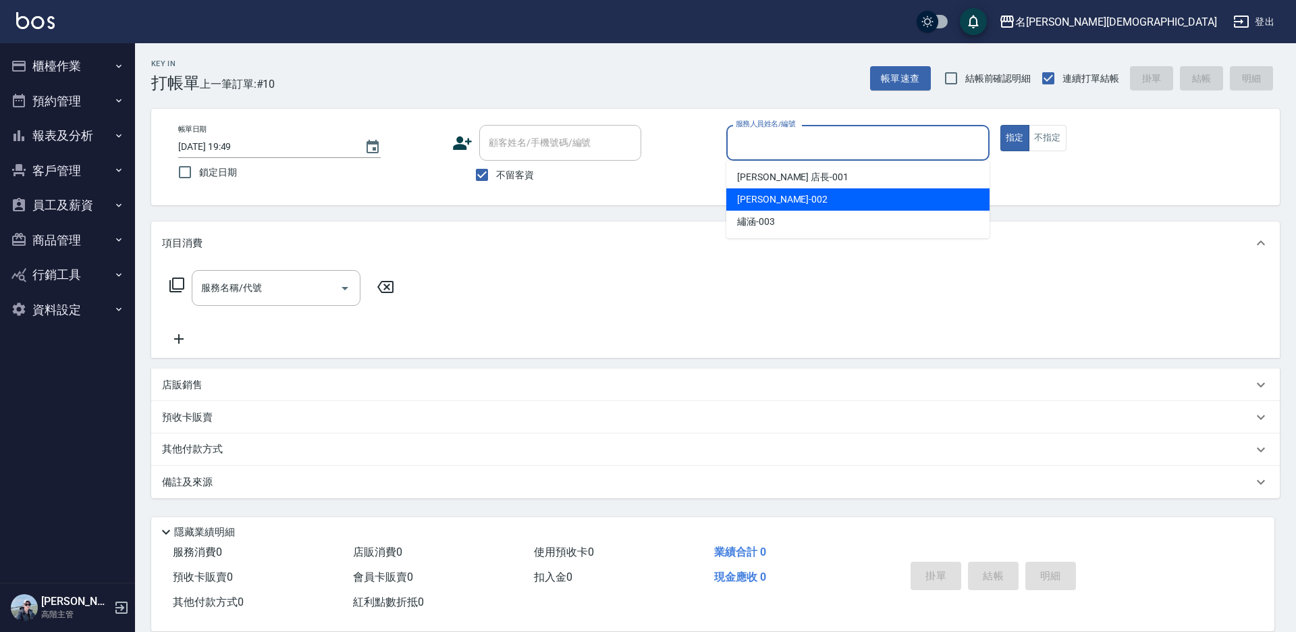
drag, startPoint x: 743, startPoint y: 200, endPoint x: 543, endPoint y: 211, distance: 200.7
click at [742, 200] on span "香香 -002" at bounding box center [782, 199] width 90 height 14
type input "香香-002"
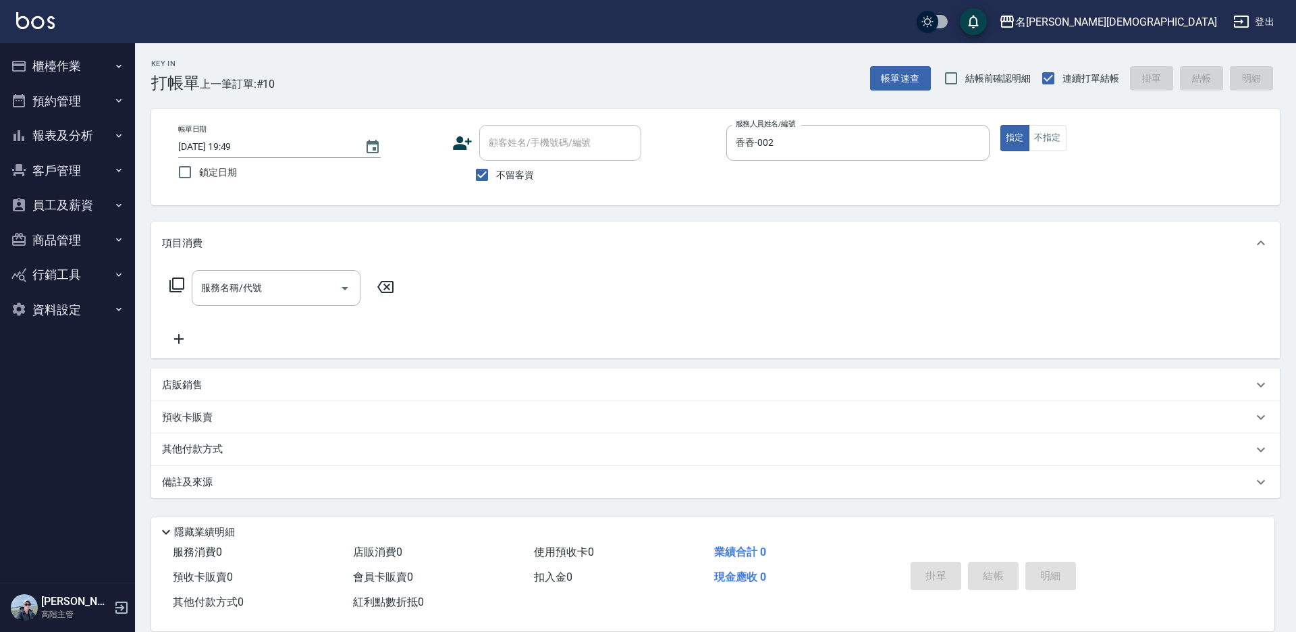
click at [179, 285] on icon at bounding box center [177, 285] width 16 height 16
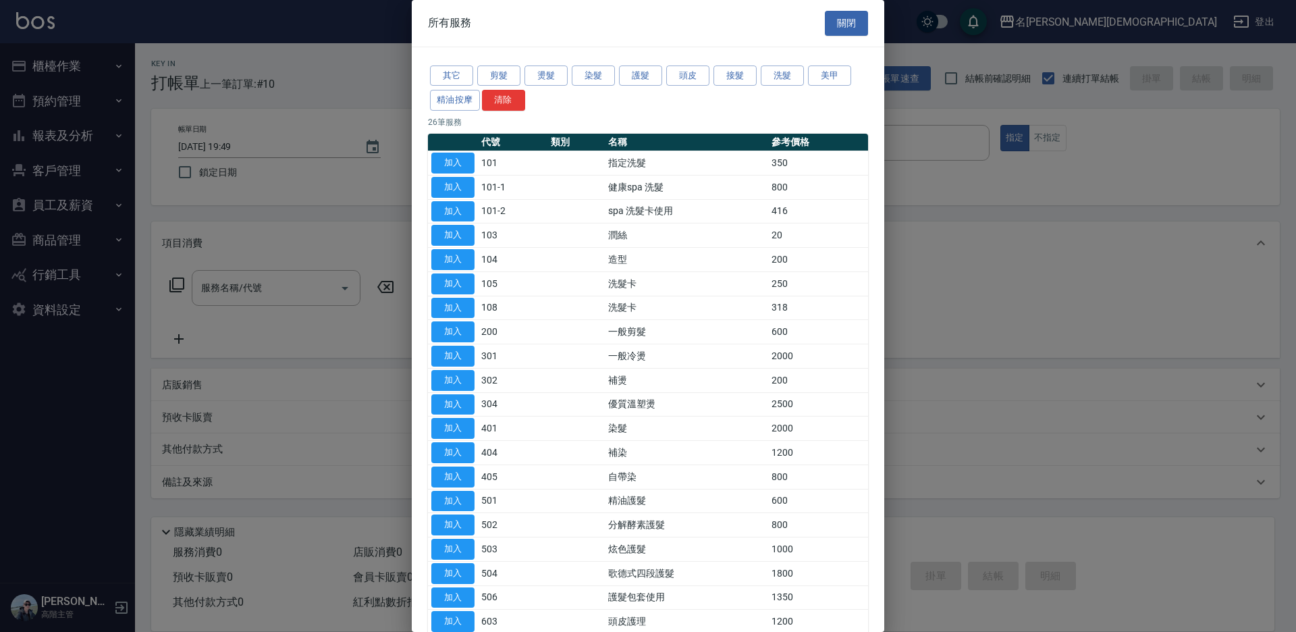
drag, startPoint x: 451, startPoint y: 308, endPoint x: 667, endPoint y: 290, distance: 216.0
click at [452, 307] on button "加入" at bounding box center [452, 308] width 43 height 21
type input "洗髮卡(108)"
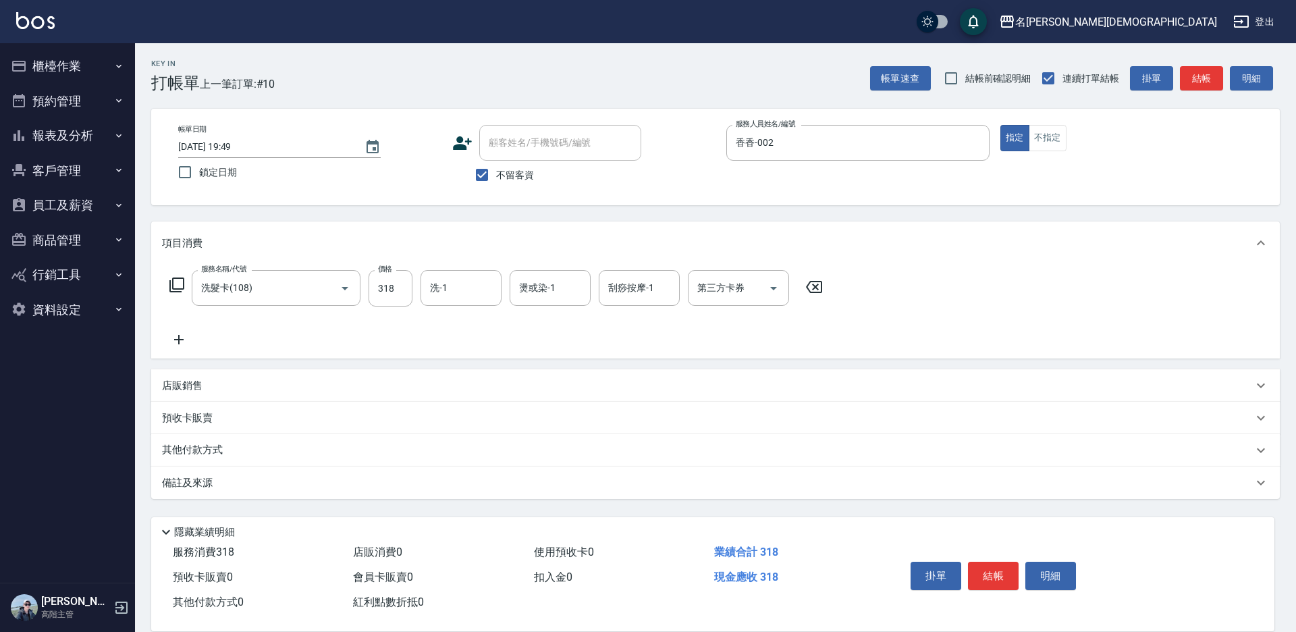
click at [720, 287] on div "第三方卡券 第三方卡券" at bounding box center [738, 288] width 101 height 36
click at [732, 347] on span "舊有卡券" at bounding box center [738, 344] width 101 height 22
type input "舊有卡券"
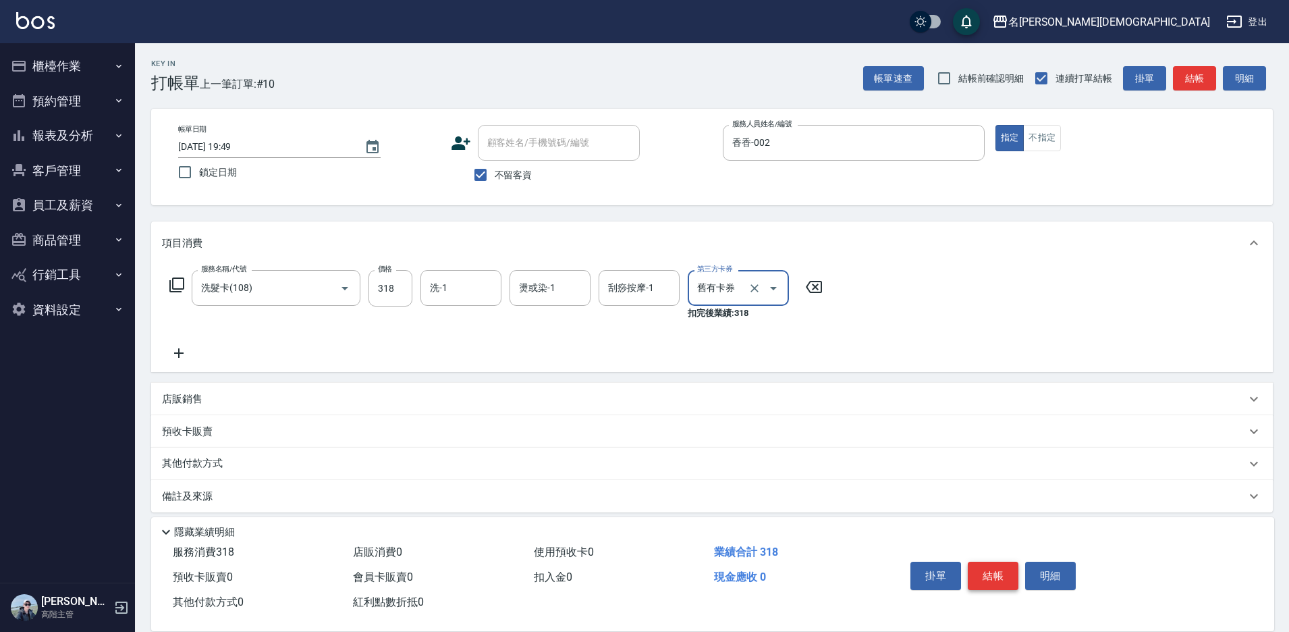
click at [977, 561] on button "結帳" at bounding box center [993, 575] width 51 height 28
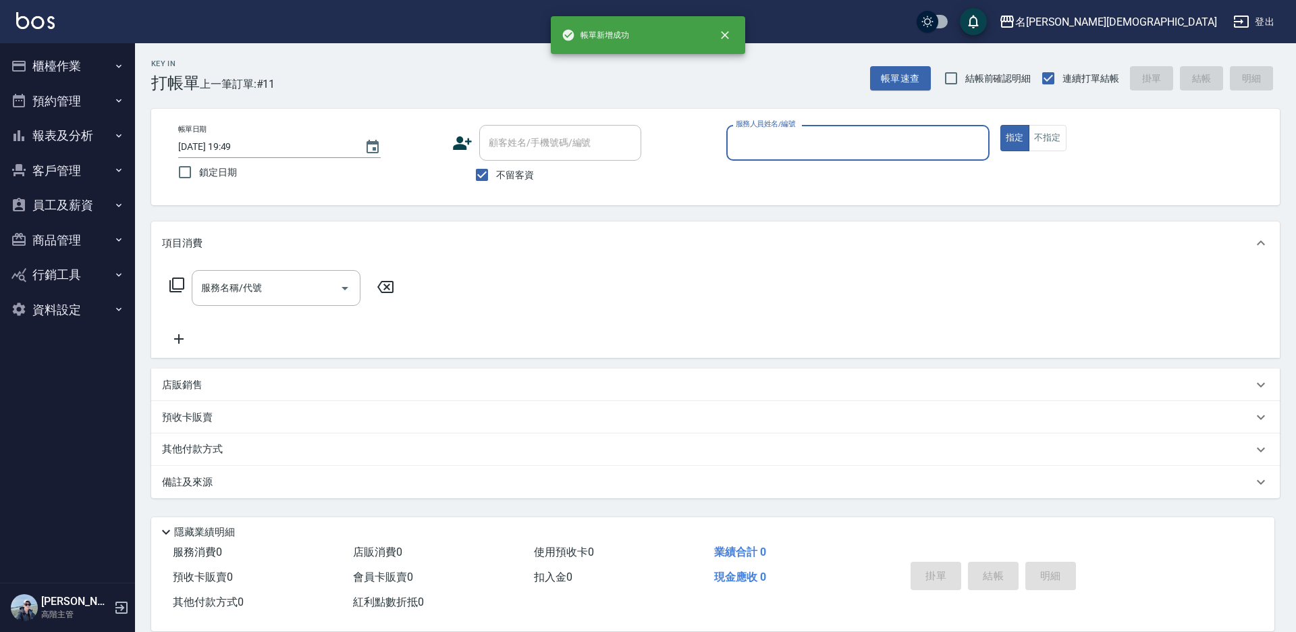
drag, startPoint x: 750, startPoint y: 139, endPoint x: 761, endPoint y: 153, distance: 17.3
click at [755, 145] on input "服務人員姓名/編號" at bounding box center [857, 143] width 251 height 24
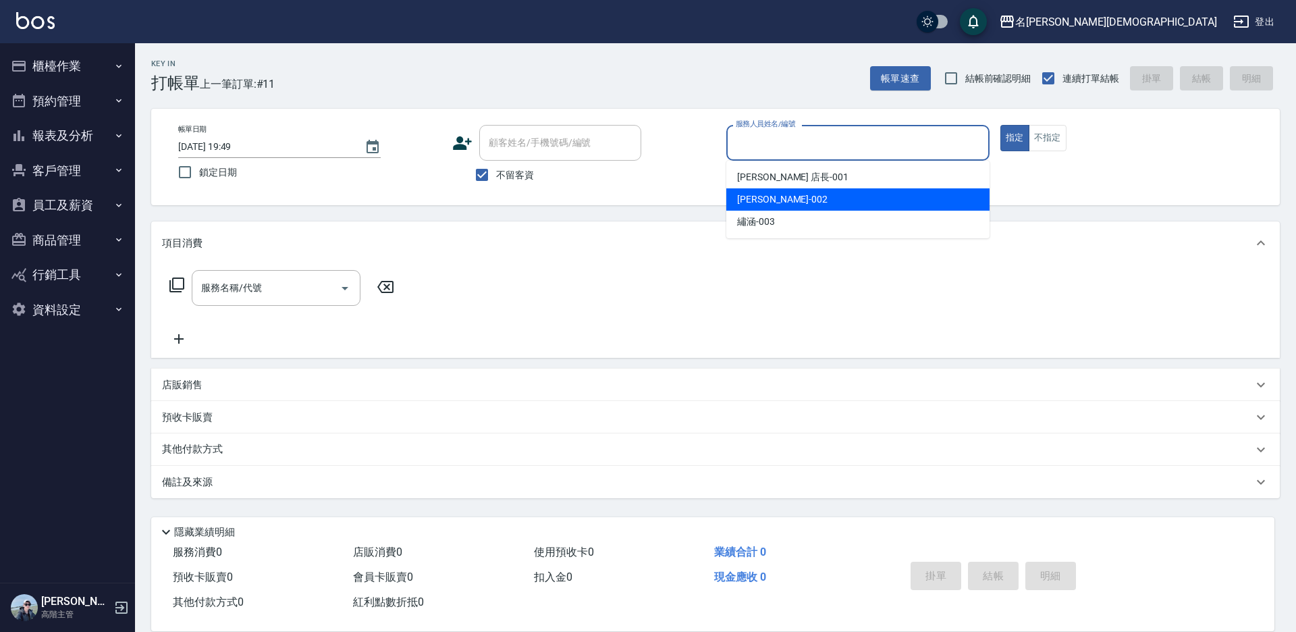
drag, startPoint x: 771, startPoint y: 191, endPoint x: 565, endPoint y: 196, distance: 206.6
click at [769, 191] on div "香香 -002" at bounding box center [857, 199] width 263 height 22
type input "香香-002"
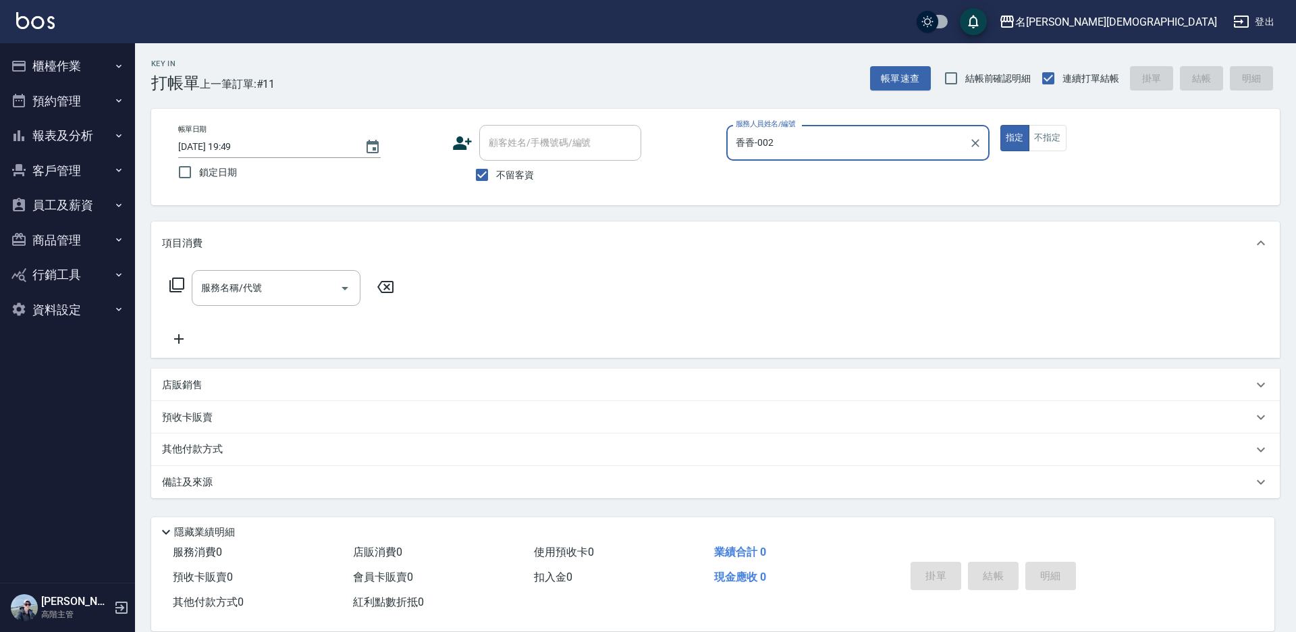
click at [176, 285] on icon at bounding box center [177, 285] width 16 height 16
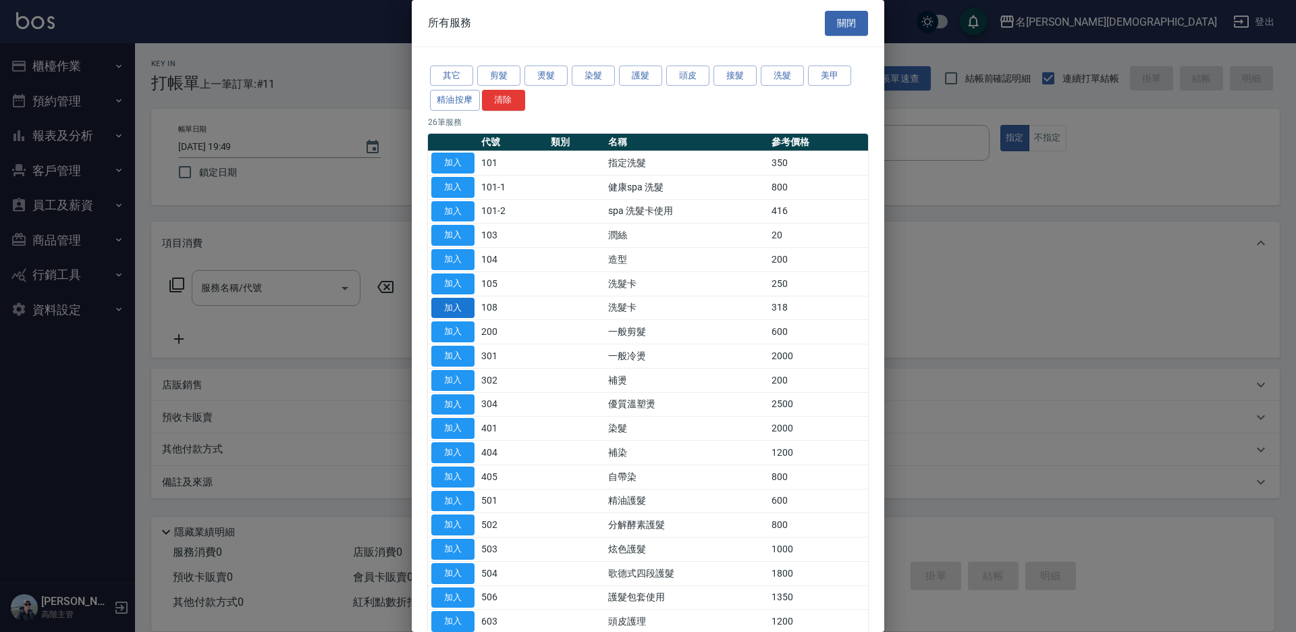
click at [462, 306] on button "加入" at bounding box center [452, 308] width 43 height 21
type input "洗髮卡(108)"
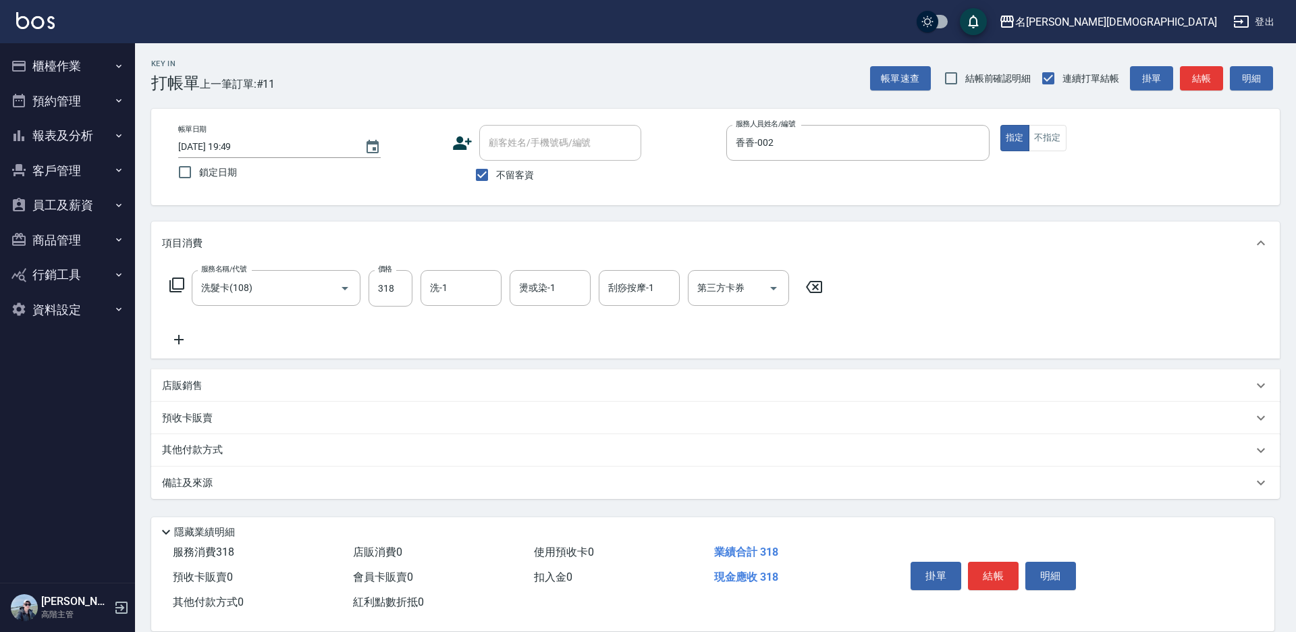
click at [726, 281] on div "第三方卡券 第三方卡券" at bounding box center [738, 288] width 101 height 36
drag, startPoint x: 702, startPoint y: 350, endPoint x: 709, endPoint y: 346, distance: 8.5
click at [703, 350] on span "舊有卡券" at bounding box center [738, 344] width 101 height 22
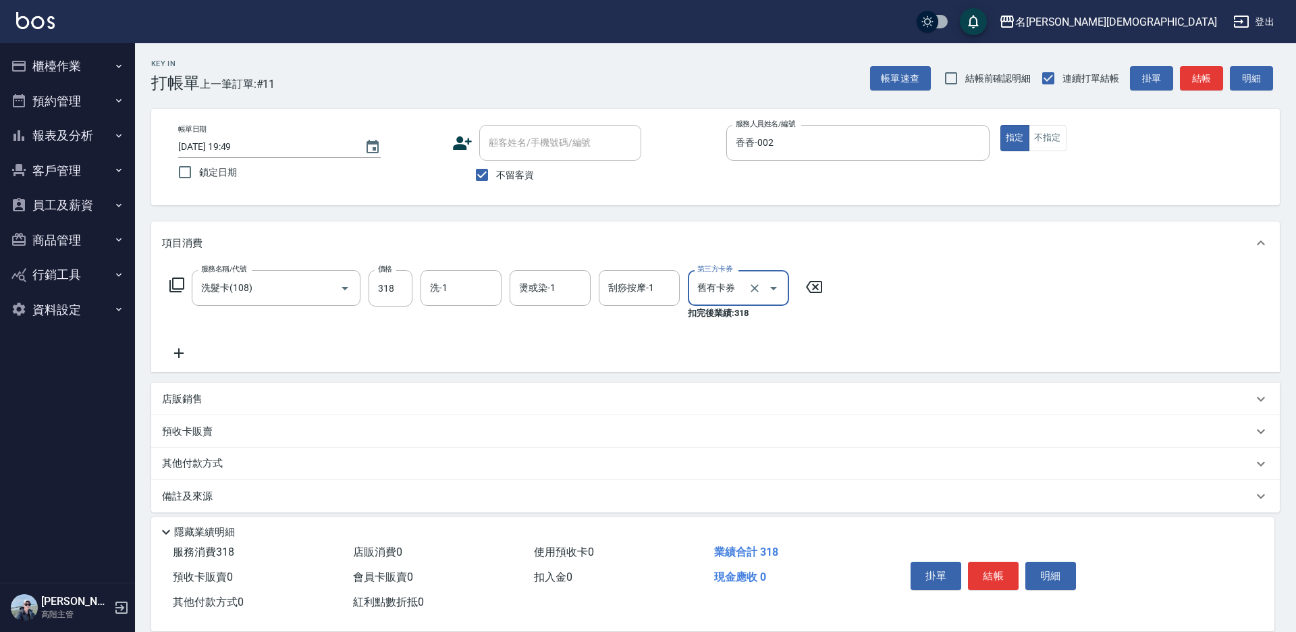
type input "舊有卡券"
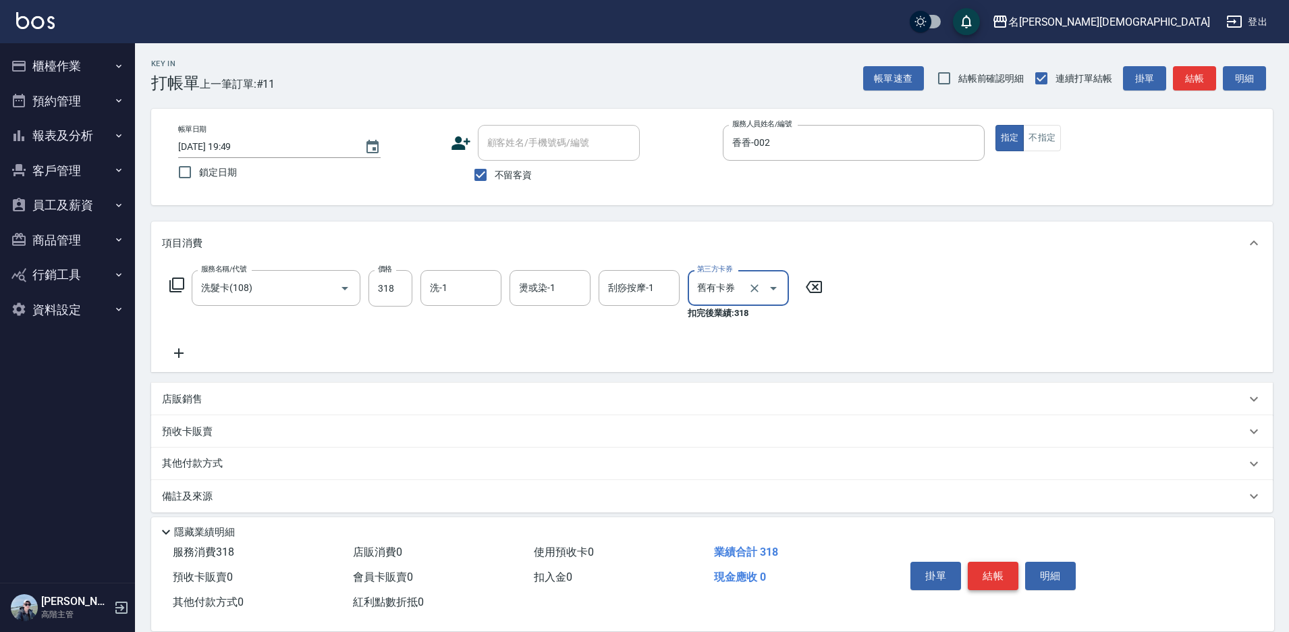
drag, startPoint x: 983, startPoint y: 574, endPoint x: 981, endPoint y: 564, distance: 10.3
click at [983, 574] on button "結帳" at bounding box center [993, 575] width 51 height 28
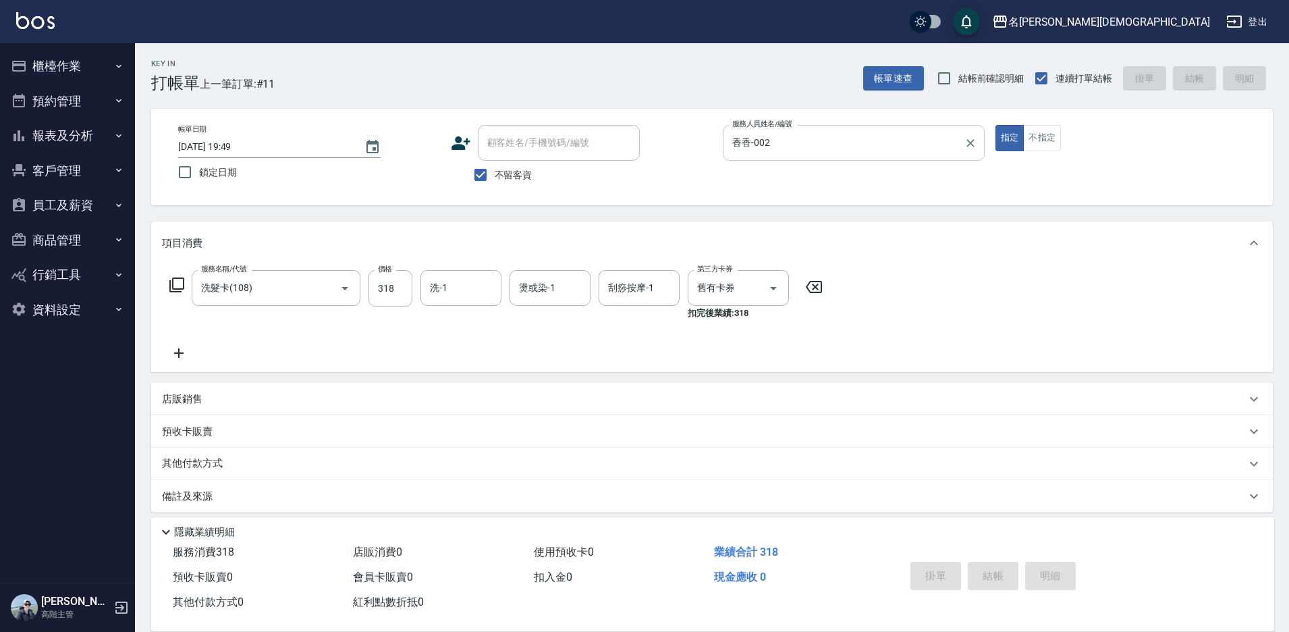
type input "[DATE] 19:50"
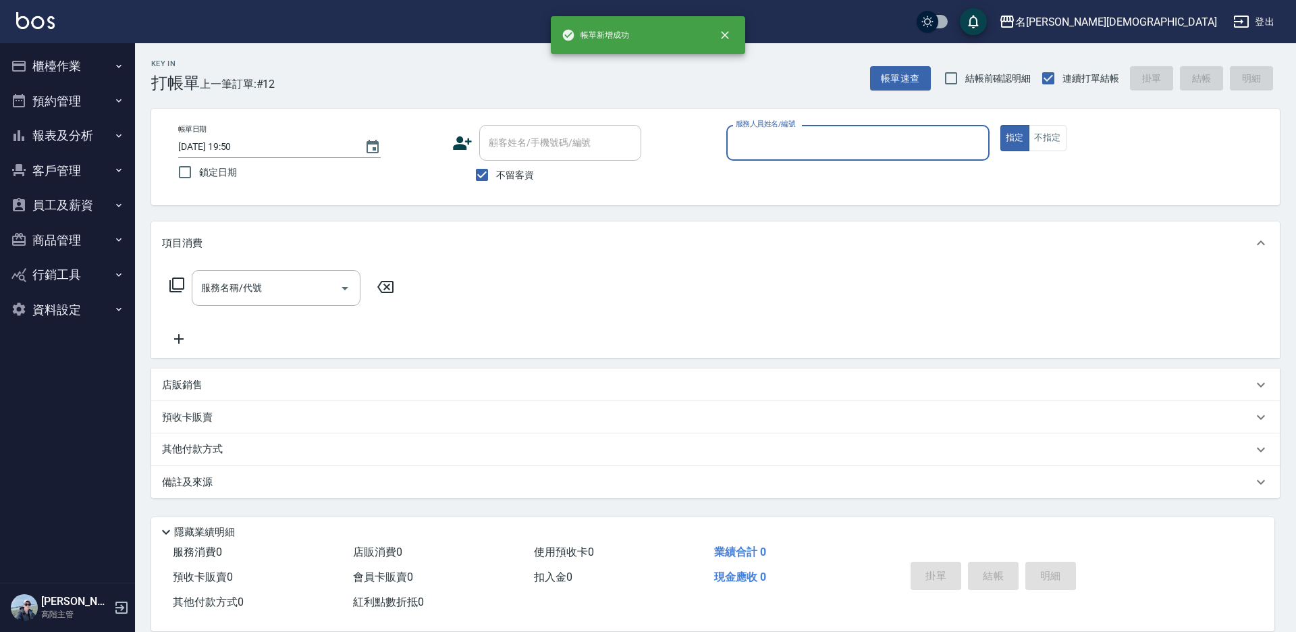
click at [761, 143] on input "服務人員姓名/編號" at bounding box center [857, 143] width 251 height 24
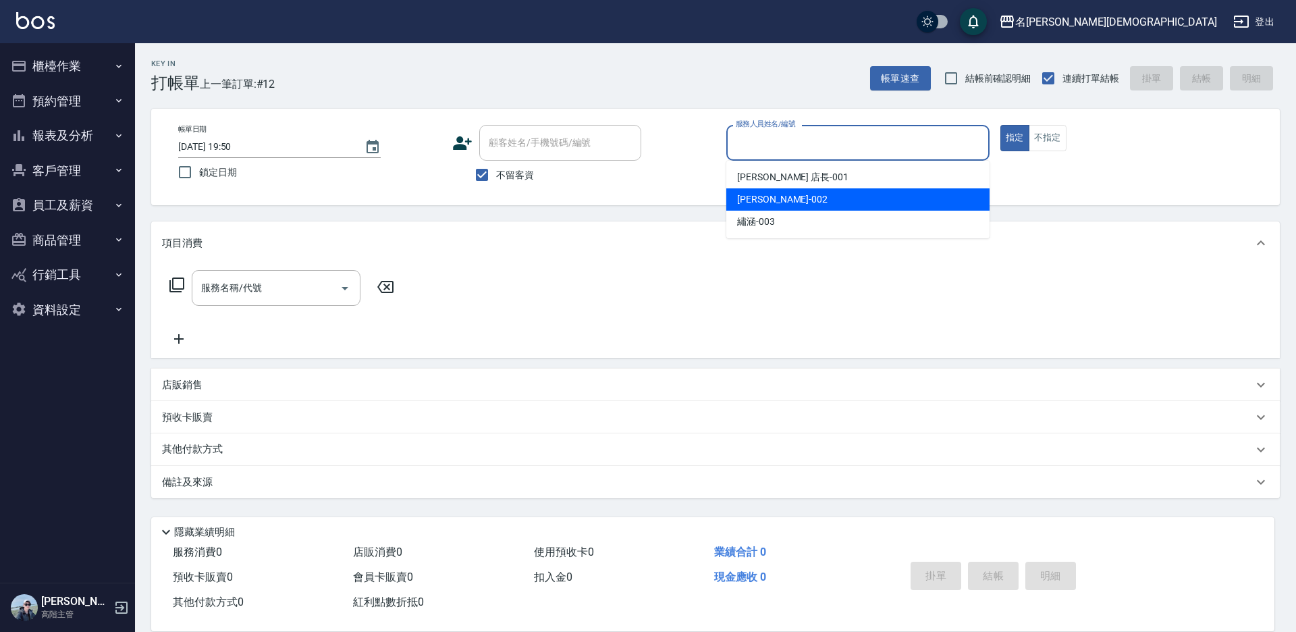
drag, startPoint x: 750, startPoint y: 202, endPoint x: 385, endPoint y: 197, distance: 365.1
click at [748, 202] on span "香香 -002" at bounding box center [782, 199] width 90 height 14
type input "香香-002"
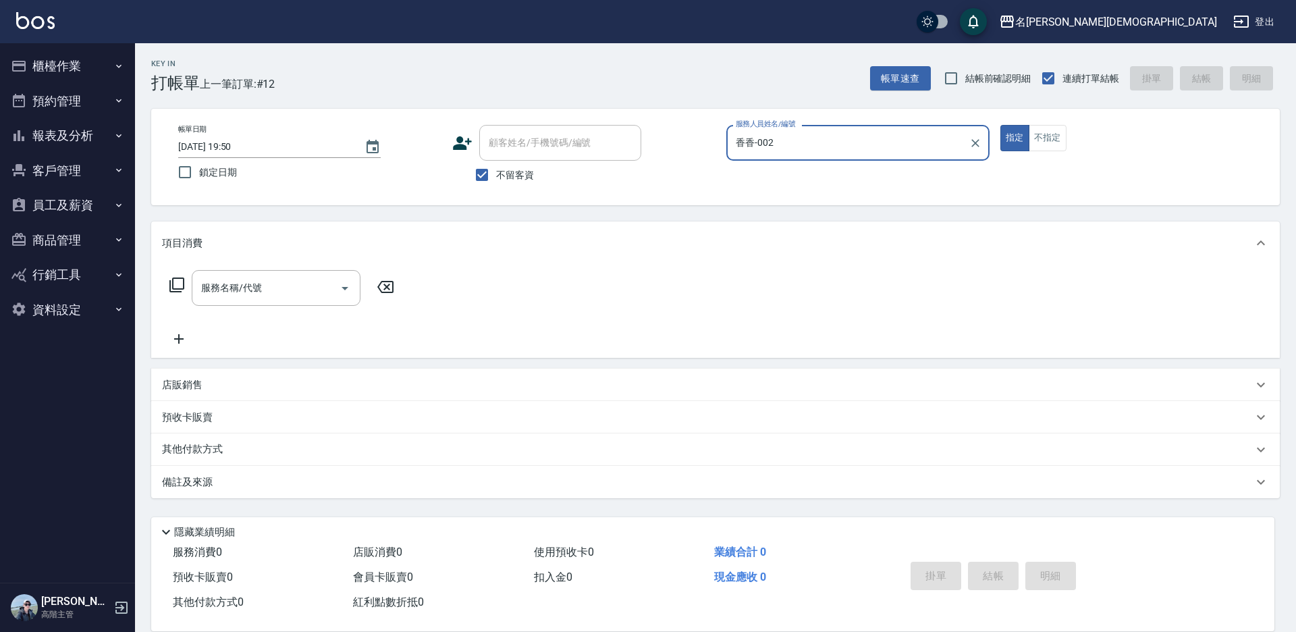
click at [174, 286] on icon at bounding box center [177, 285] width 16 height 16
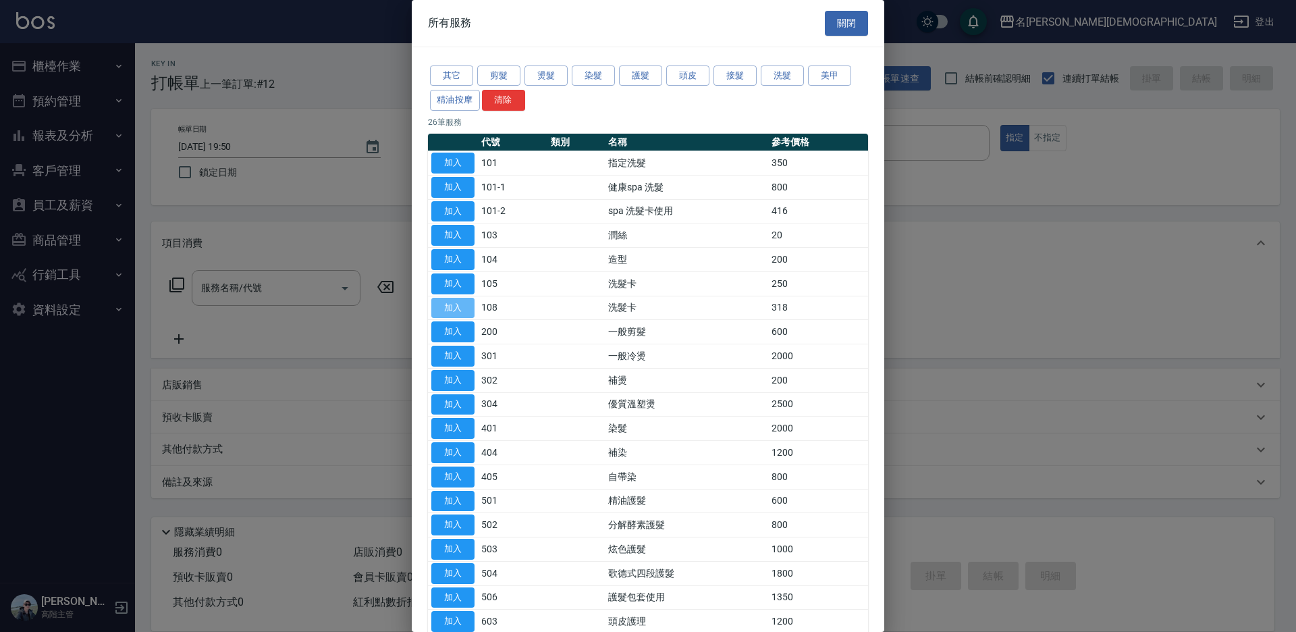
drag, startPoint x: 464, startPoint y: 304, endPoint x: 699, endPoint y: 306, distance: 234.9
click at [466, 304] on button "加入" at bounding box center [452, 308] width 43 height 21
type input "洗髮卡(108)"
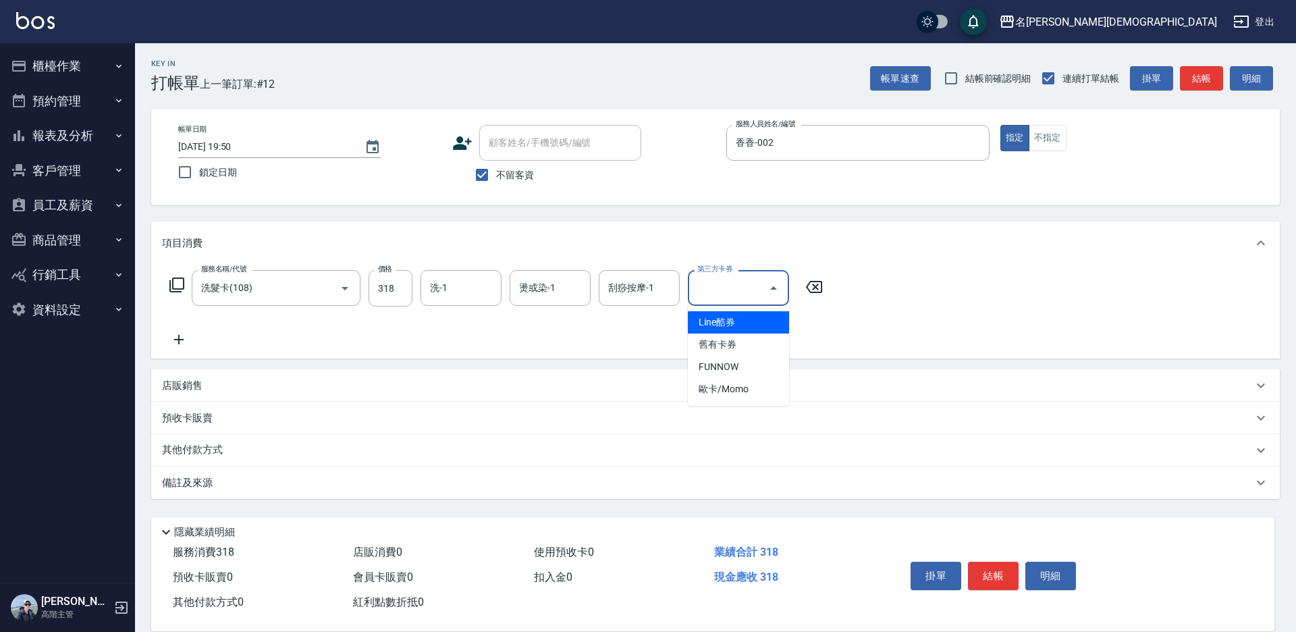
drag, startPoint x: 723, startPoint y: 292, endPoint x: 718, endPoint y: 345, distance: 53.5
click at [723, 294] on div "第三方卡券 第三方卡券" at bounding box center [738, 288] width 101 height 36
click at [722, 342] on span "舊有卡券" at bounding box center [738, 344] width 101 height 22
type input "舊有卡券"
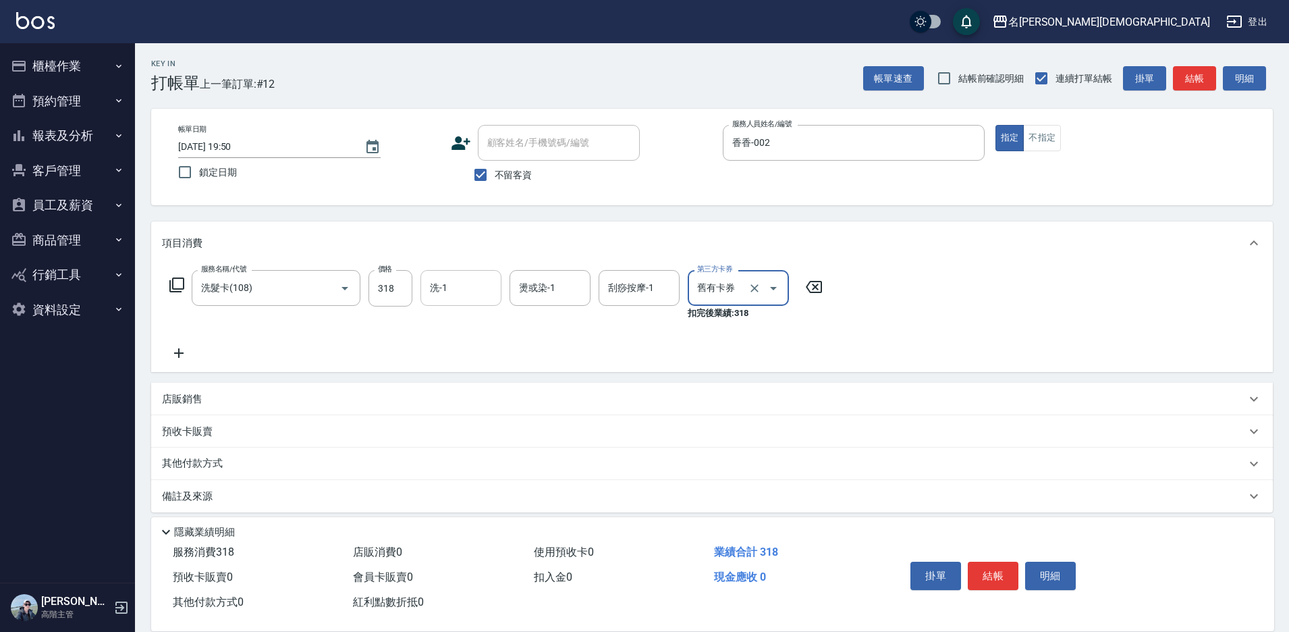
click at [474, 286] on input "洗-1" at bounding box center [461, 288] width 69 height 24
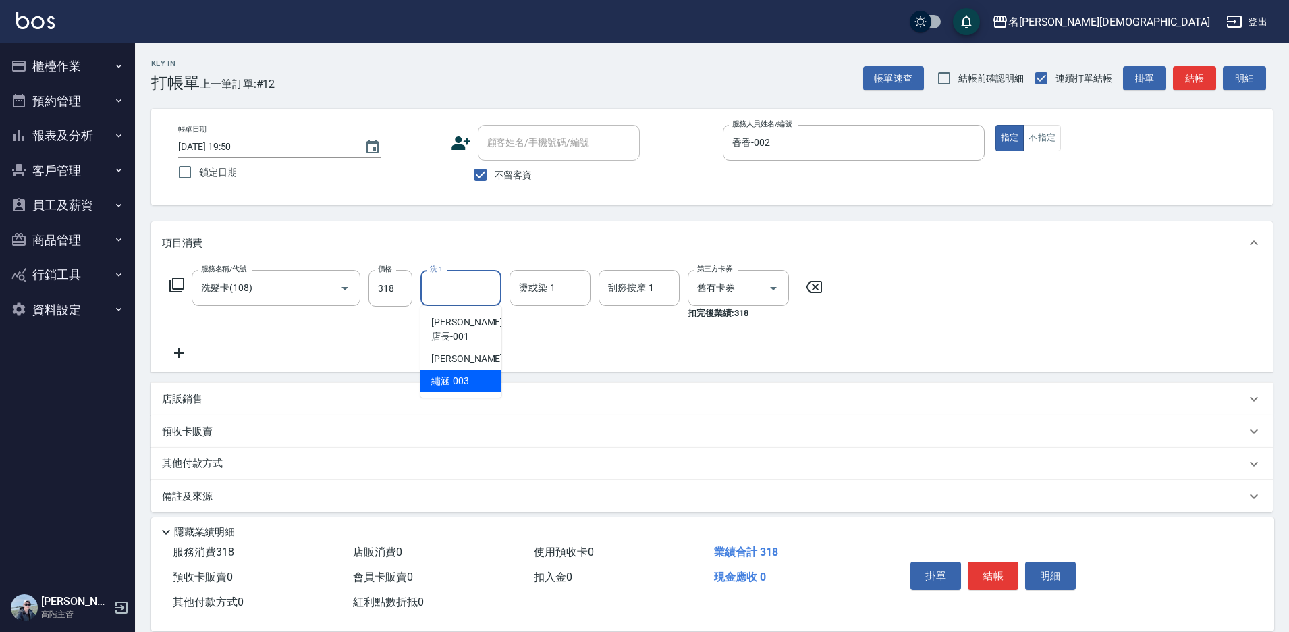
drag, startPoint x: 460, startPoint y: 363, endPoint x: 680, endPoint y: 417, distance: 225.9
click at [464, 374] on span "繡涵 -003" at bounding box center [450, 381] width 38 height 14
type input "繡涵-003"
drag, startPoint x: 993, startPoint y: 572, endPoint x: 970, endPoint y: 555, distance: 29.0
click at [991, 572] on button "結帳" at bounding box center [993, 575] width 51 height 28
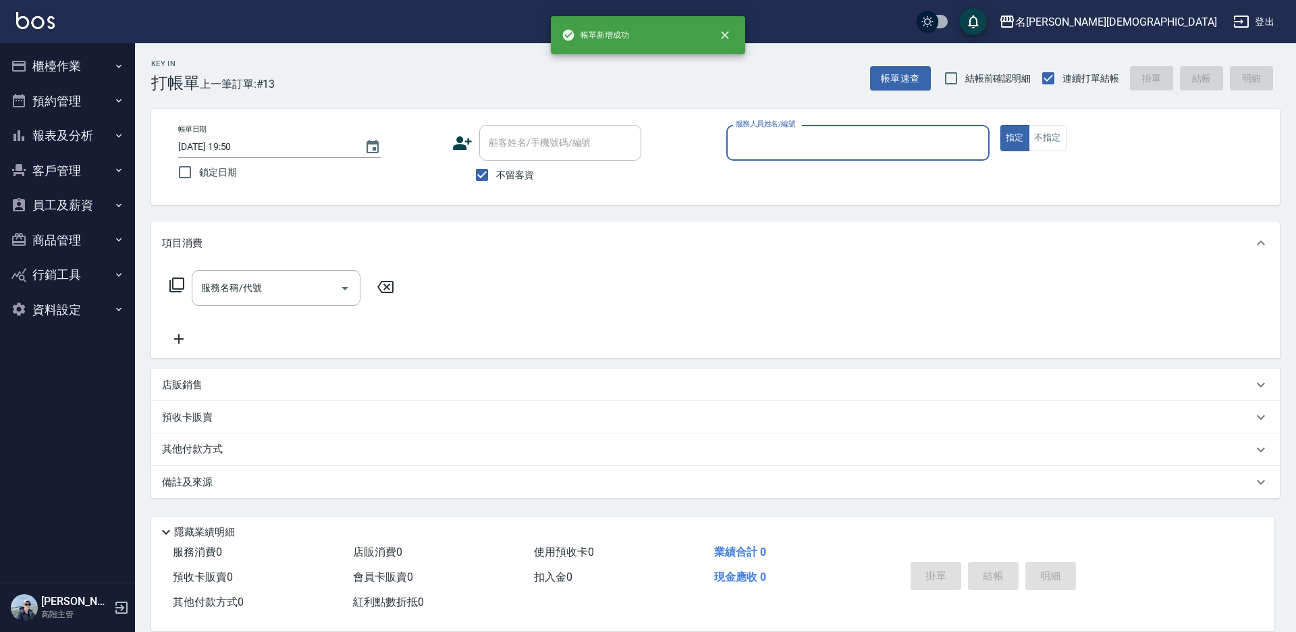
click at [43, 64] on button "櫃檯作業" at bounding box center [67, 66] width 124 height 35
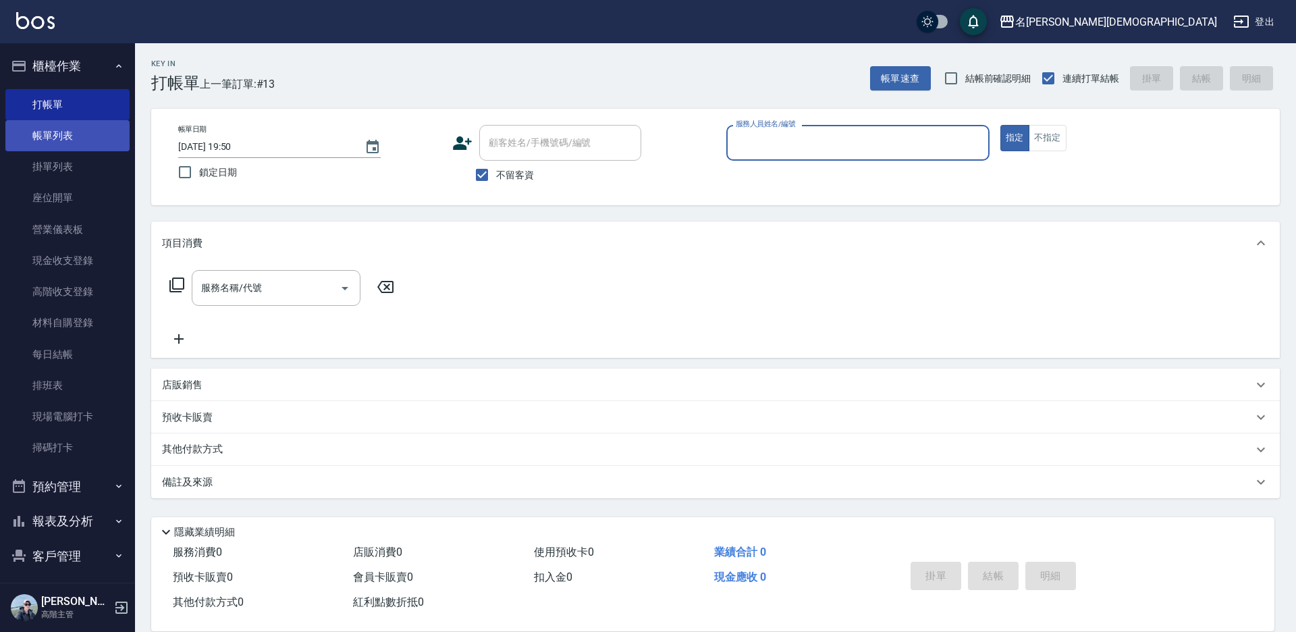
drag, startPoint x: 51, startPoint y: 133, endPoint x: 57, endPoint y: 127, distance: 8.1
click at [52, 132] on link "帳單列表" at bounding box center [67, 135] width 124 height 31
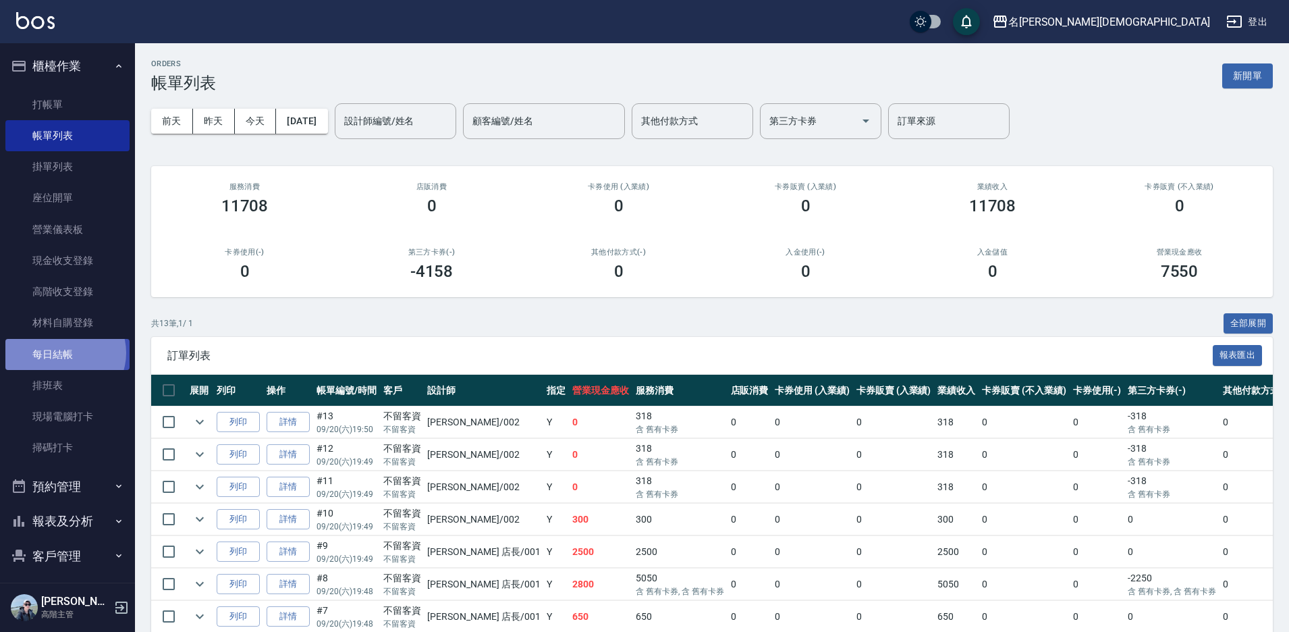
click at [63, 352] on link "每日結帳" at bounding box center [67, 354] width 124 height 31
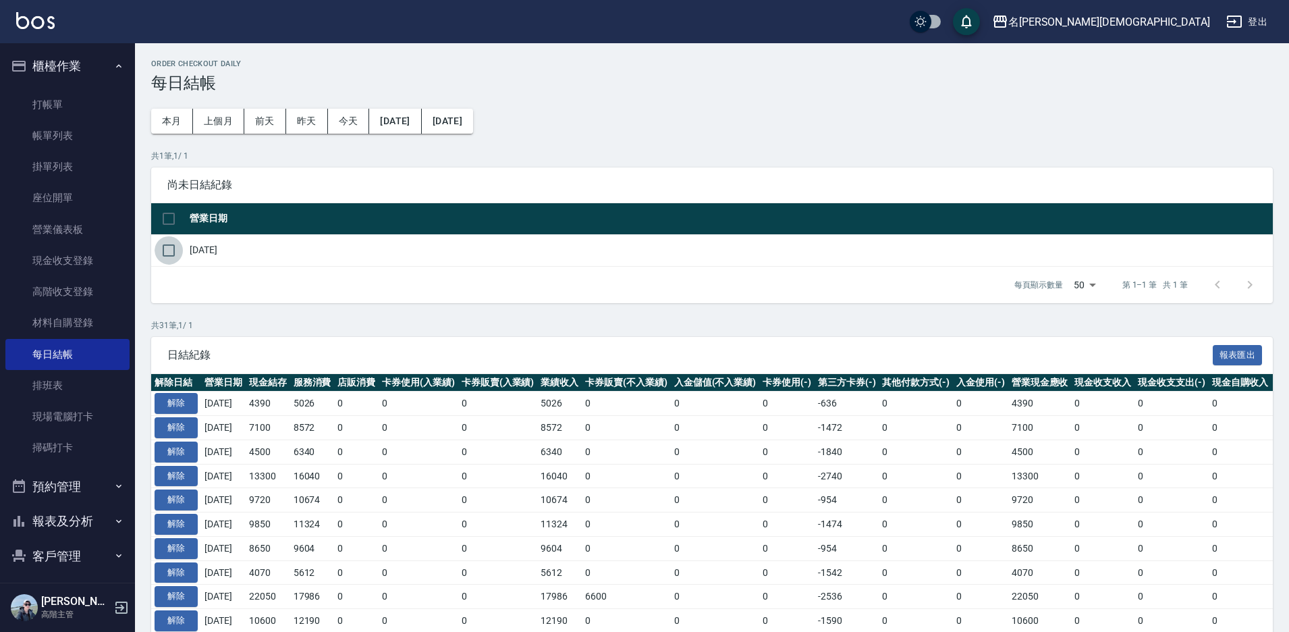
drag, startPoint x: 168, startPoint y: 248, endPoint x: 202, endPoint y: 263, distance: 36.6
click at [169, 248] on input "checkbox" at bounding box center [169, 250] width 28 height 28
checkbox input "true"
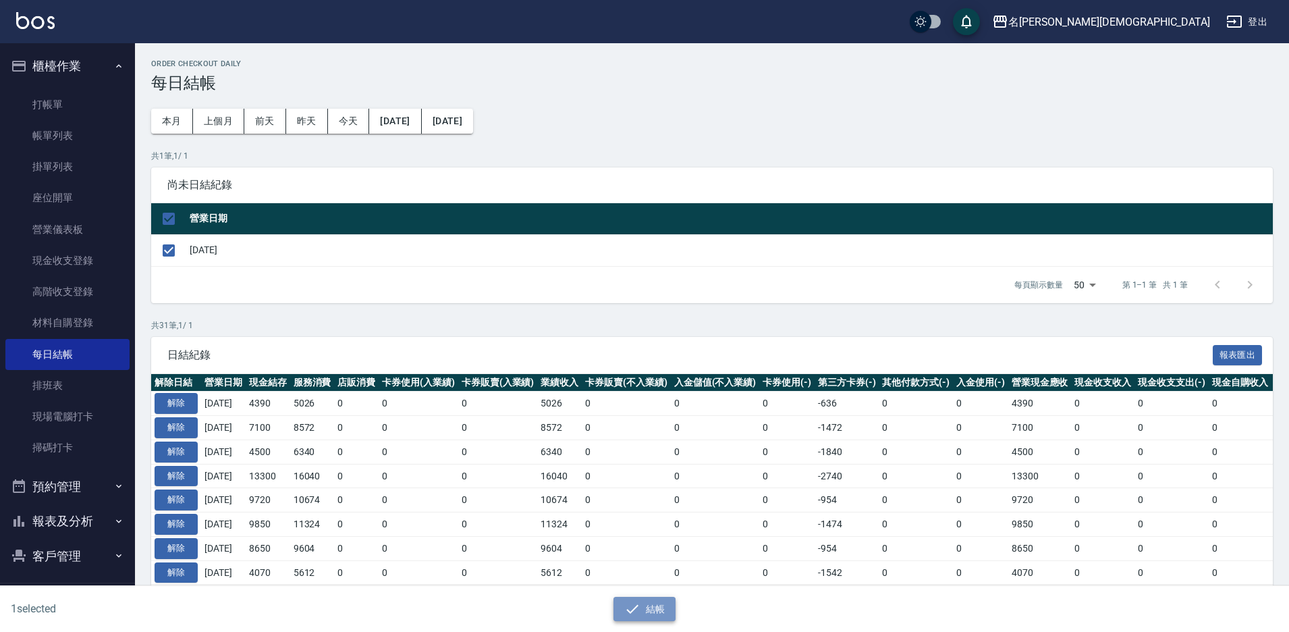
drag, startPoint x: 631, startPoint y: 606, endPoint x: 627, endPoint y: 572, distance: 34.0
click at [632, 606] on icon "button" at bounding box center [632, 609] width 16 height 16
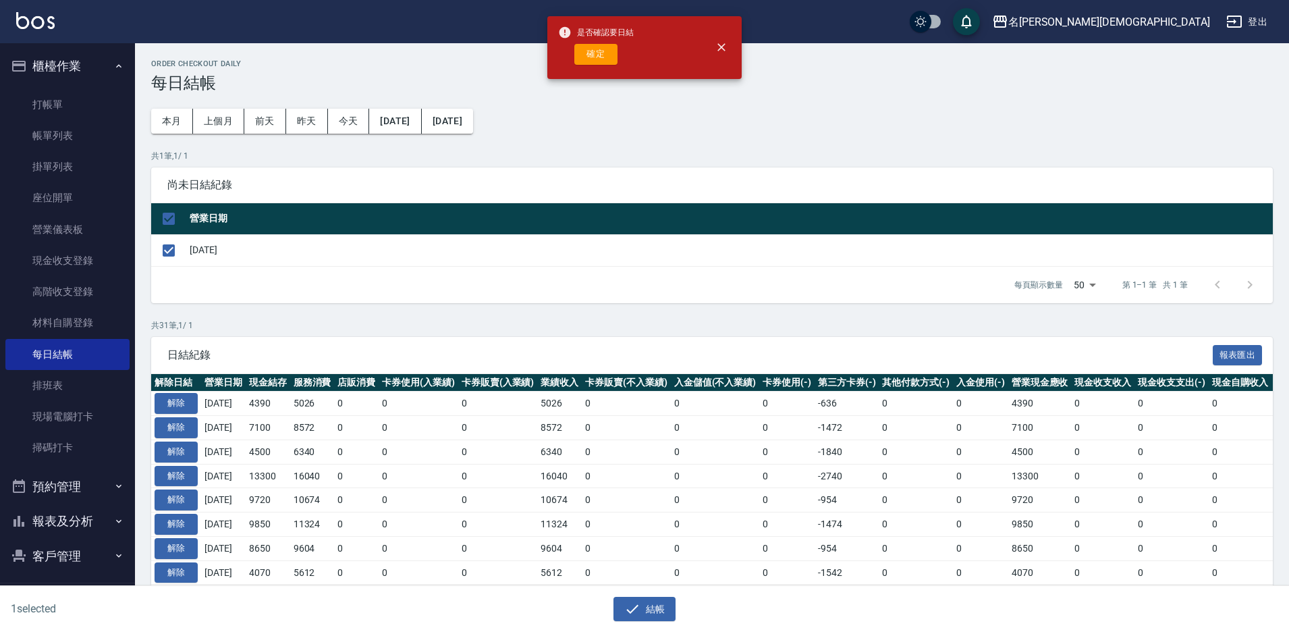
click at [587, 59] on button "確定" at bounding box center [595, 54] width 43 height 21
checkbox input "false"
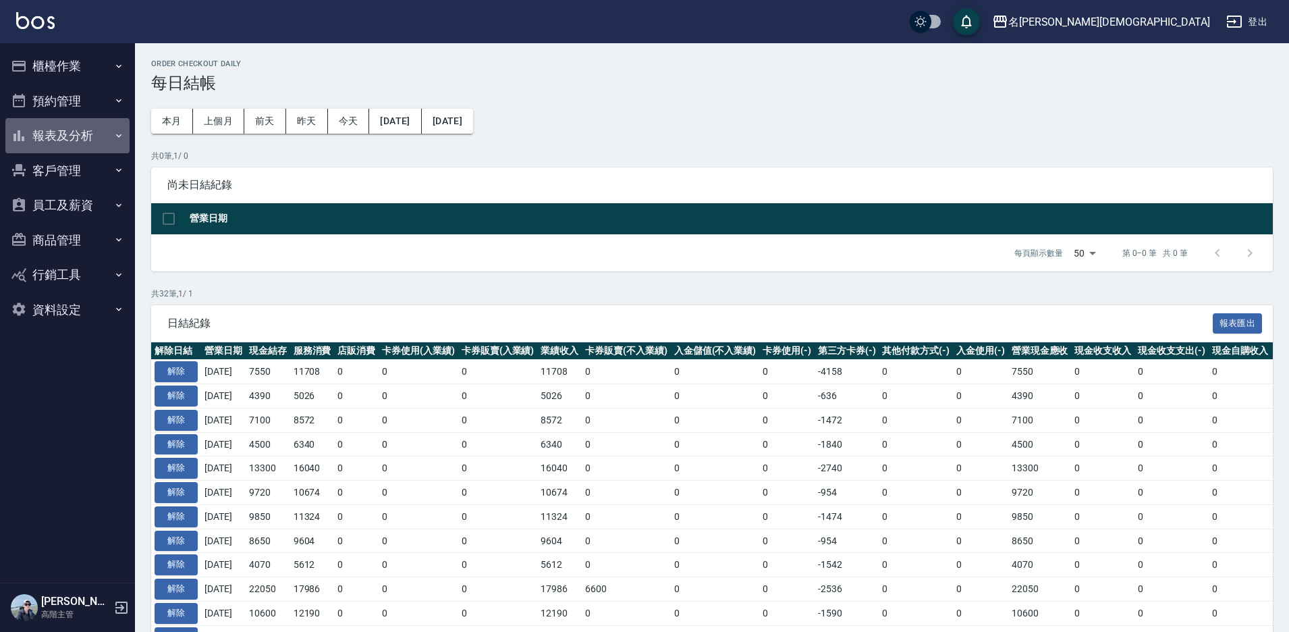
click at [87, 134] on button "報表及分析" at bounding box center [67, 135] width 124 height 35
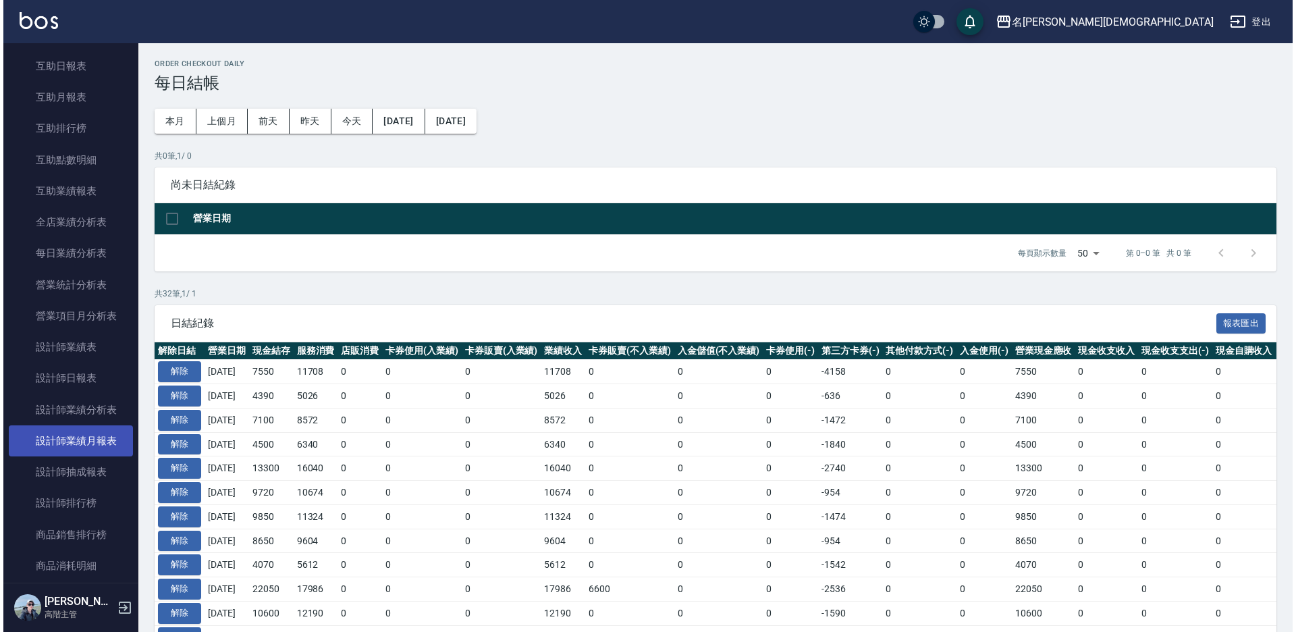
scroll to position [405, 0]
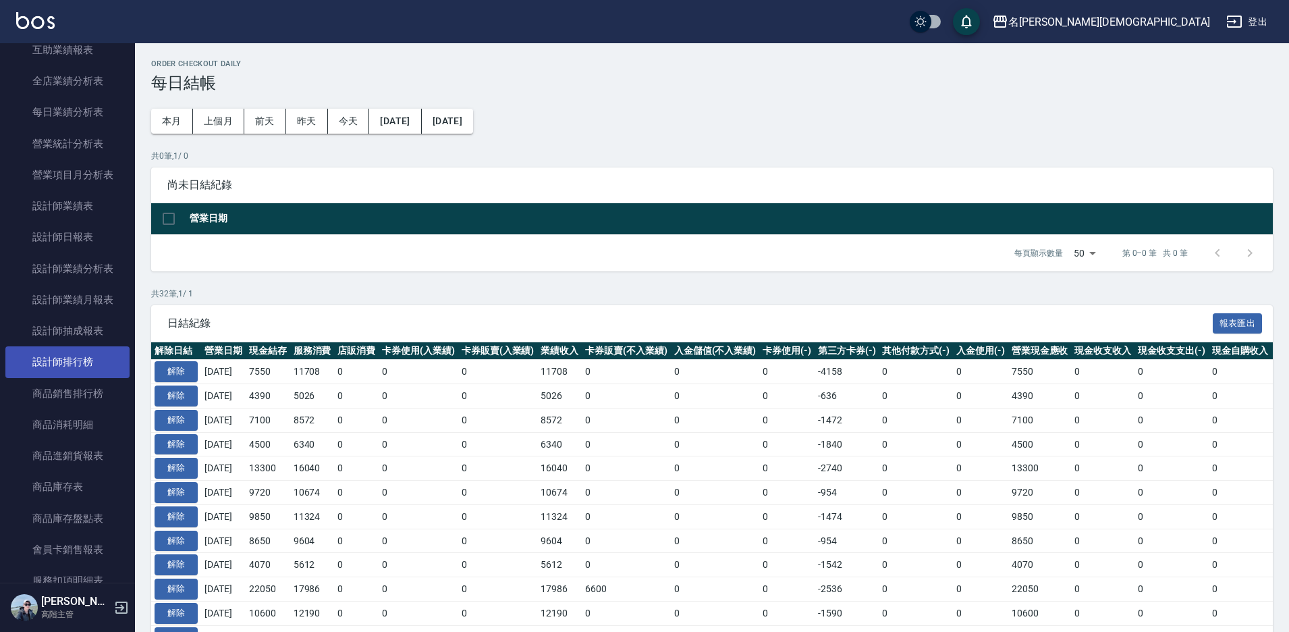
drag, startPoint x: 74, startPoint y: 360, endPoint x: 88, endPoint y: 350, distance: 17.6
click at [74, 359] on link "設計師排行榜" at bounding box center [67, 361] width 124 height 31
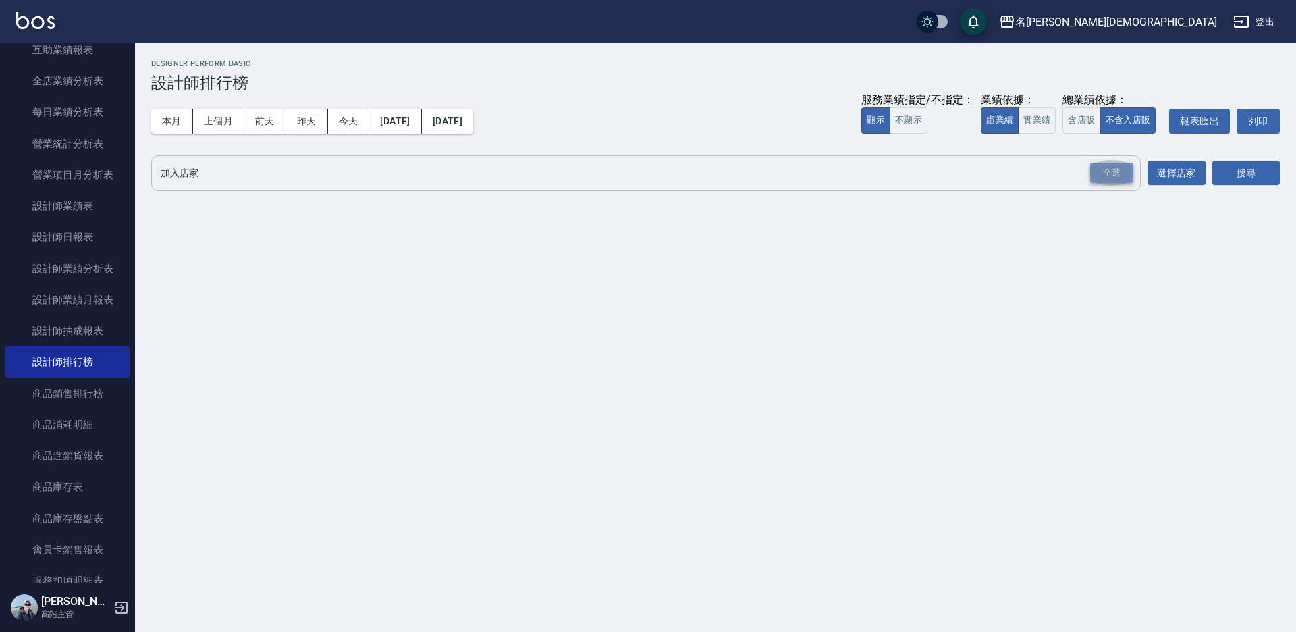
click at [1114, 167] on div "全選" at bounding box center [1111, 173] width 43 height 21
click at [1078, 124] on button "含店販" at bounding box center [1081, 120] width 38 height 26
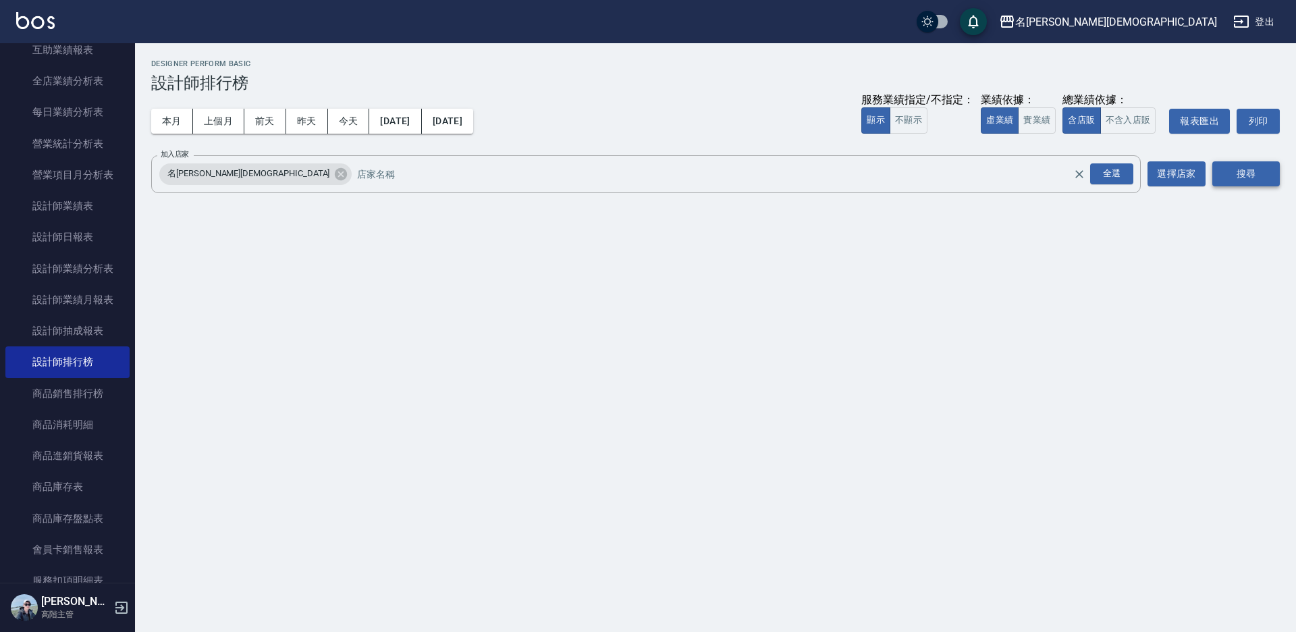
click at [1235, 179] on button "搜尋" at bounding box center [1245, 173] width 67 height 25
